Goal: Transaction & Acquisition: Book appointment/travel/reservation

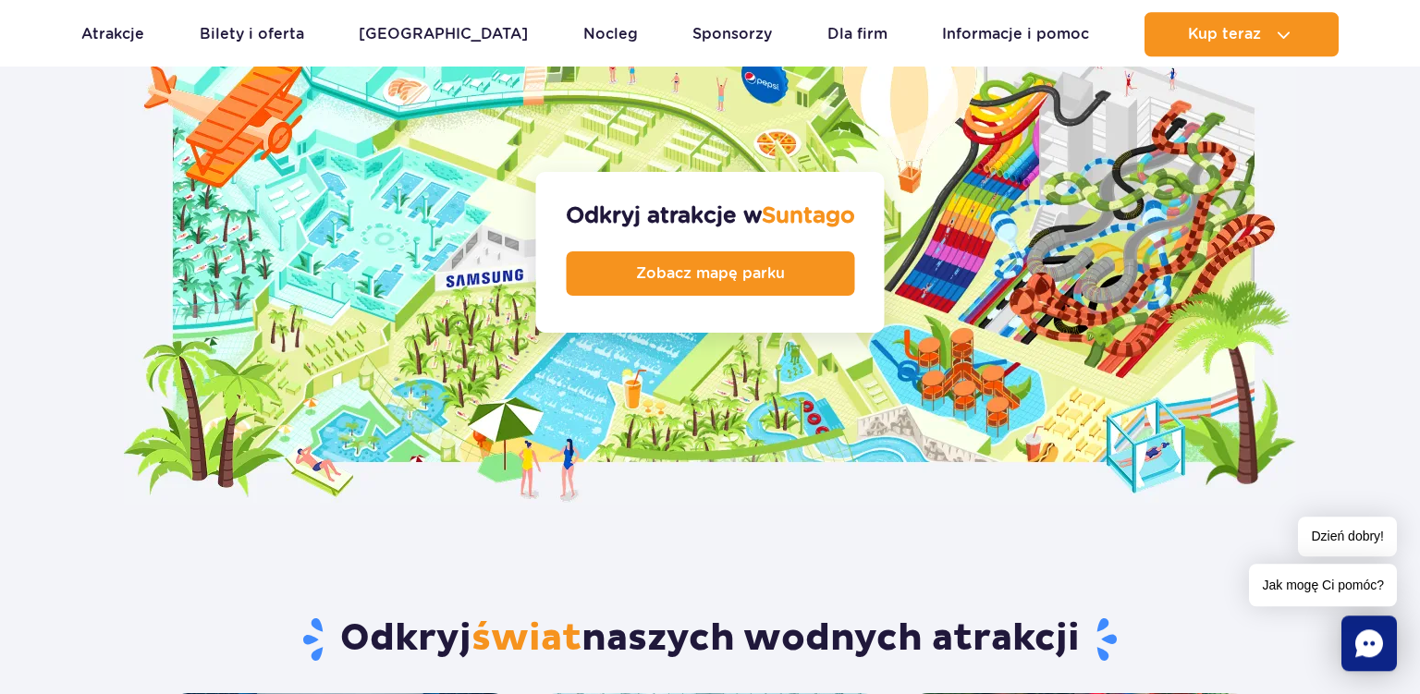
scroll to position [1920, 0]
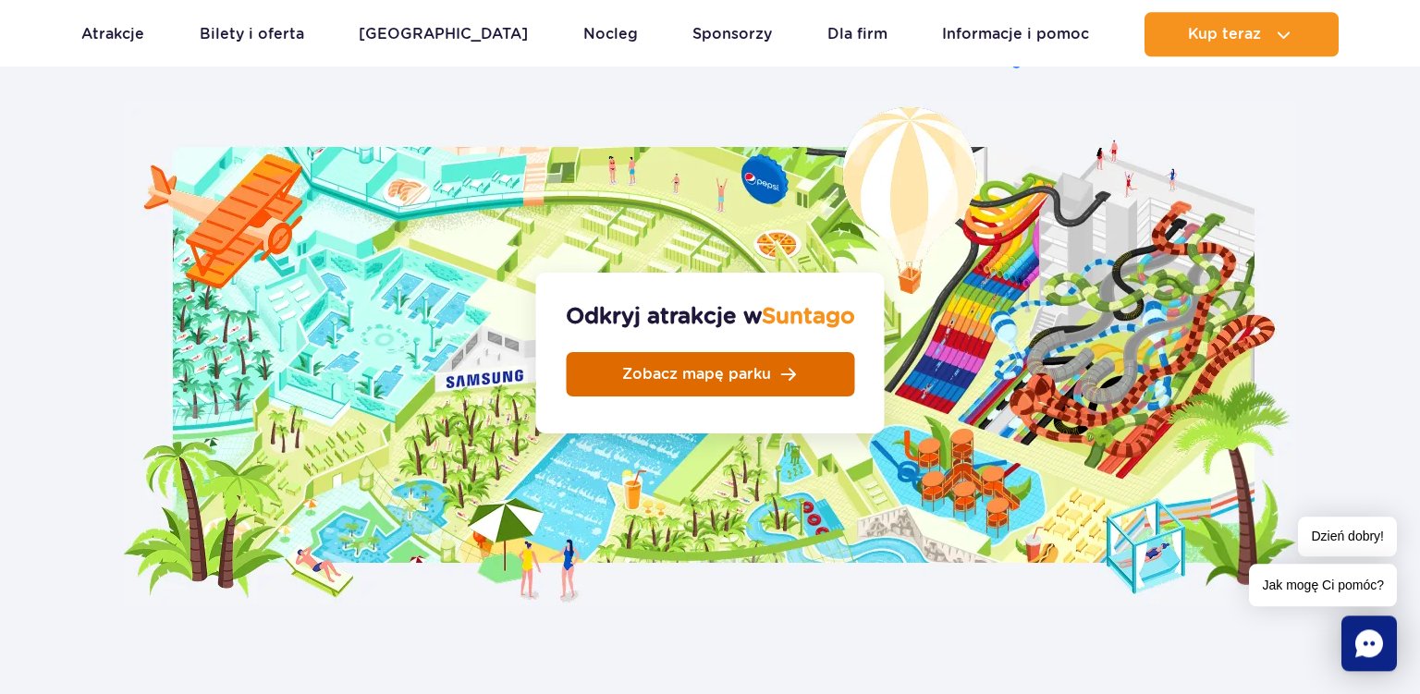
click at [676, 367] on span "Zobacz mapę parku" at bounding box center [696, 374] width 149 height 15
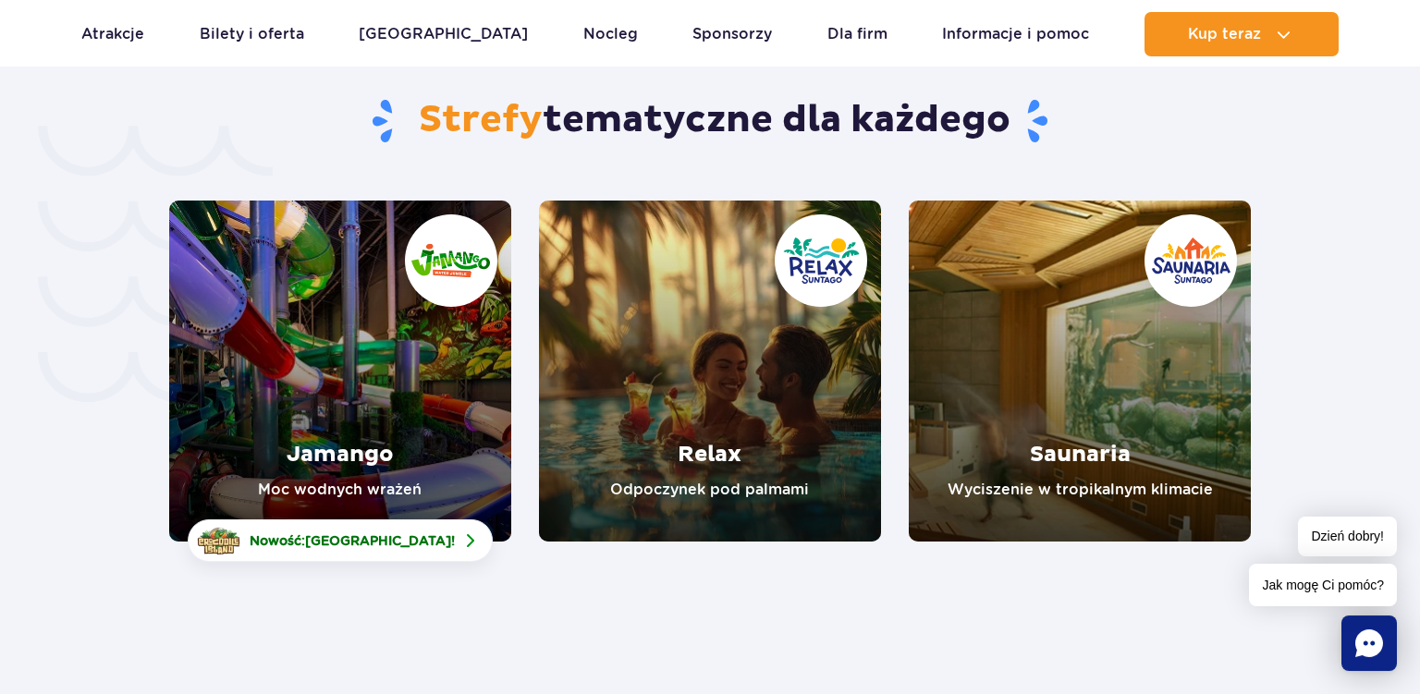
scroll to position [3773, 0]
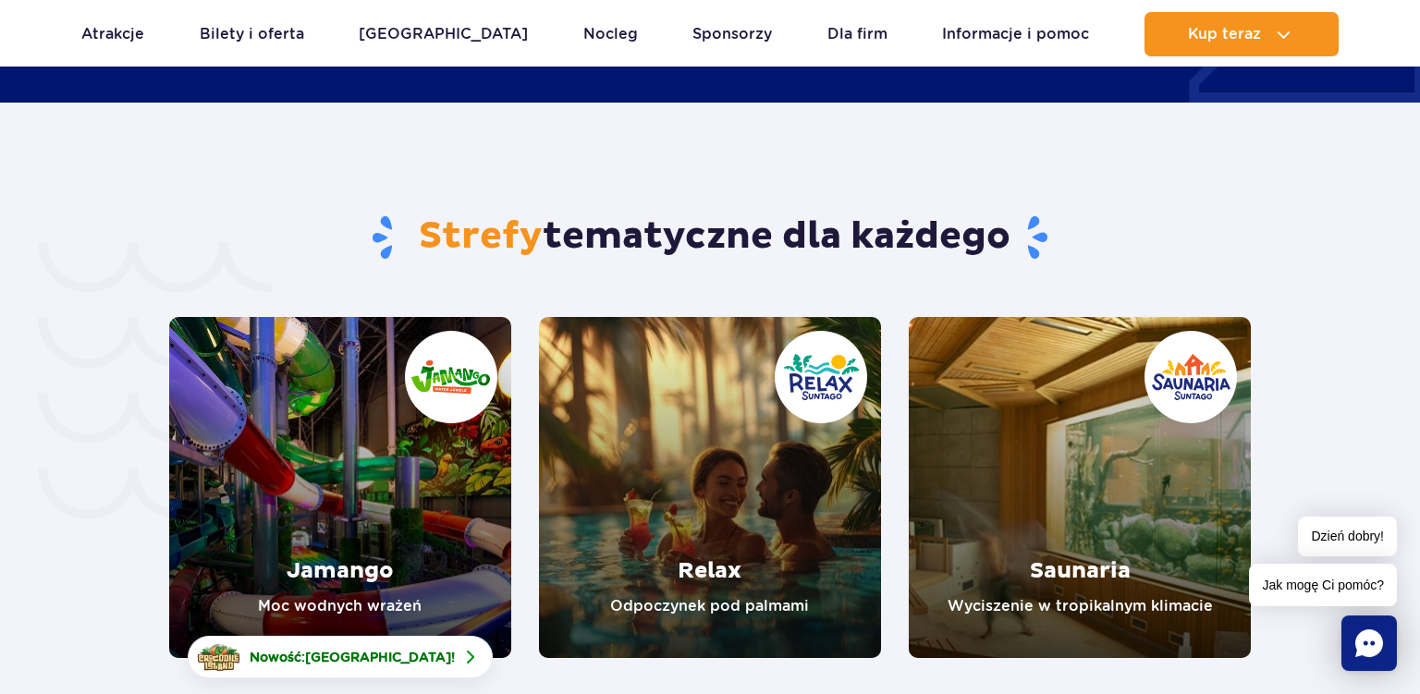
click at [735, 504] on link "Relax" at bounding box center [710, 487] width 342 height 341
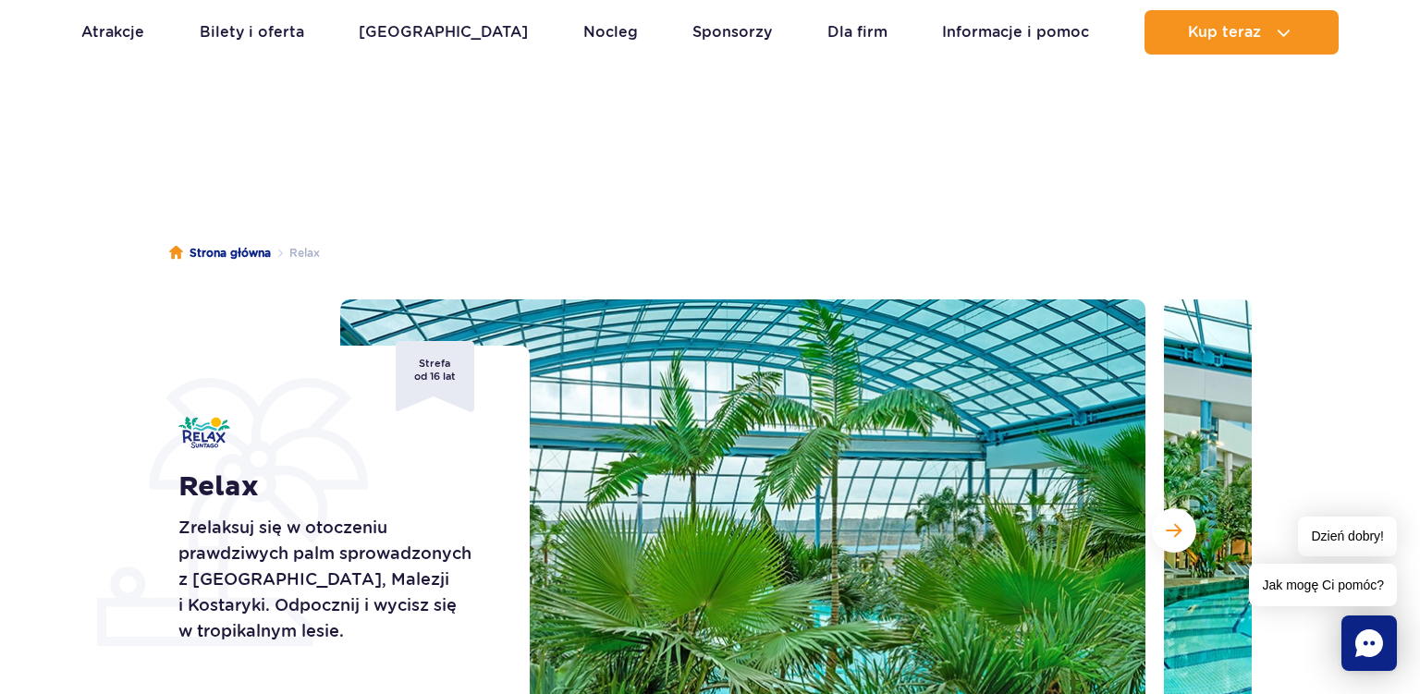
scroll to position [204, 0]
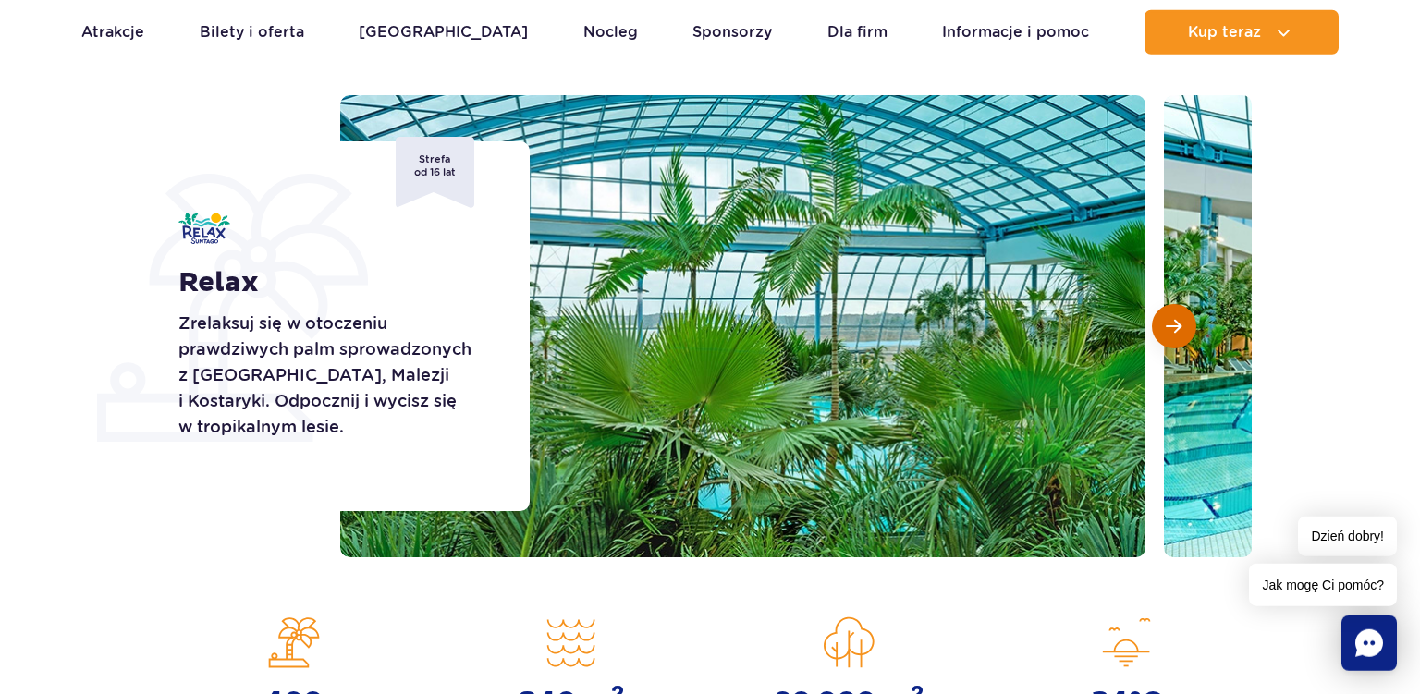
click at [1169, 336] on button "Następny slajd" at bounding box center [1174, 326] width 44 height 44
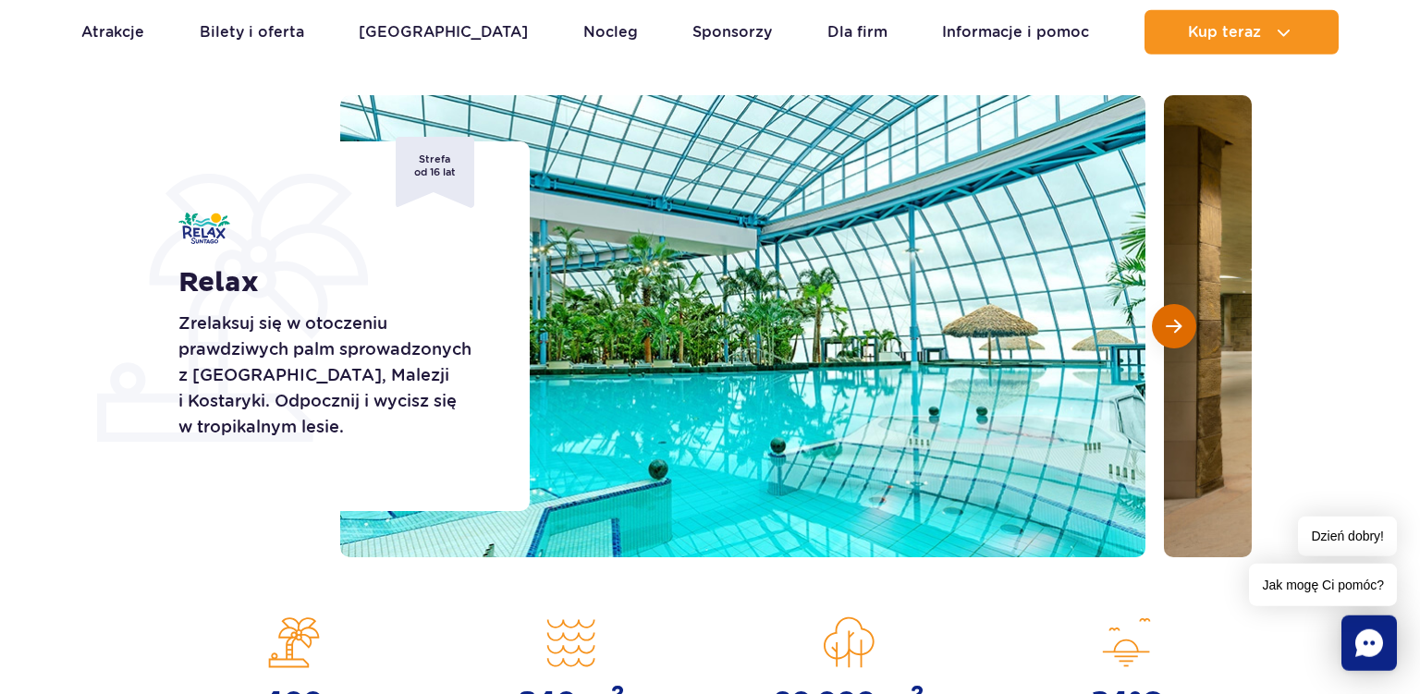
click at [1169, 336] on button "Następny slajd" at bounding box center [1174, 326] width 44 height 44
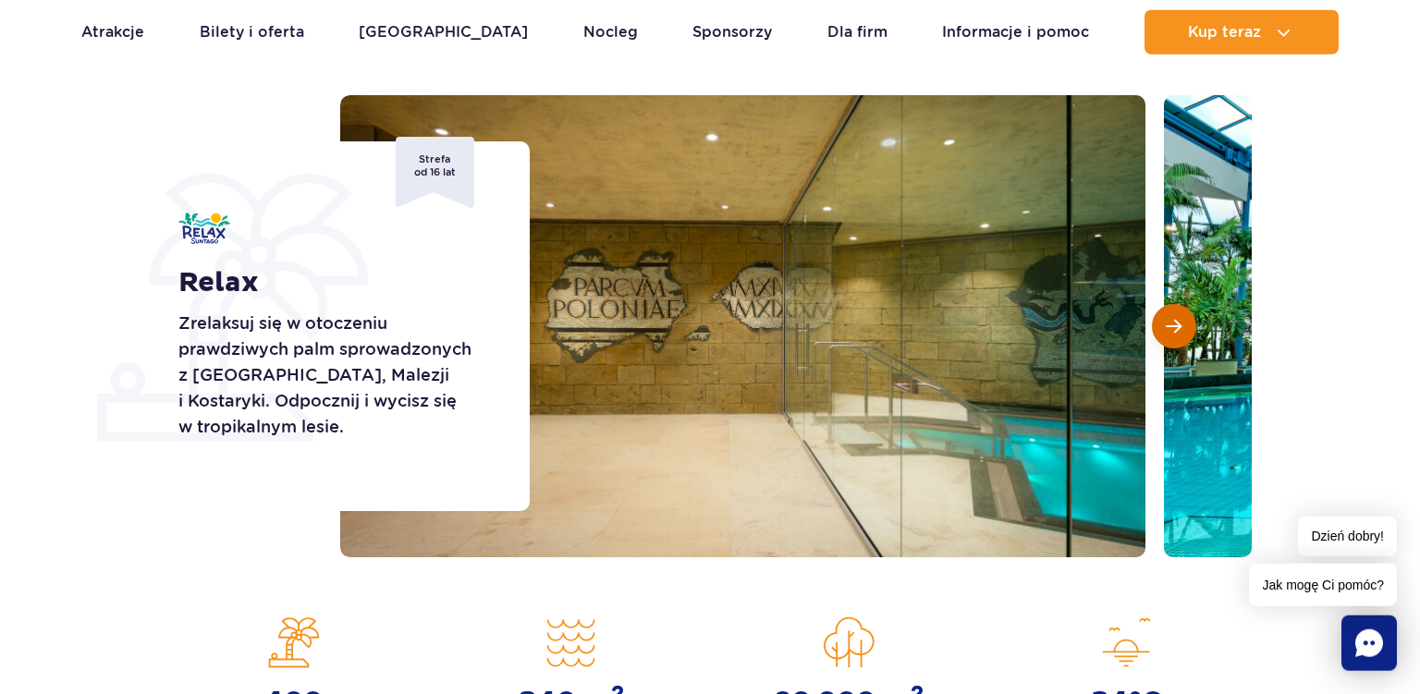
click at [1169, 336] on button "Następny slajd" at bounding box center [1174, 326] width 44 height 44
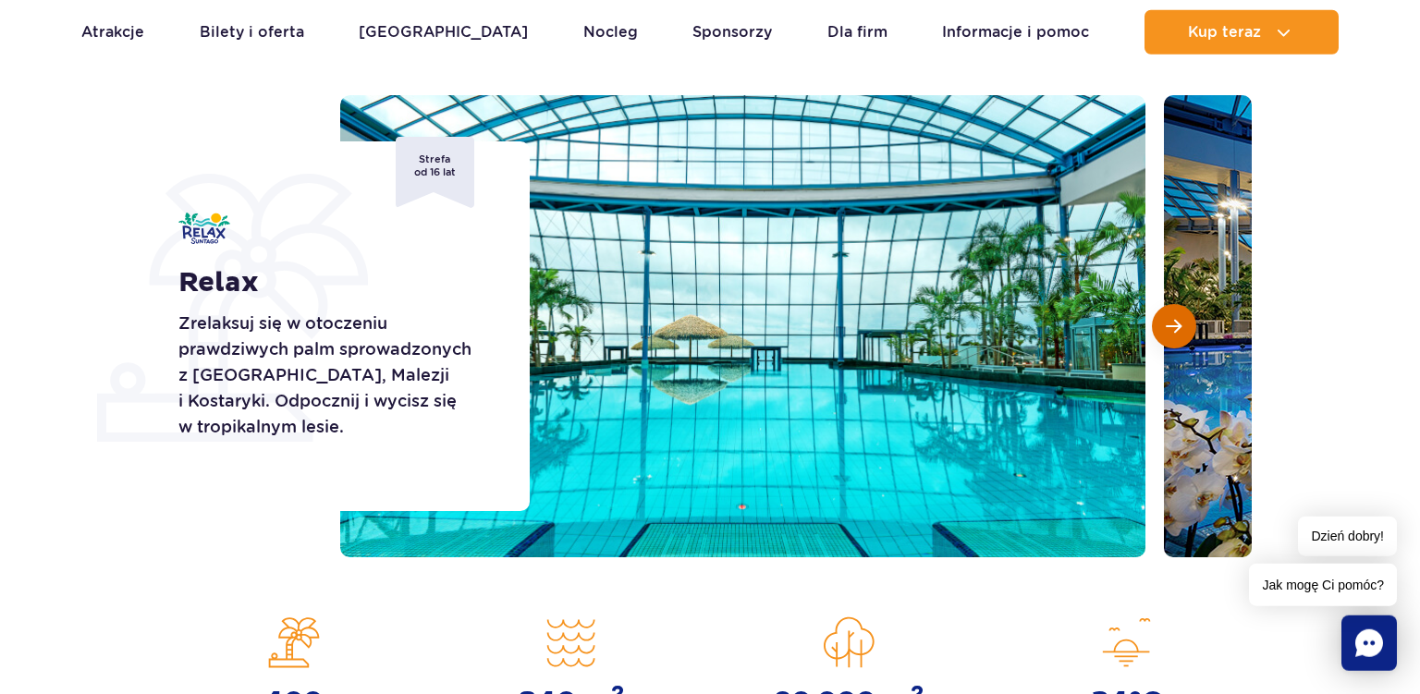
click at [1169, 336] on button "Następny slajd" at bounding box center [1174, 326] width 44 height 44
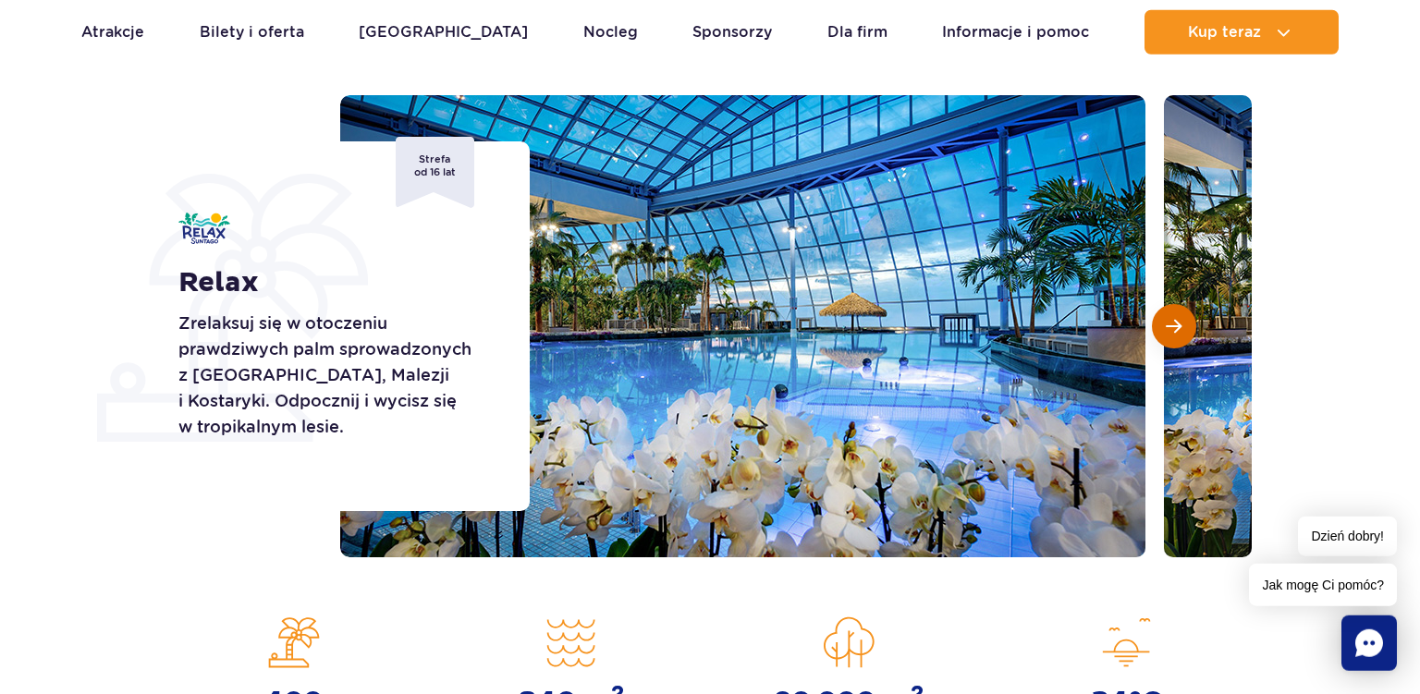
click at [1169, 336] on button "Następny slajd" at bounding box center [1174, 326] width 44 height 44
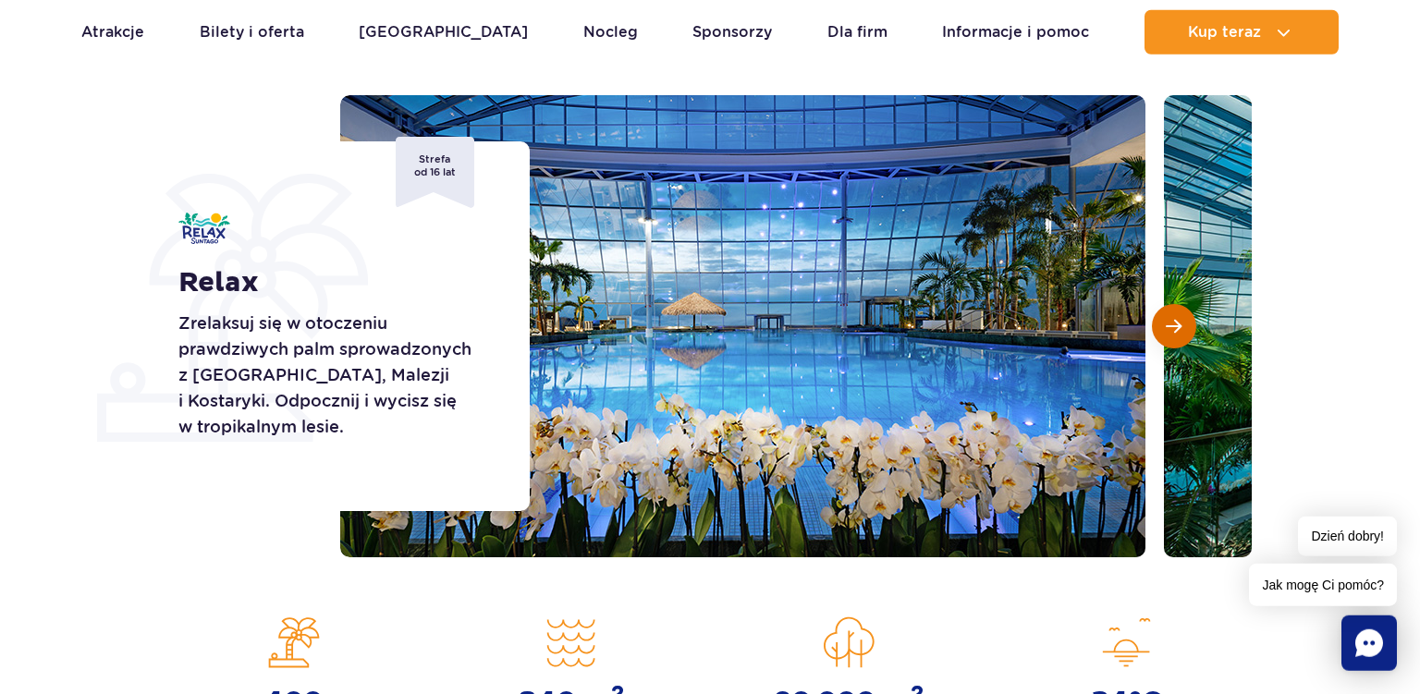
click at [1169, 336] on button "Następny slajd" at bounding box center [1174, 326] width 44 height 44
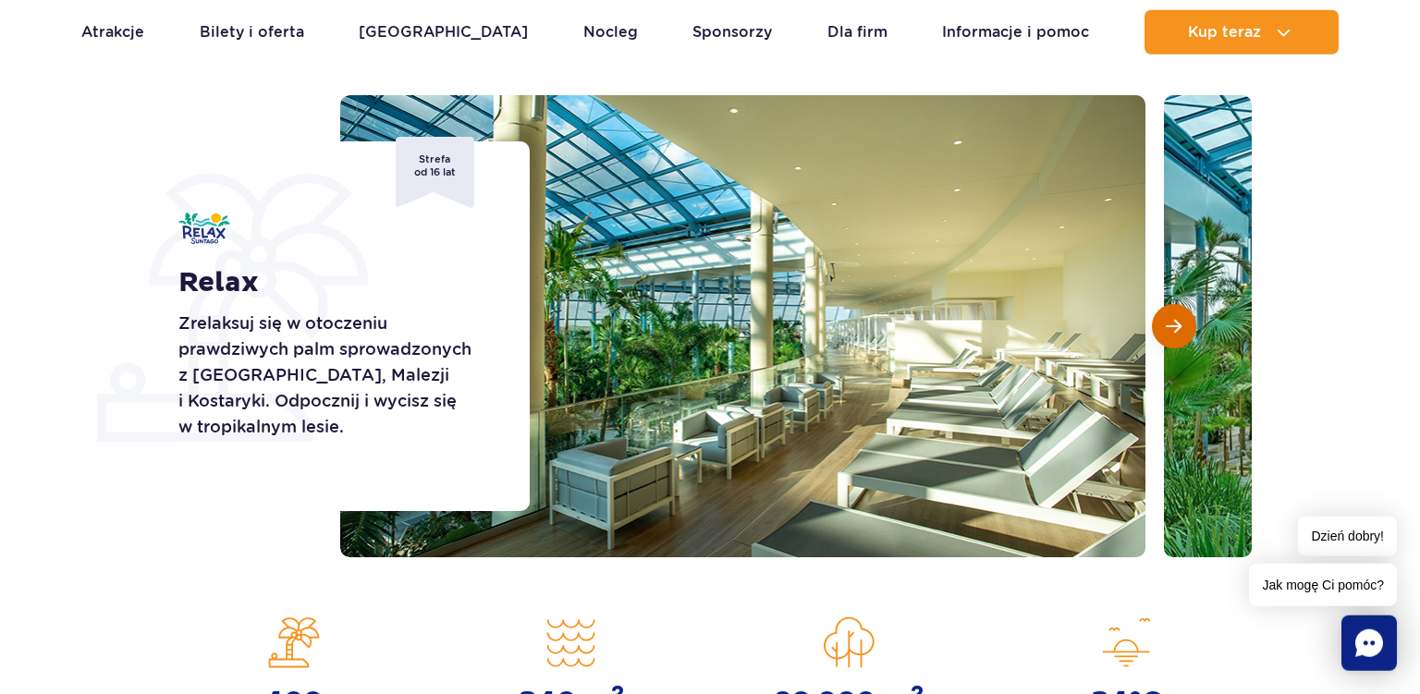
click at [1169, 336] on button "Następny slajd" at bounding box center [1174, 326] width 44 height 44
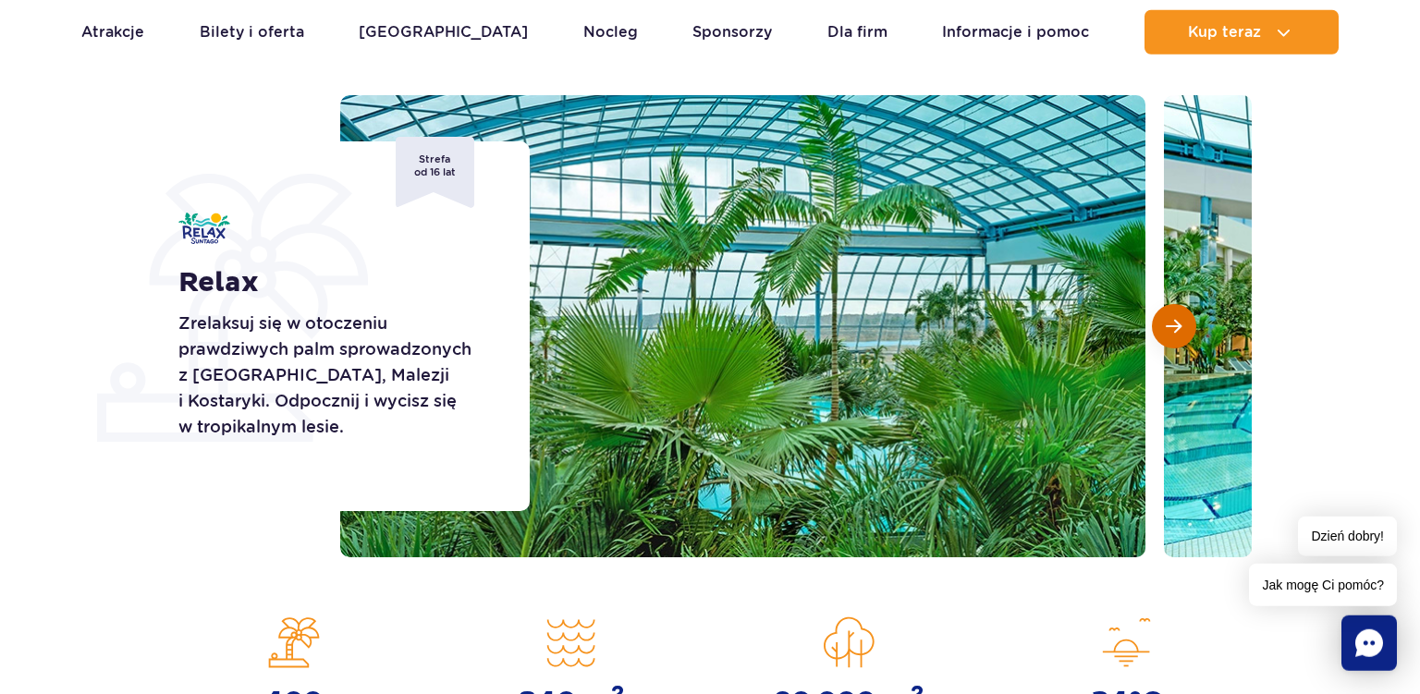
click at [1169, 336] on button "Następny slajd" at bounding box center [1174, 326] width 44 height 44
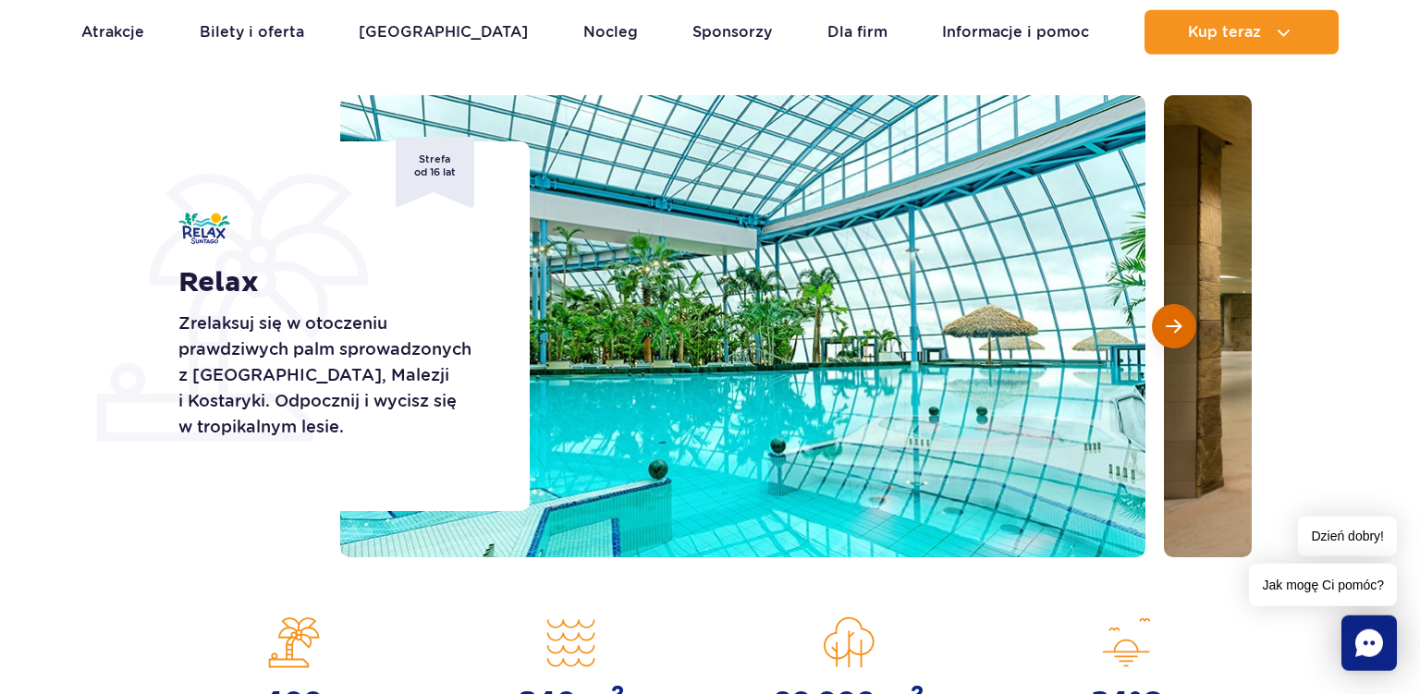
click at [1169, 336] on button "Następny slajd" at bounding box center [1174, 326] width 44 height 44
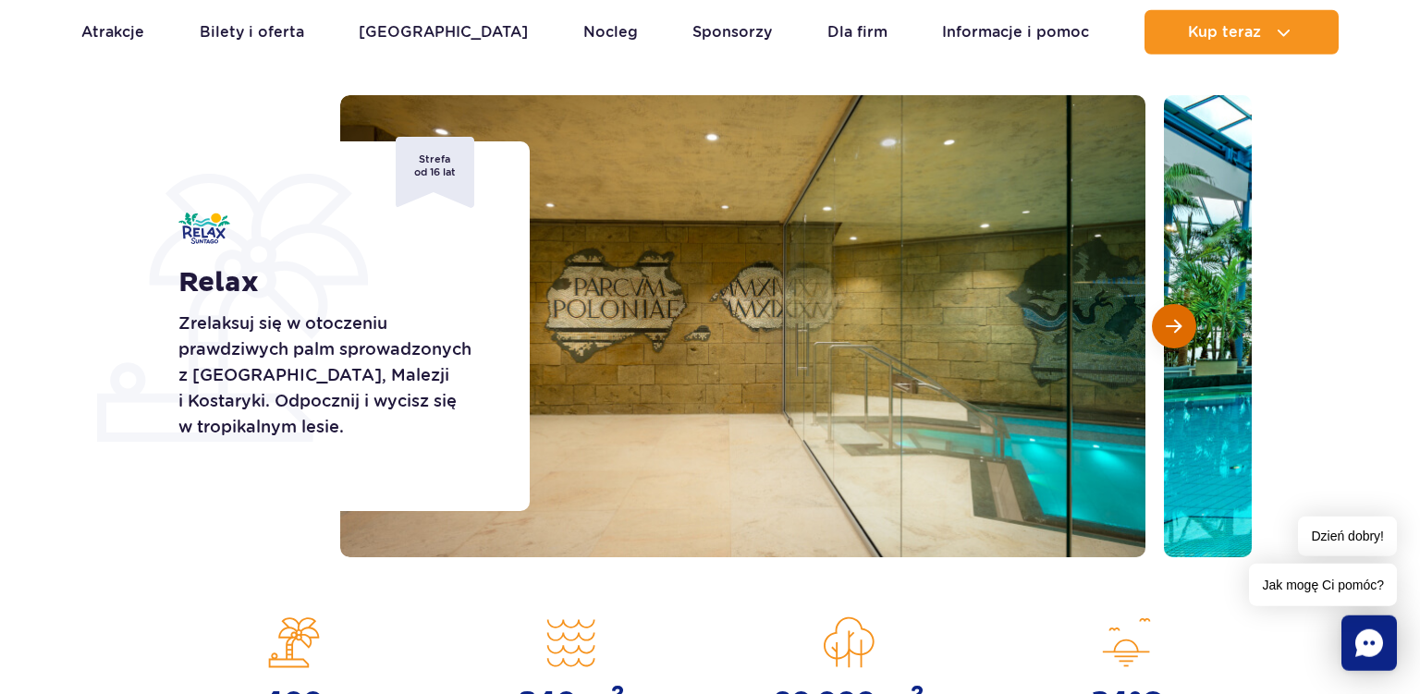
click at [1169, 336] on button "Następny slajd" at bounding box center [1174, 326] width 44 height 44
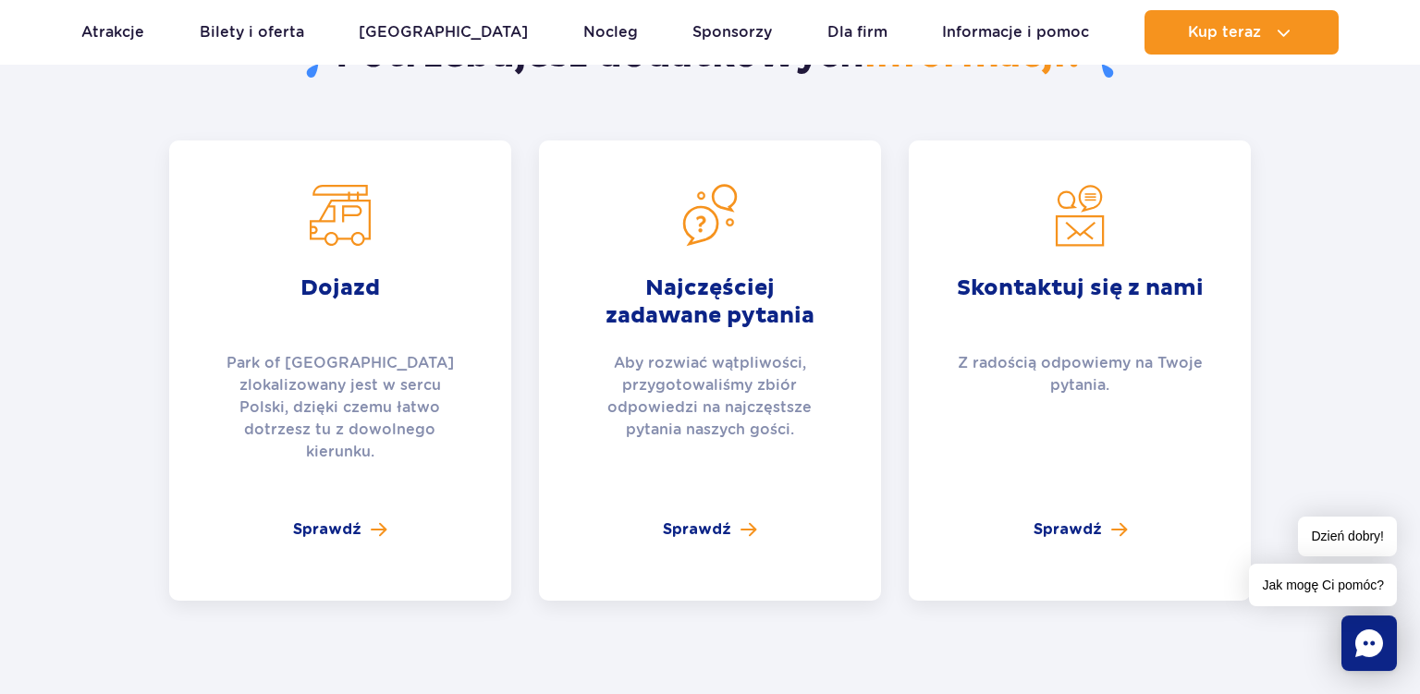
scroll to position [3538, 0]
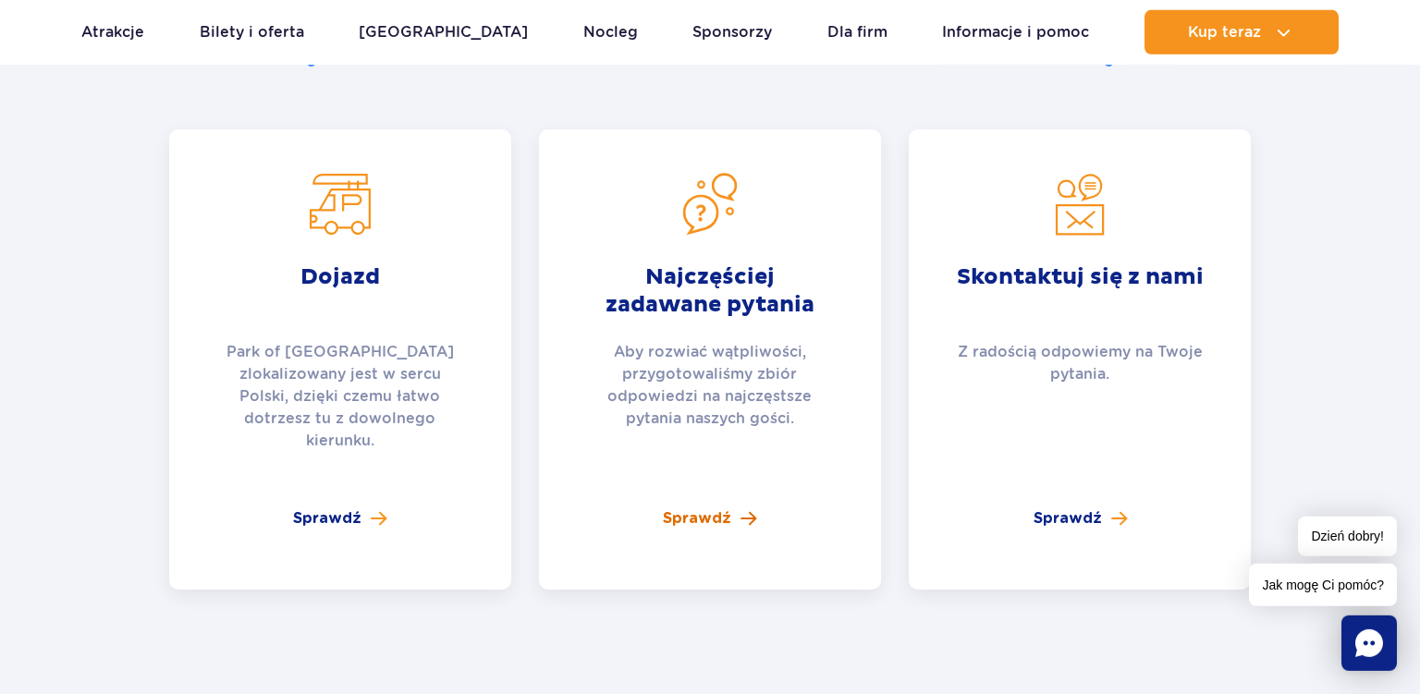
click at [701, 507] on span "Sprawdź" at bounding box center [697, 518] width 68 height 22
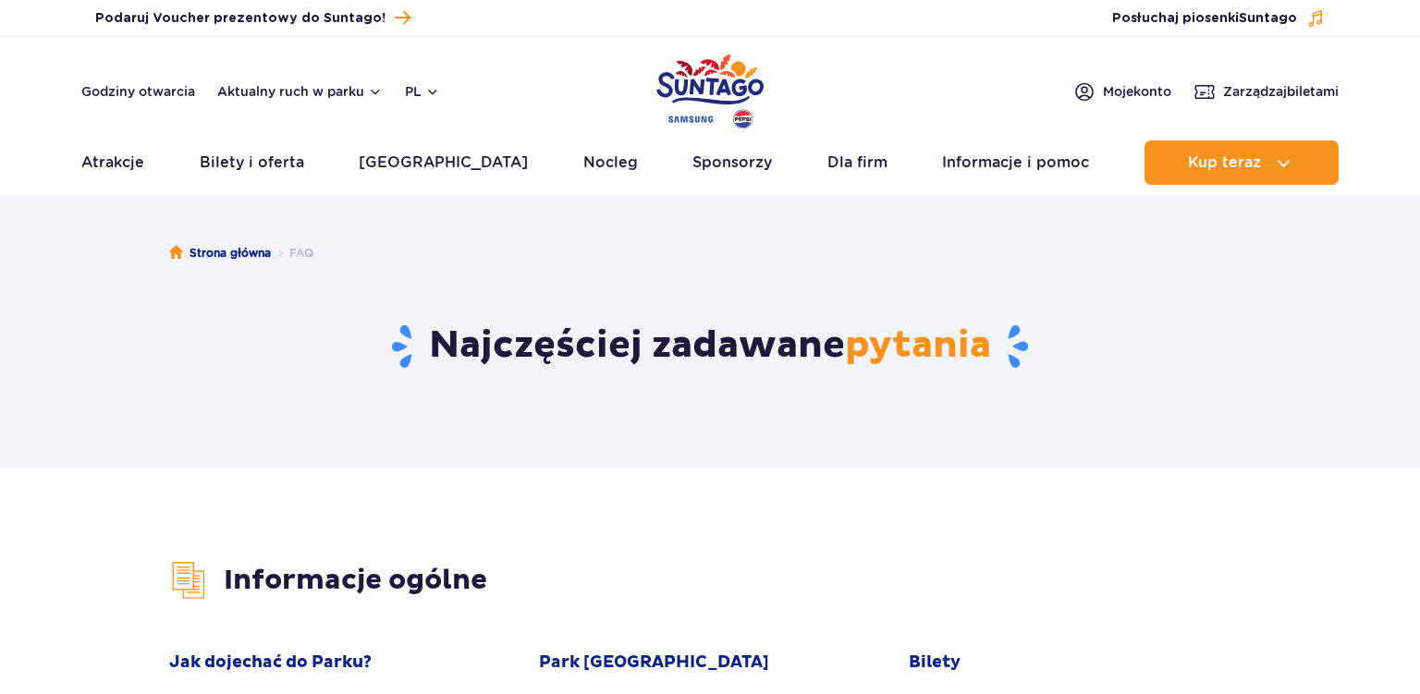
drag, startPoint x: 1417, startPoint y: 6, endPoint x: 1419, endPoint y: 42, distance: 35.2
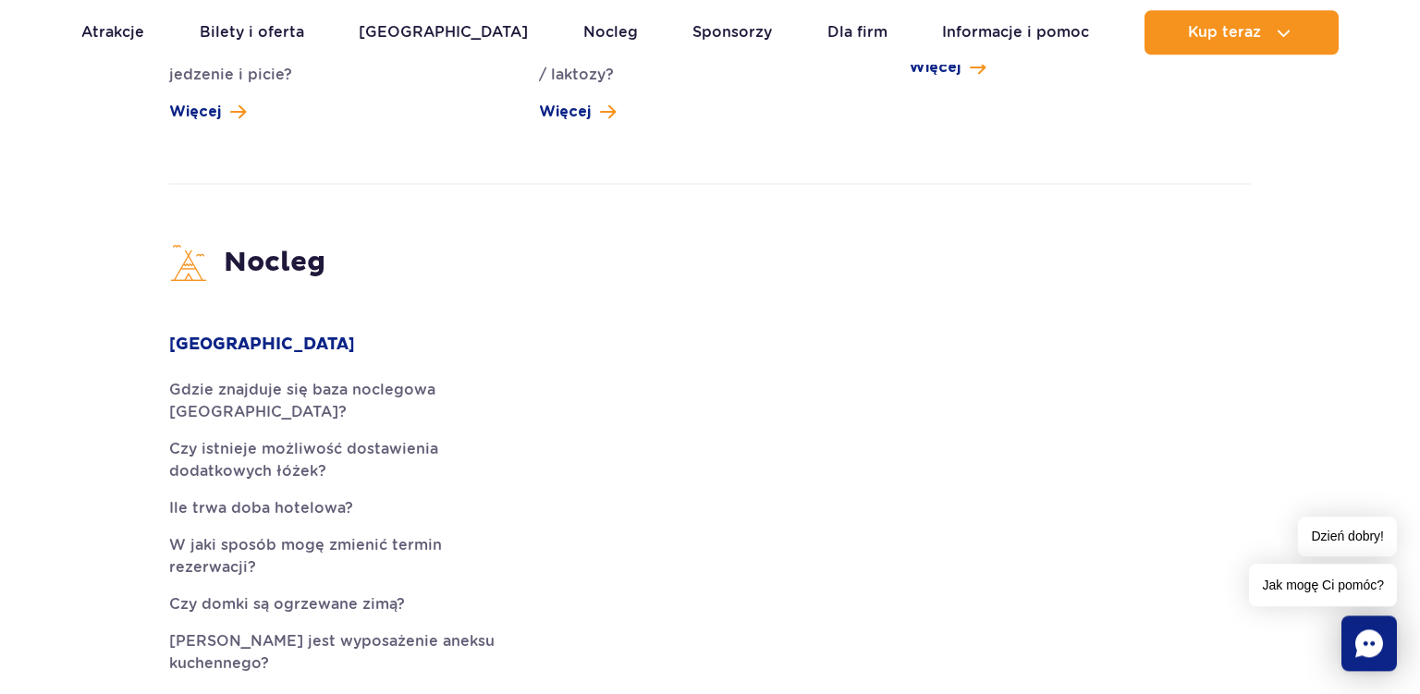
scroll to position [3945, 0]
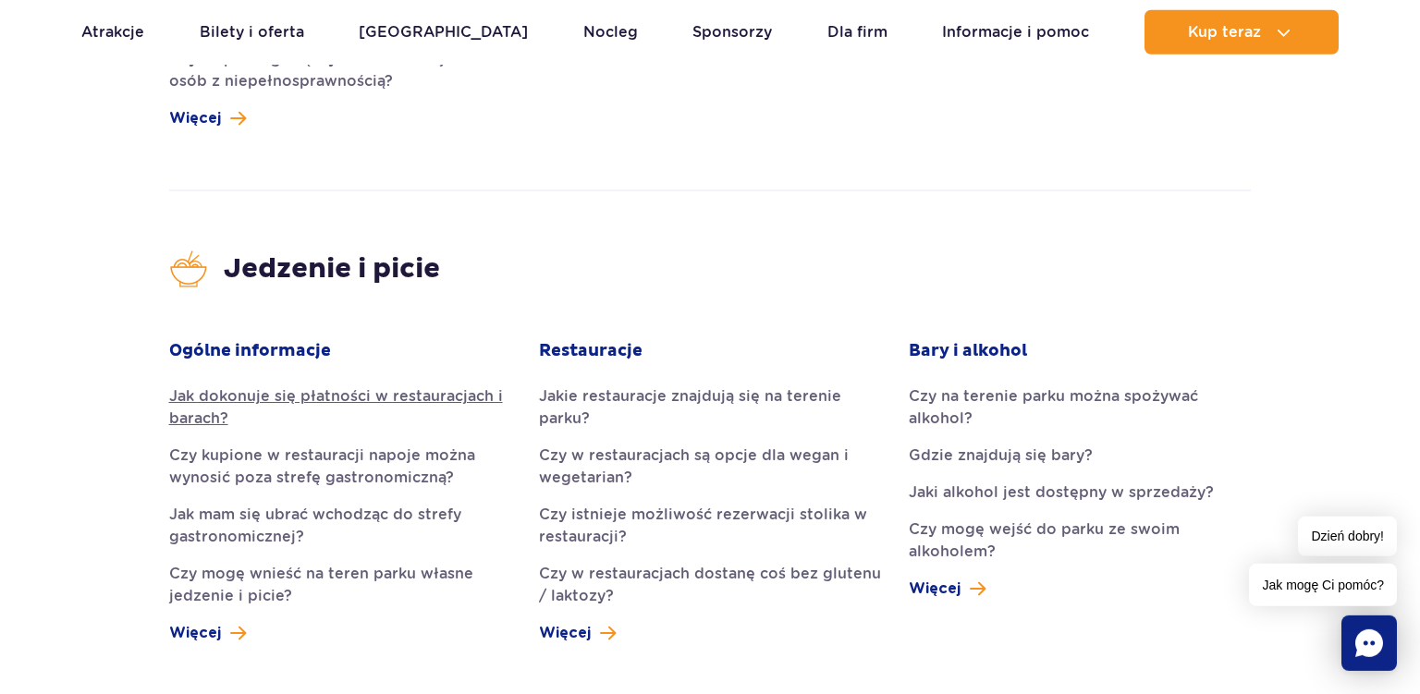
click at [336, 385] on link "Jak dokonuje się płatności w restauracjach i barach?" at bounding box center [340, 407] width 342 height 44
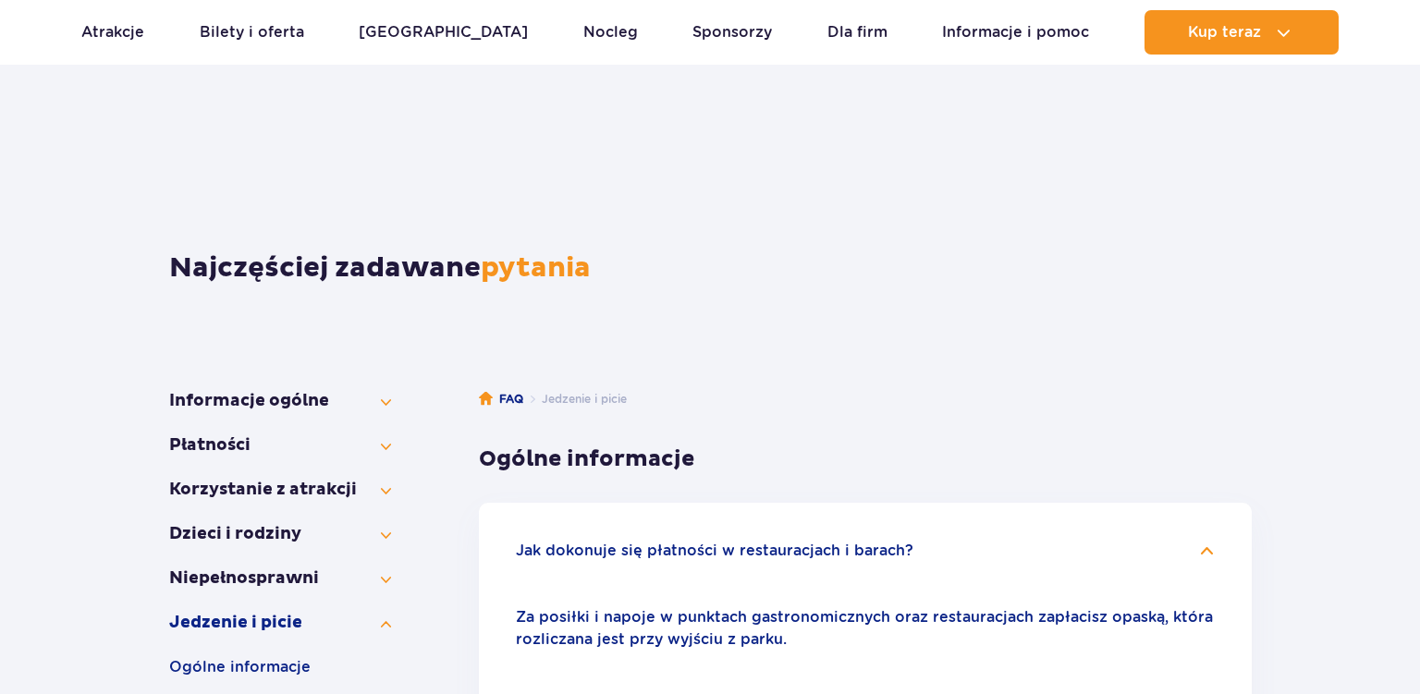
scroll to position [438, 0]
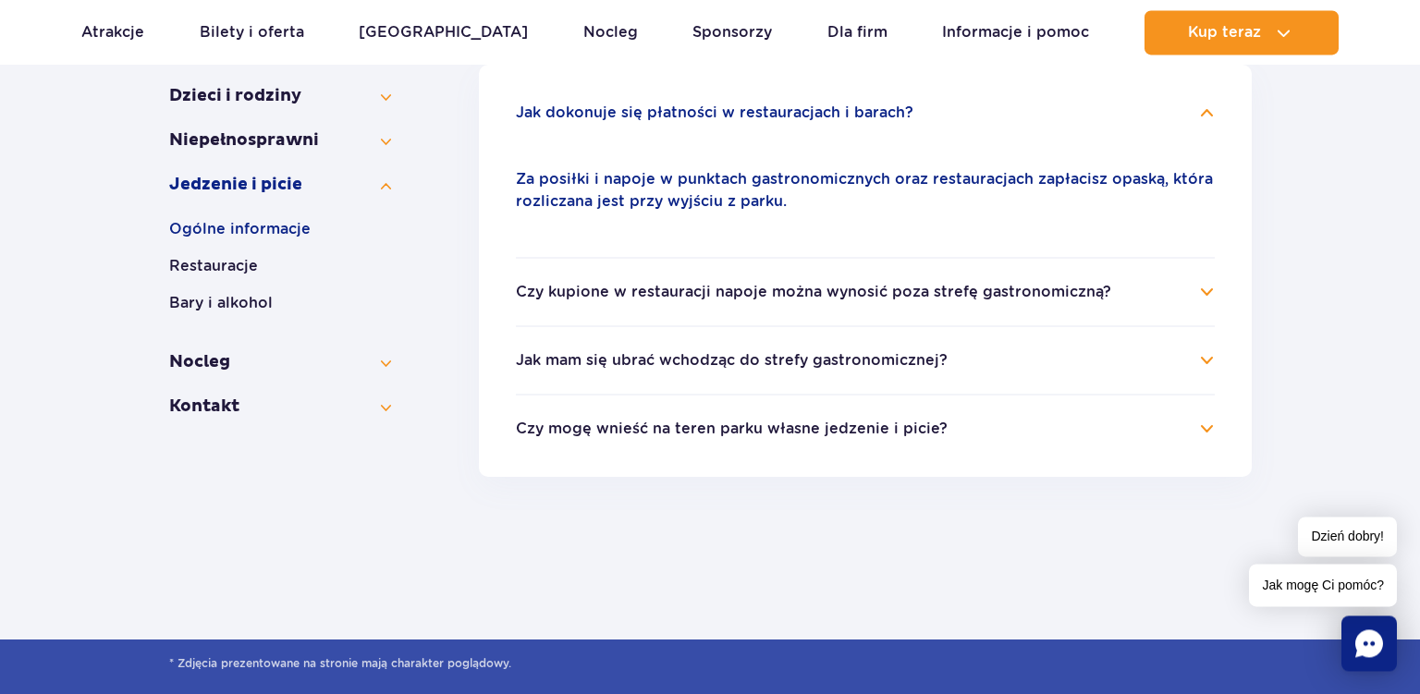
click at [1202, 355] on h4 "Jak mam się ubrać wchodząc do strefy gastronomicznej?" at bounding box center [865, 360] width 699 height 22
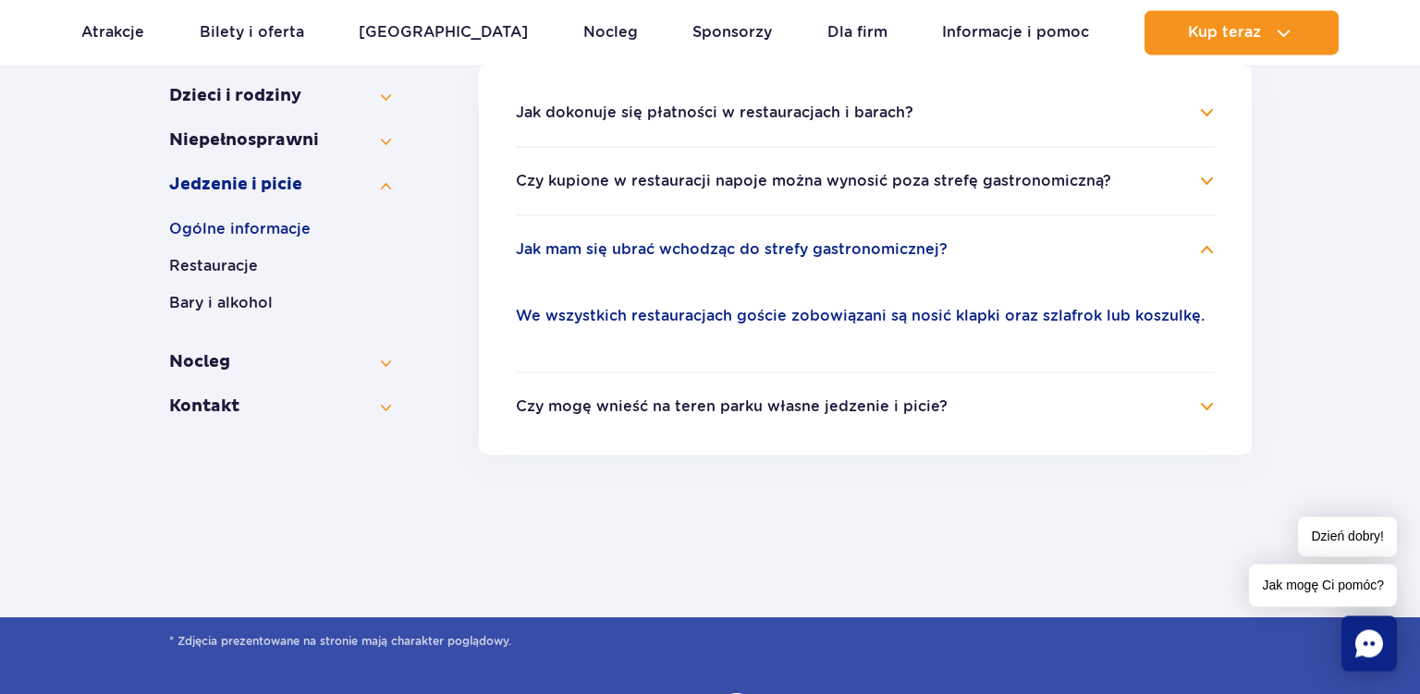
scroll to position [437, 0]
click at [1196, 414] on h4 "Czy mogę wnieść na teren parku własne jedzenie i picie?" at bounding box center [865, 408] width 699 height 22
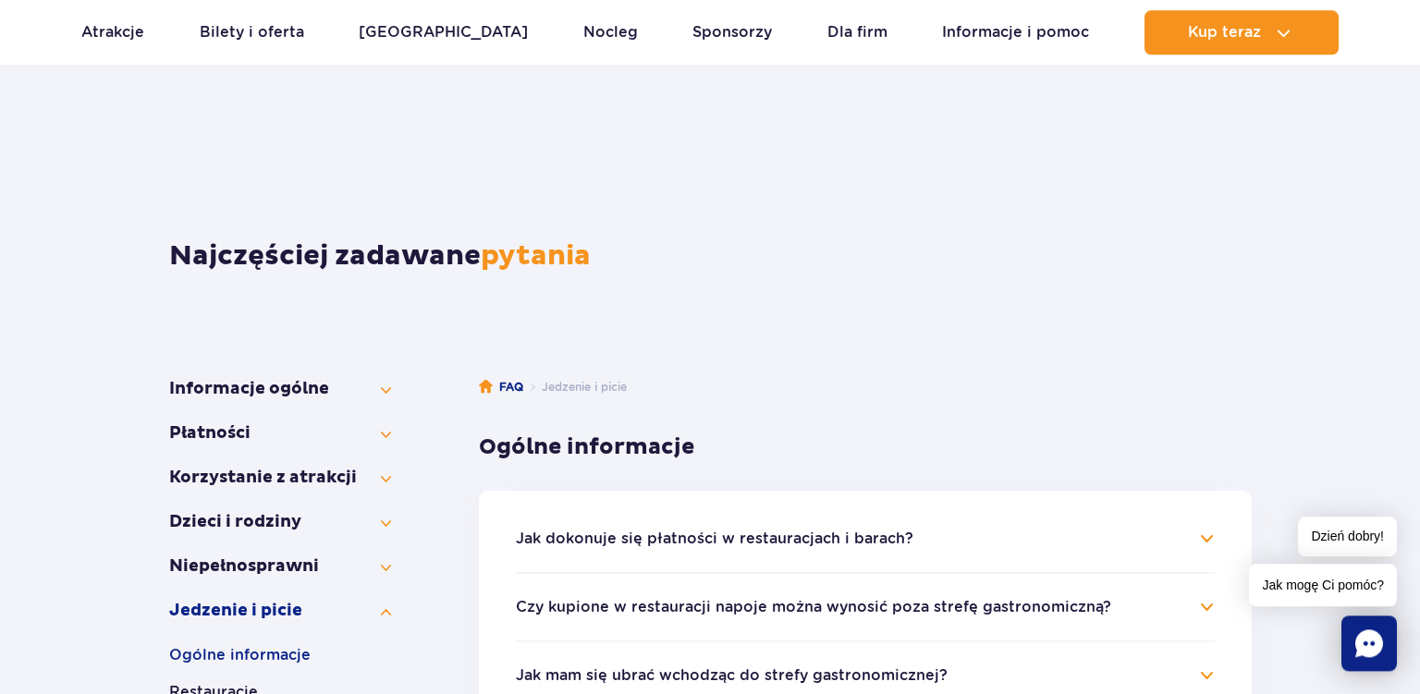
scroll to position [9, 0]
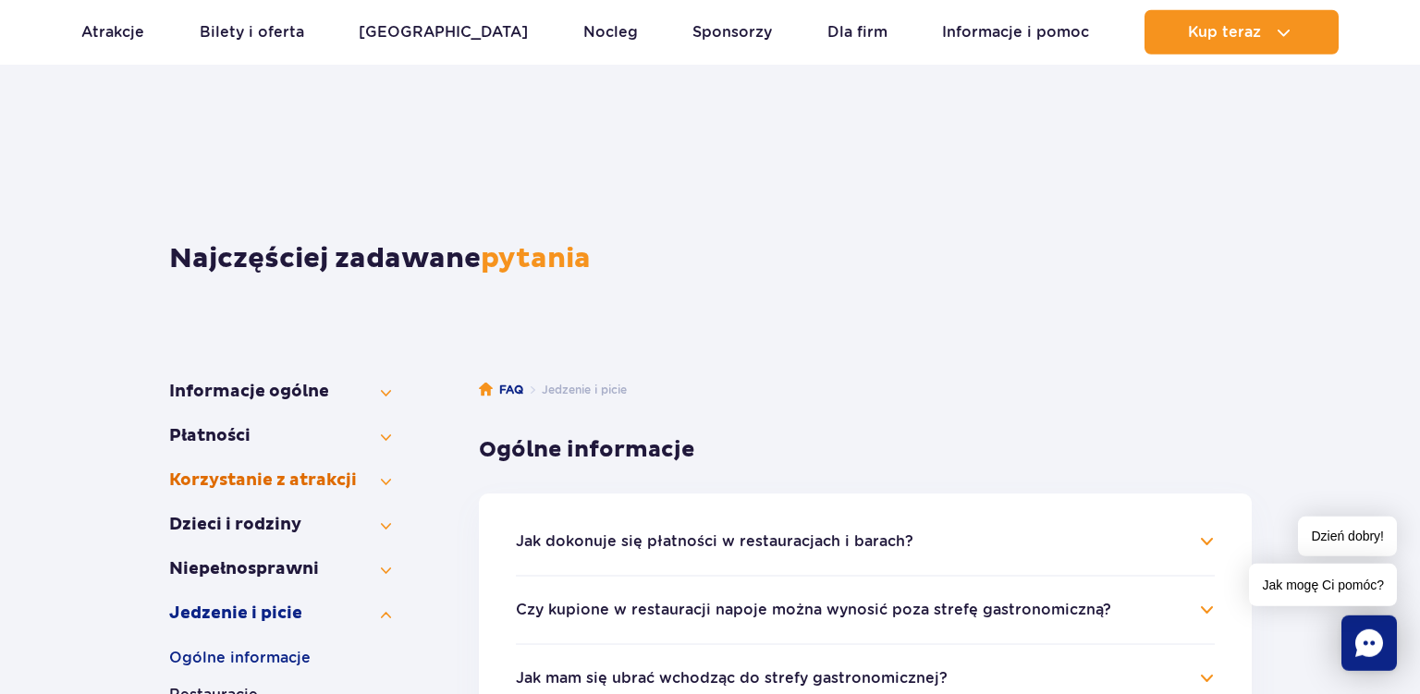
click at [388, 487] on button "Korzystanie z atrakcji" at bounding box center [280, 481] width 222 height 22
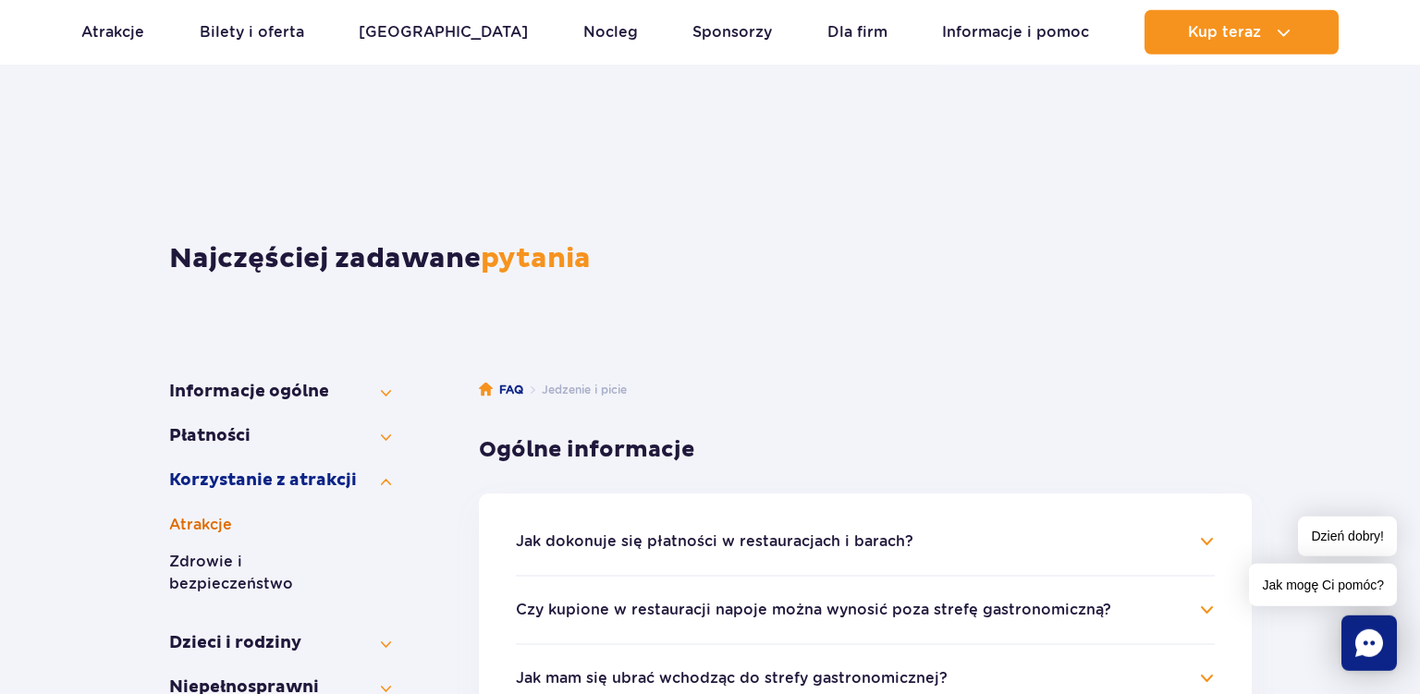
click at [207, 528] on button "Atrakcje" at bounding box center [280, 525] width 222 height 22
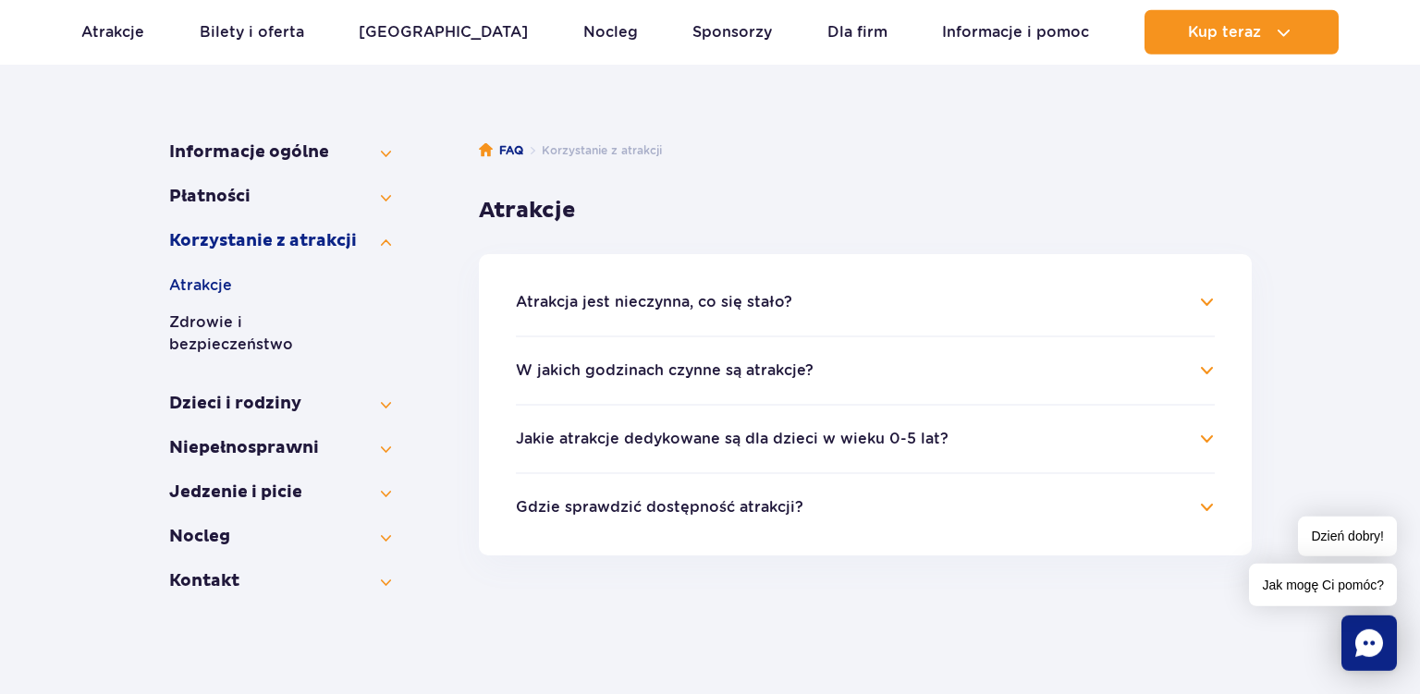
scroll to position [274, 0]
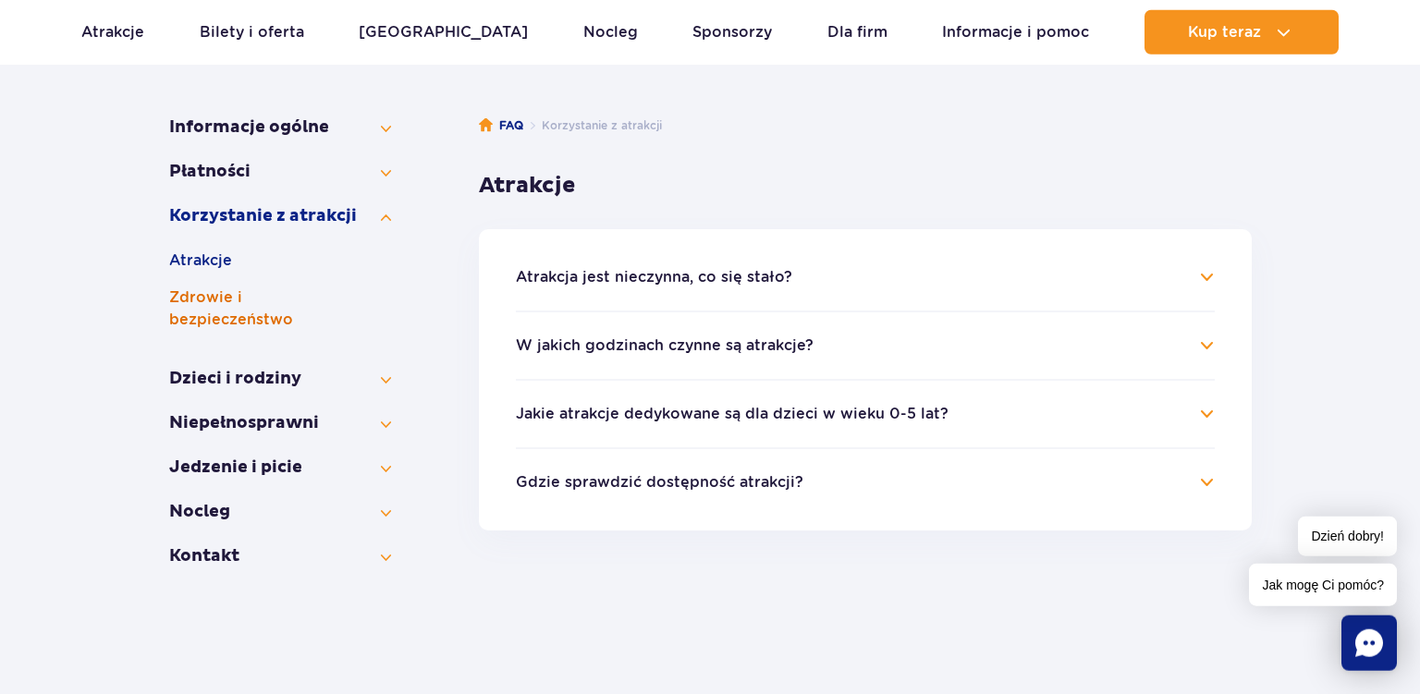
click at [250, 300] on button "Zdrowie i bezpieczeństwo" at bounding box center [280, 309] width 222 height 44
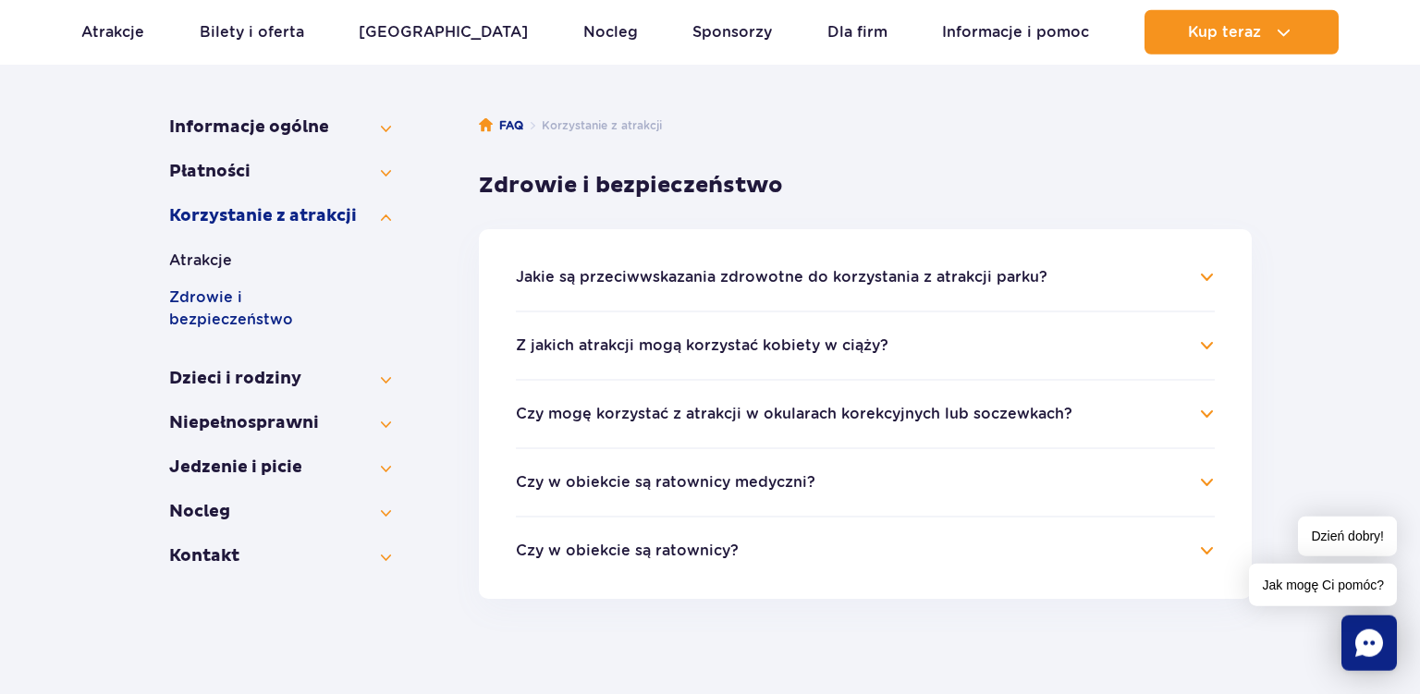
click at [1208, 422] on h4 "Czy mogę korzystać z atrakcji w okularach korekcyjnych lub soczewkach?" at bounding box center [865, 414] width 699 height 22
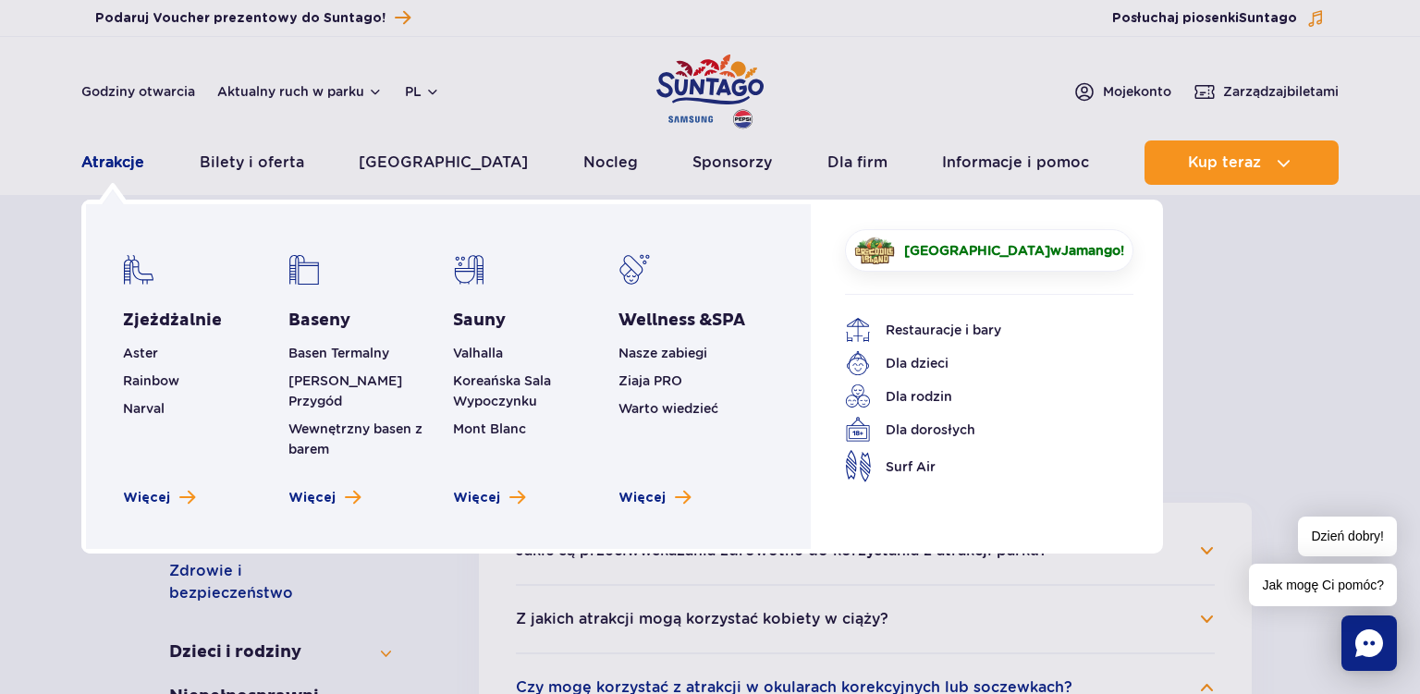
click at [122, 166] on link "Atrakcje" at bounding box center [112, 163] width 63 height 44
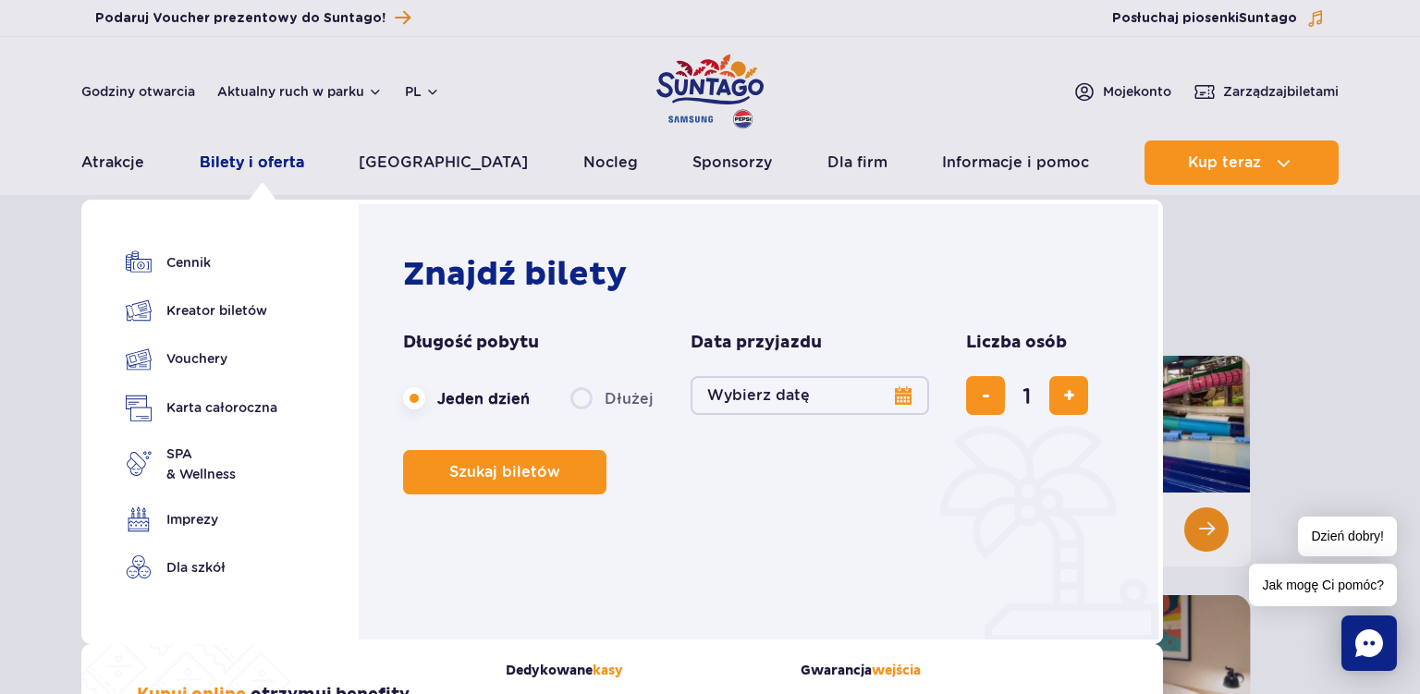
click at [255, 164] on link "Bilety i oferta" at bounding box center [252, 163] width 104 height 44
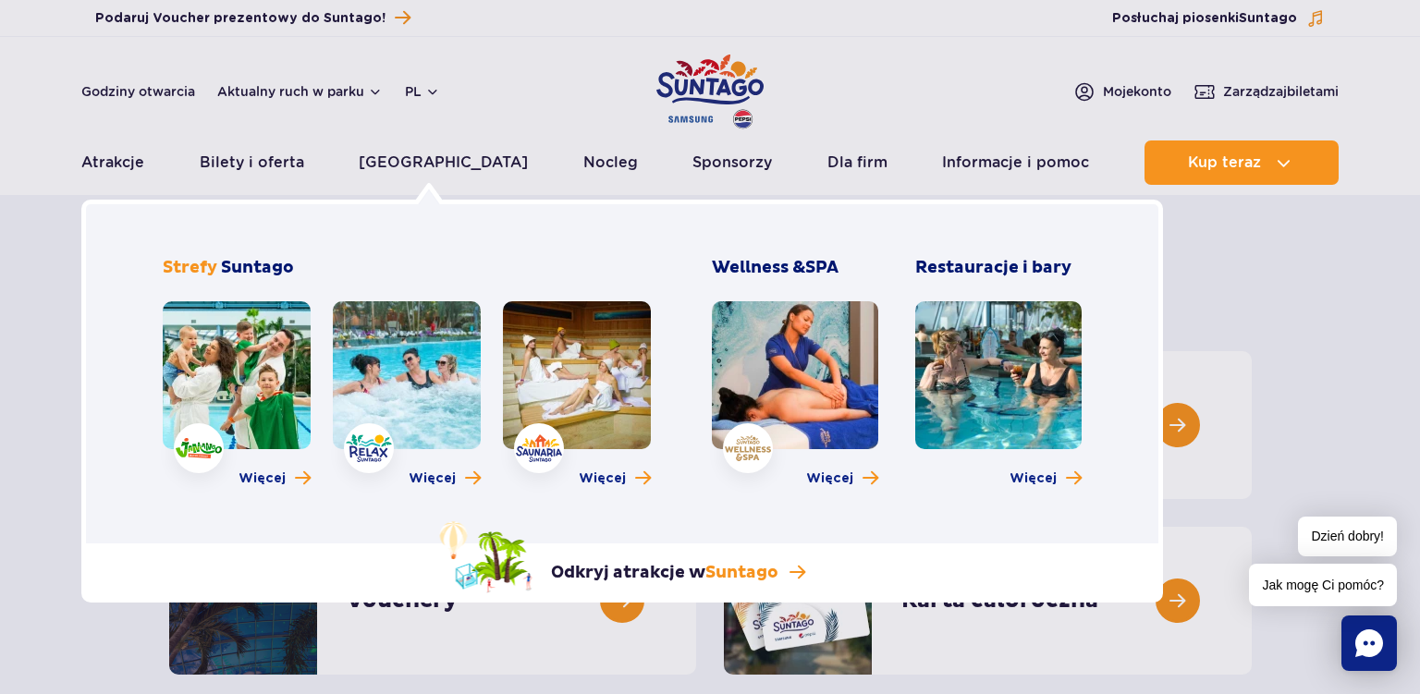
click at [822, 353] on link at bounding box center [795, 375] width 166 height 148
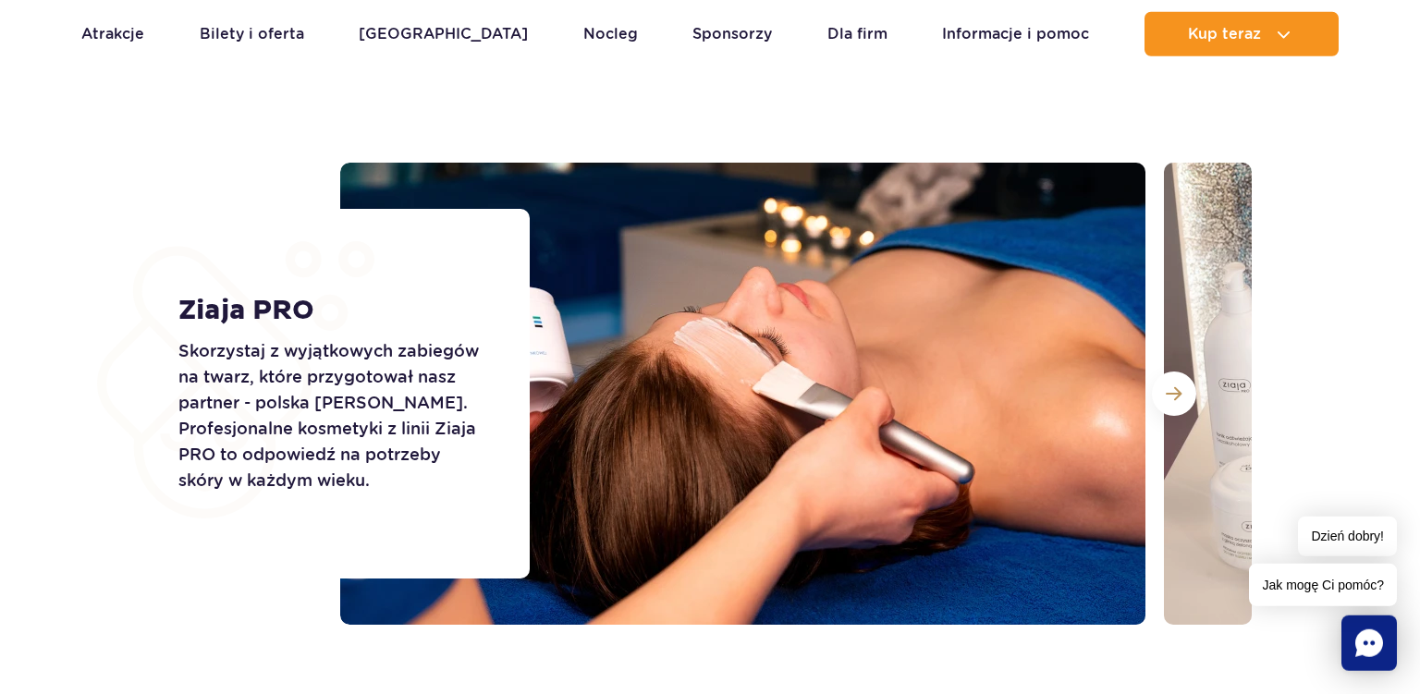
scroll to position [2511, 0]
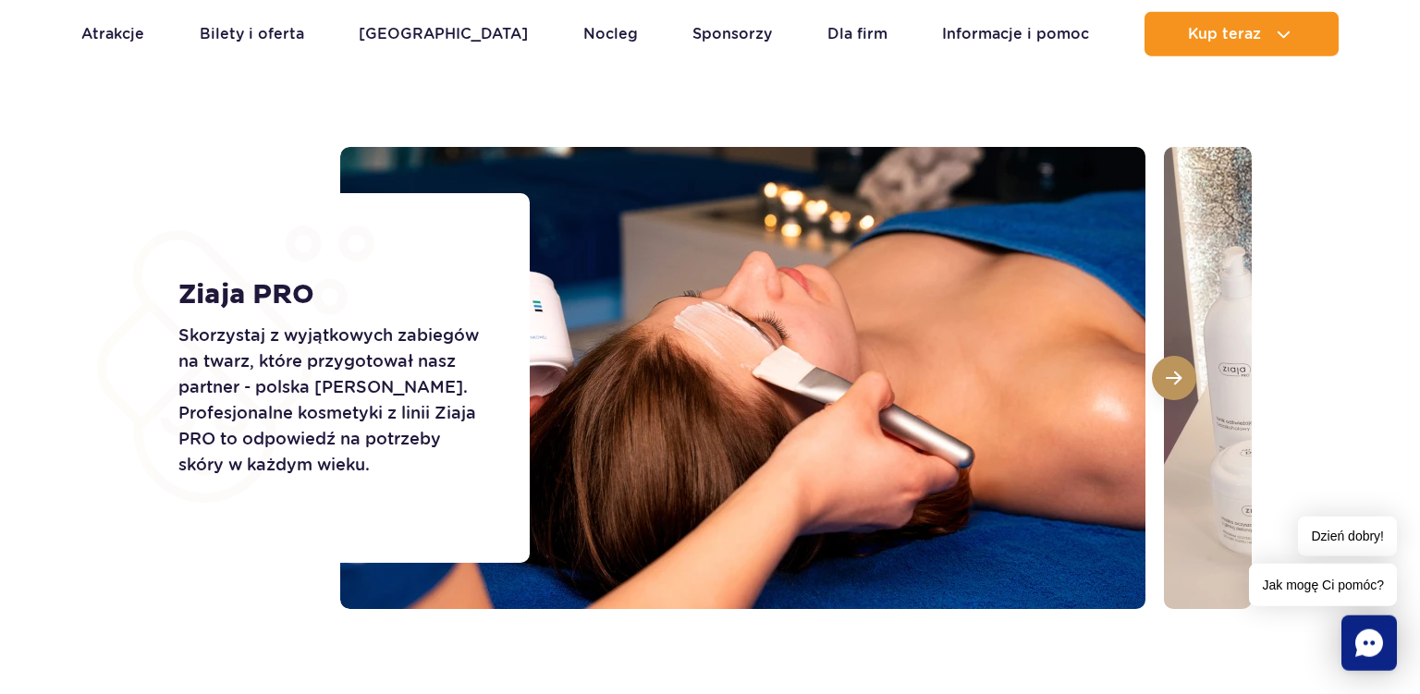
click at [1161, 370] on button at bounding box center [1174, 378] width 44 height 44
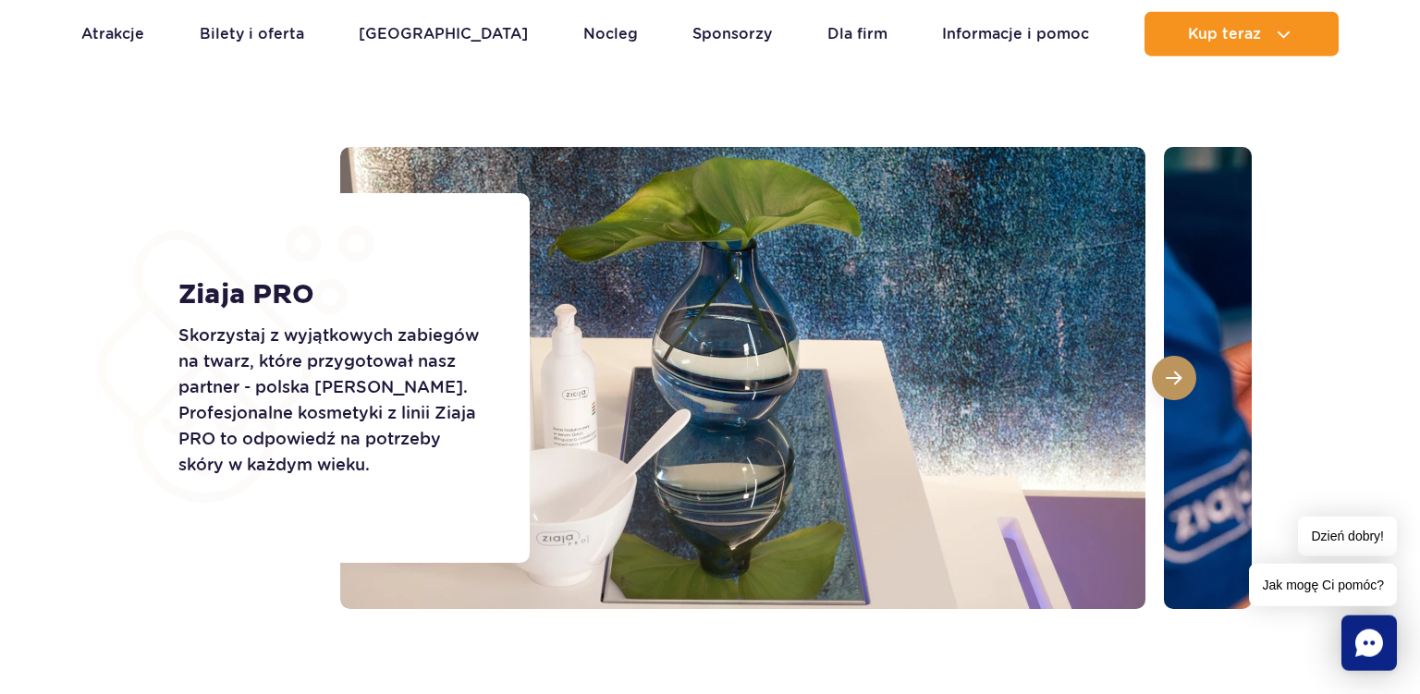
click at [1161, 370] on button at bounding box center [1174, 378] width 44 height 44
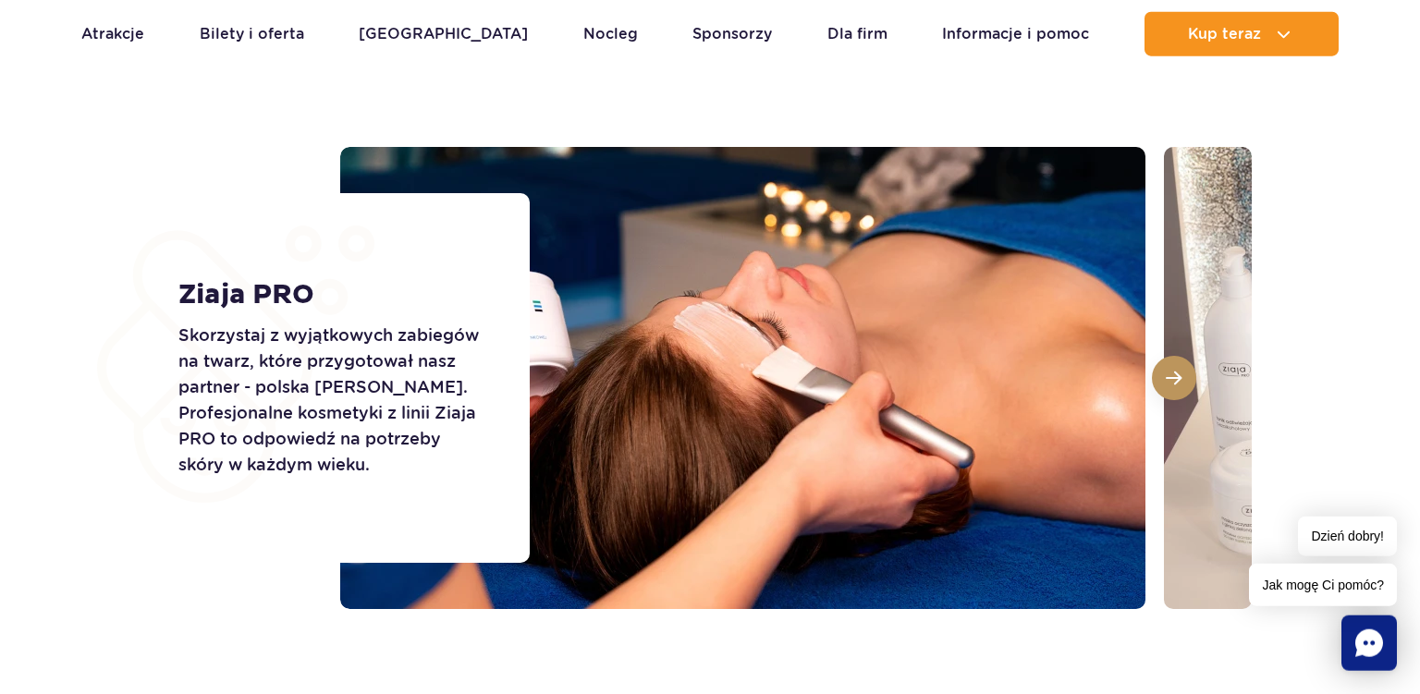
click at [1161, 370] on button at bounding box center [1174, 378] width 44 height 44
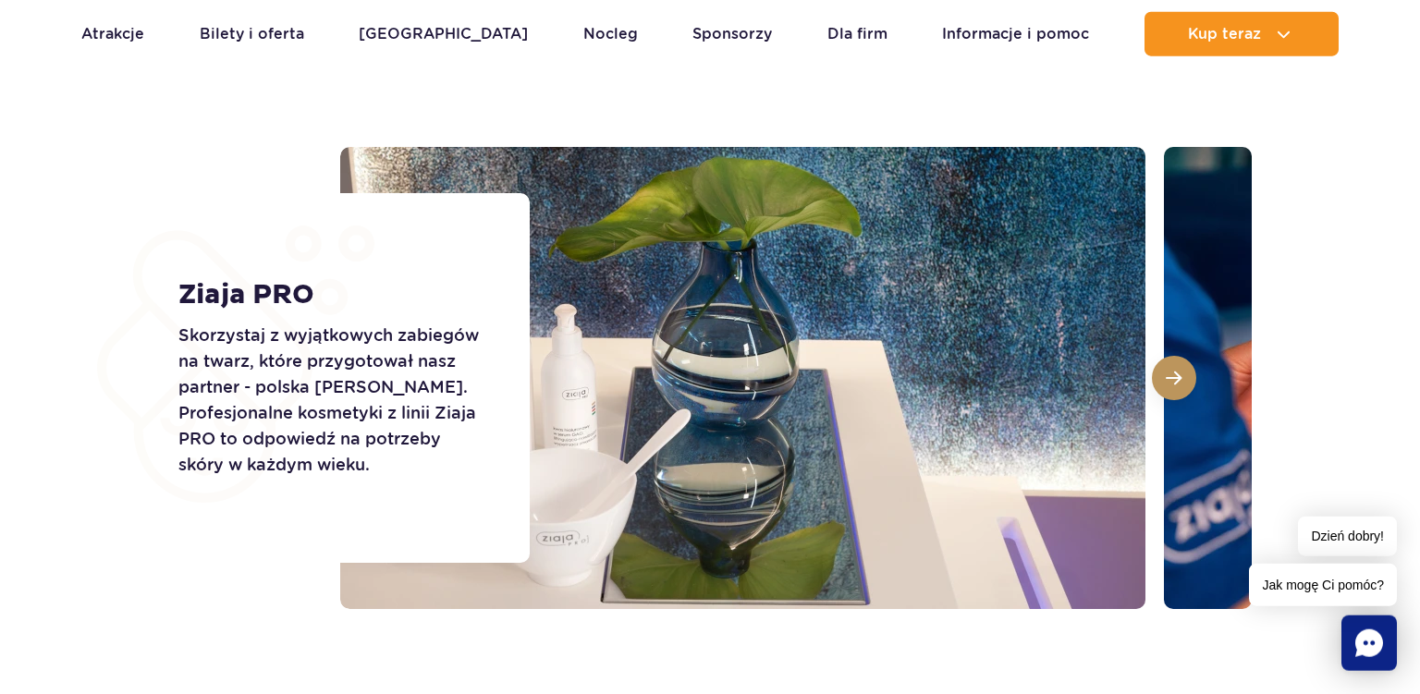
click at [1161, 370] on button at bounding box center [1174, 378] width 44 height 44
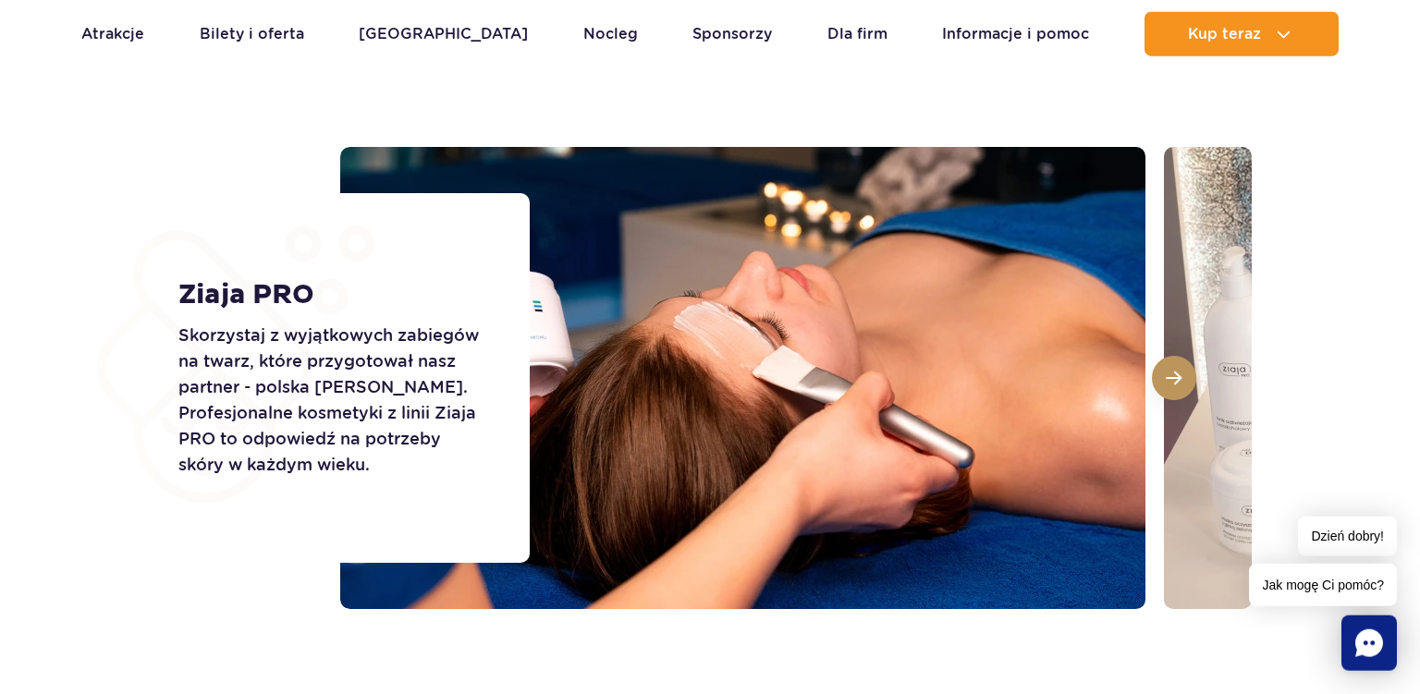
click at [1161, 370] on button at bounding box center [1174, 378] width 44 height 44
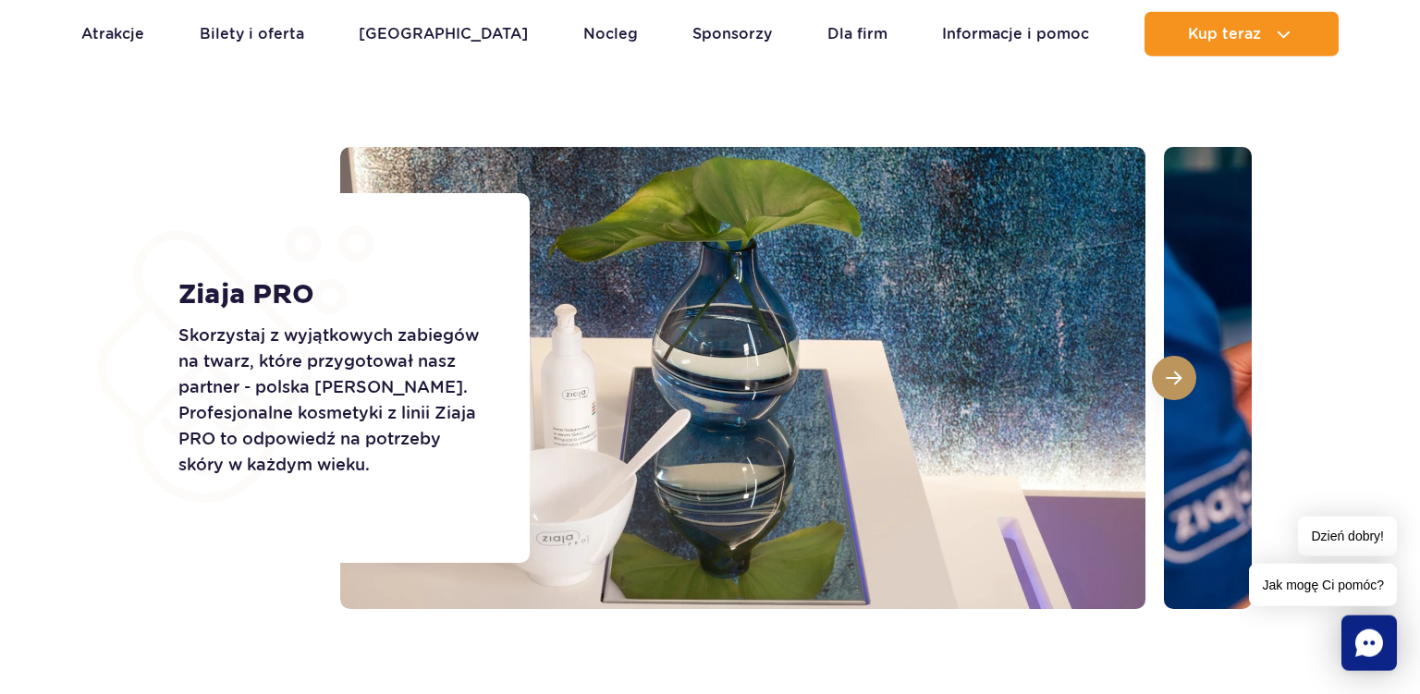
click at [1161, 370] on button at bounding box center [1174, 378] width 44 height 44
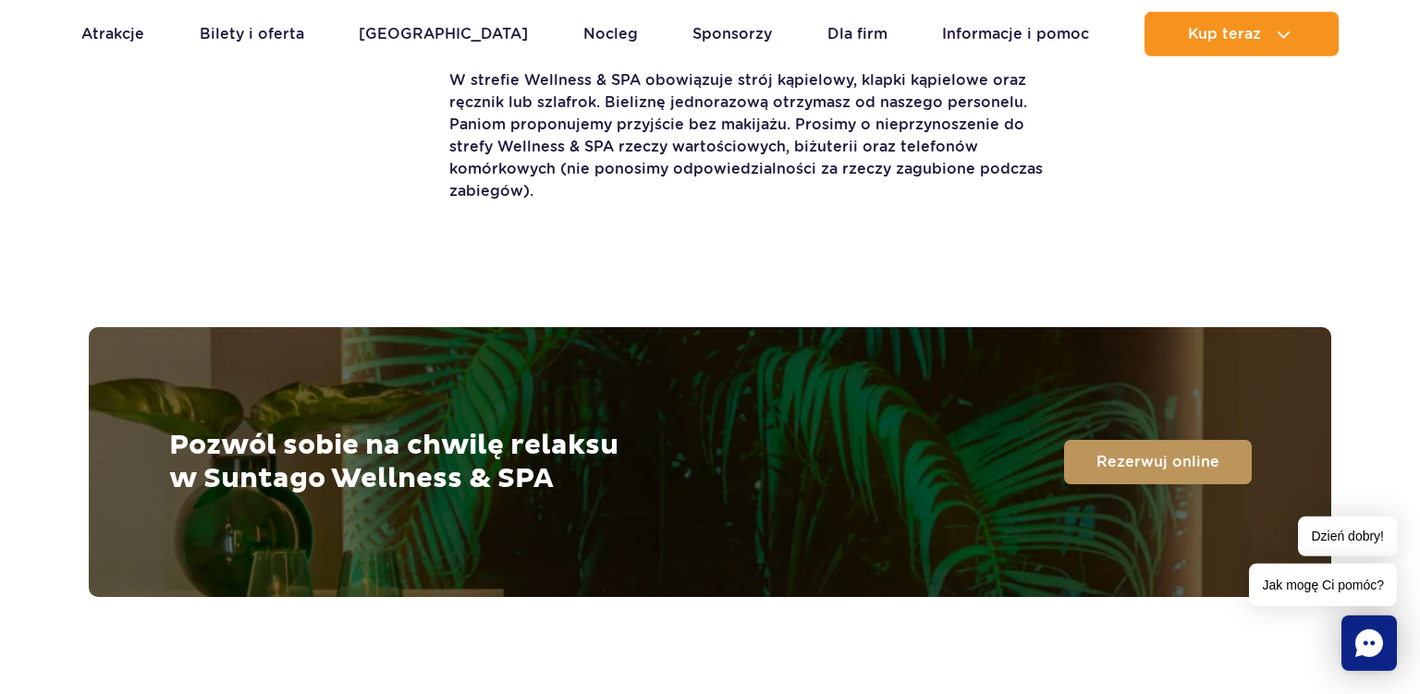
scroll to position [4640, 0]
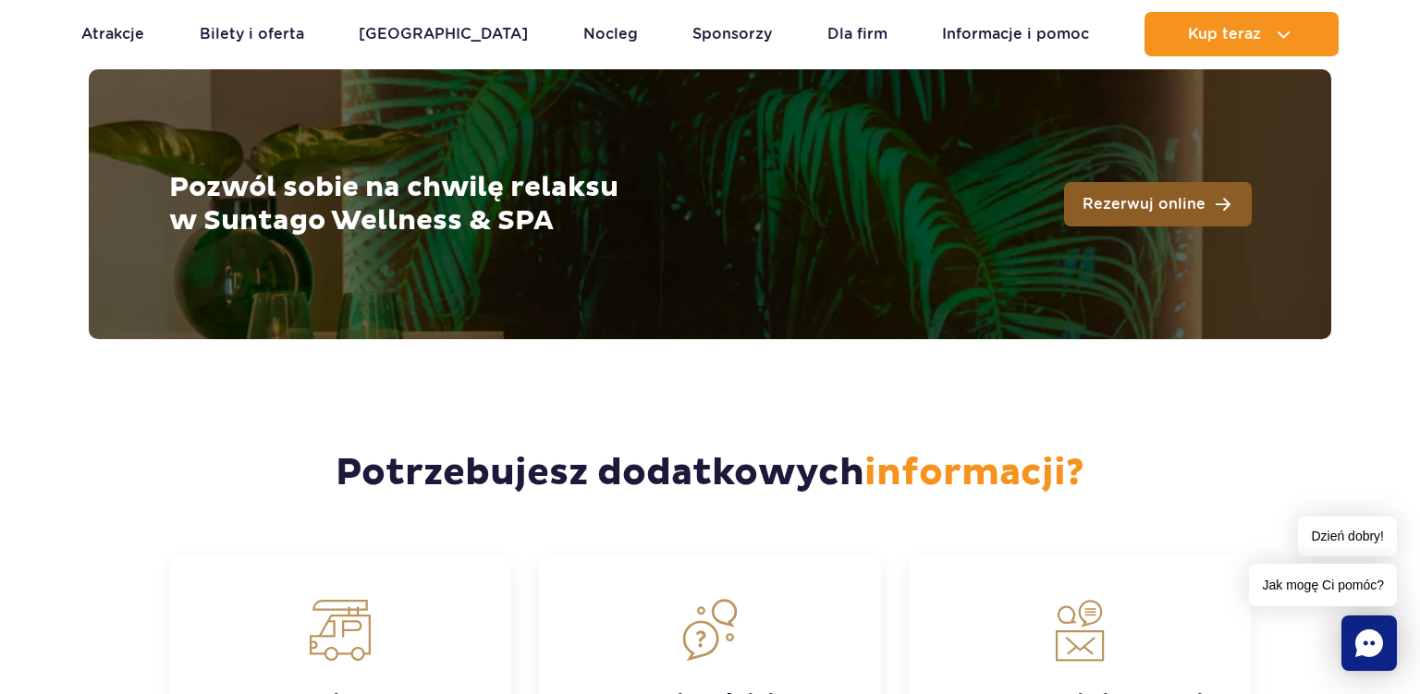
click at [1169, 197] on span "Rezerwuj online" at bounding box center [1143, 204] width 123 height 15
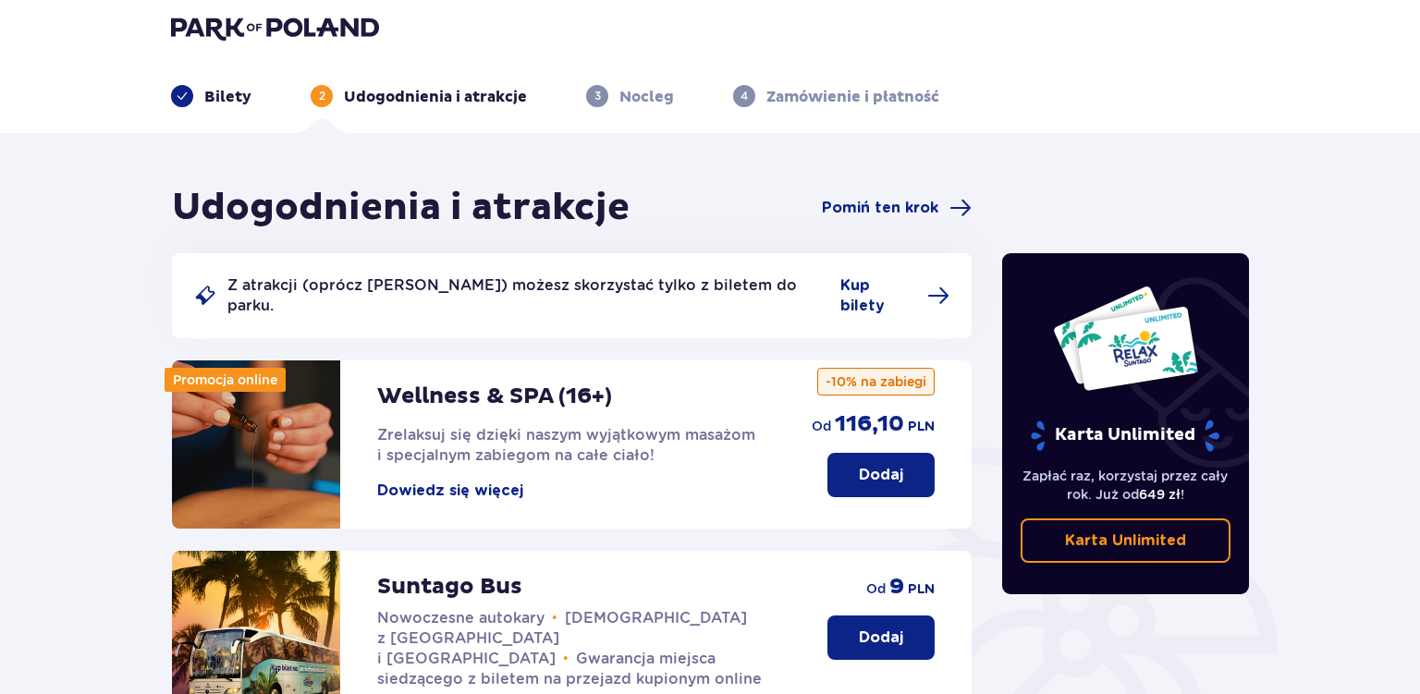
scroll to position [9, 0]
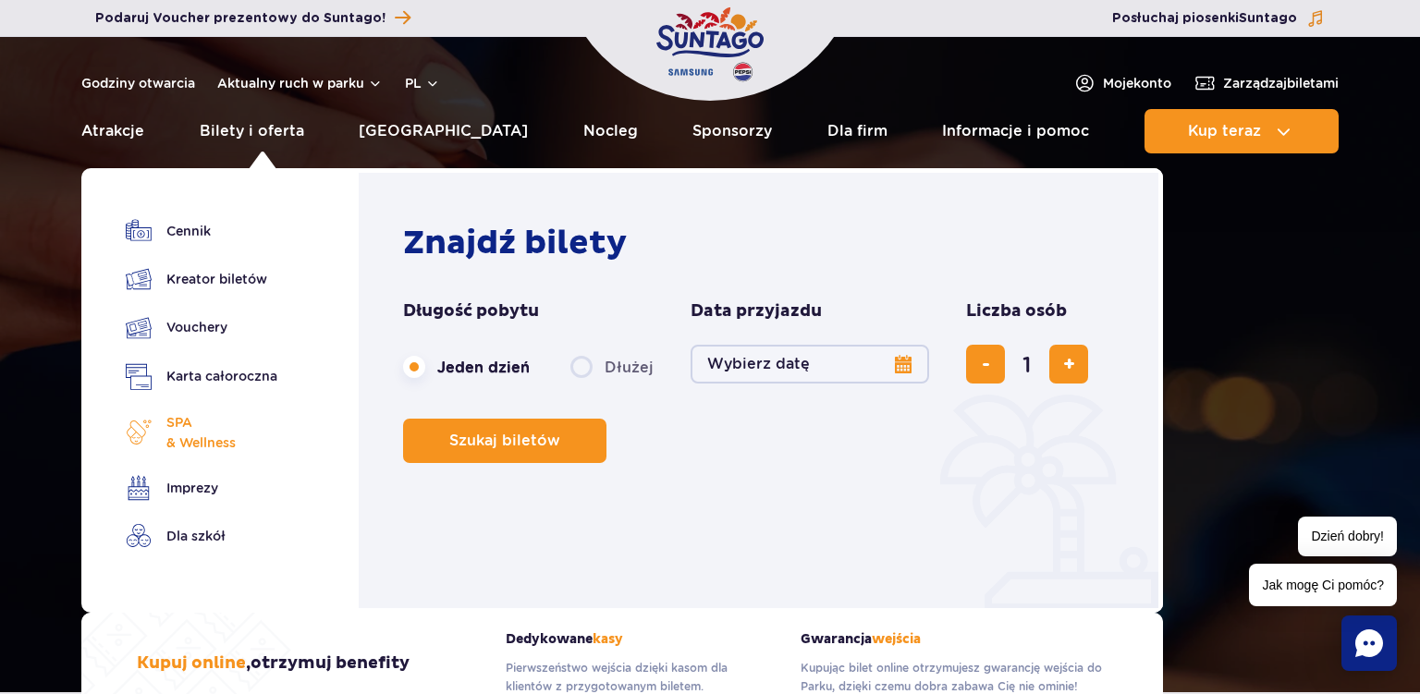
click at [180, 424] on span "SPA & Wellness" at bounding box center [200, 432] width 69 height 41
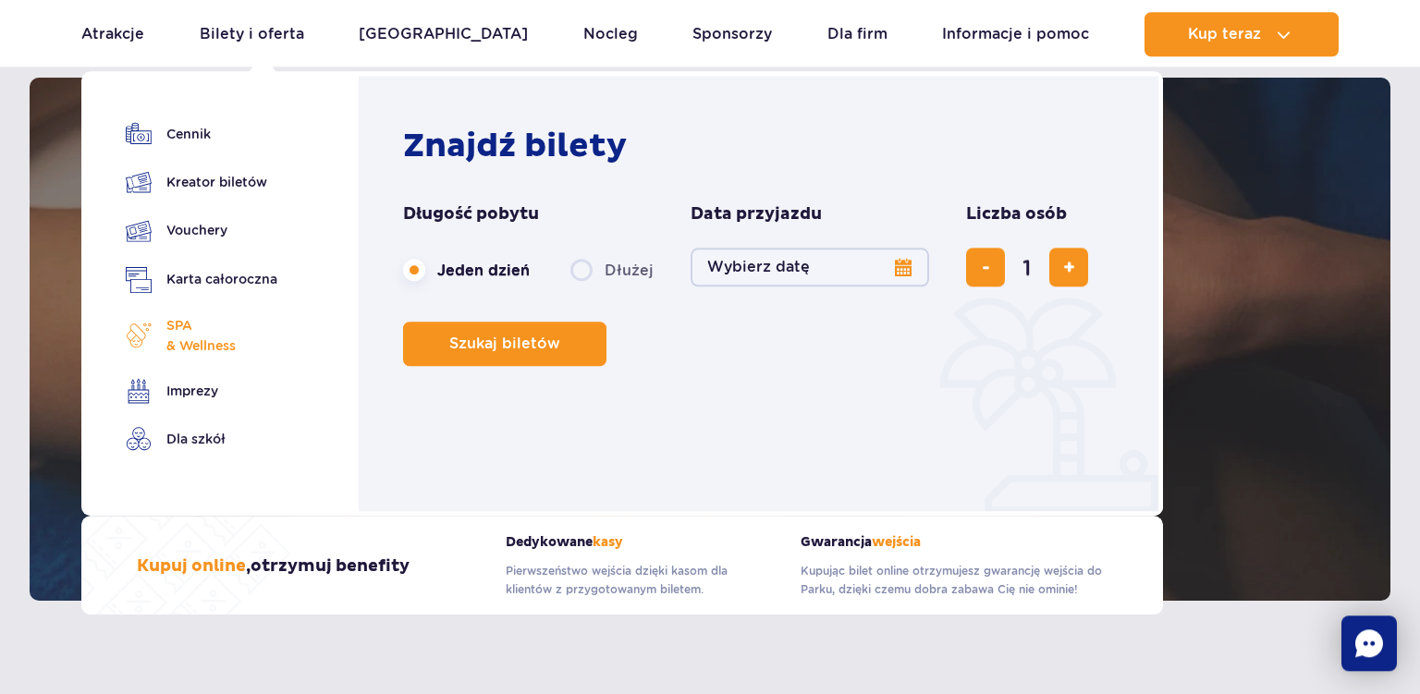
scroll to position [1457, 0]
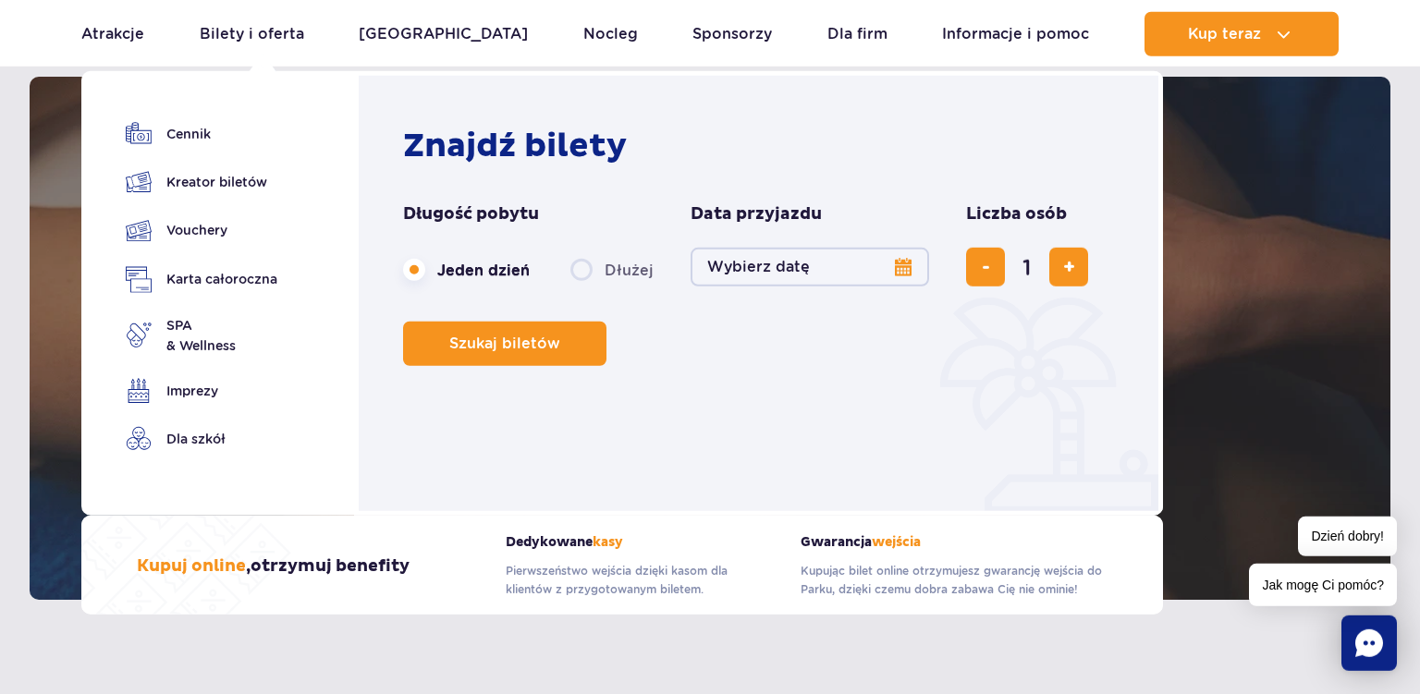
click at [824, 269] on button "Wybierz datę" at bounding box center [810, 267] width 238 height 39
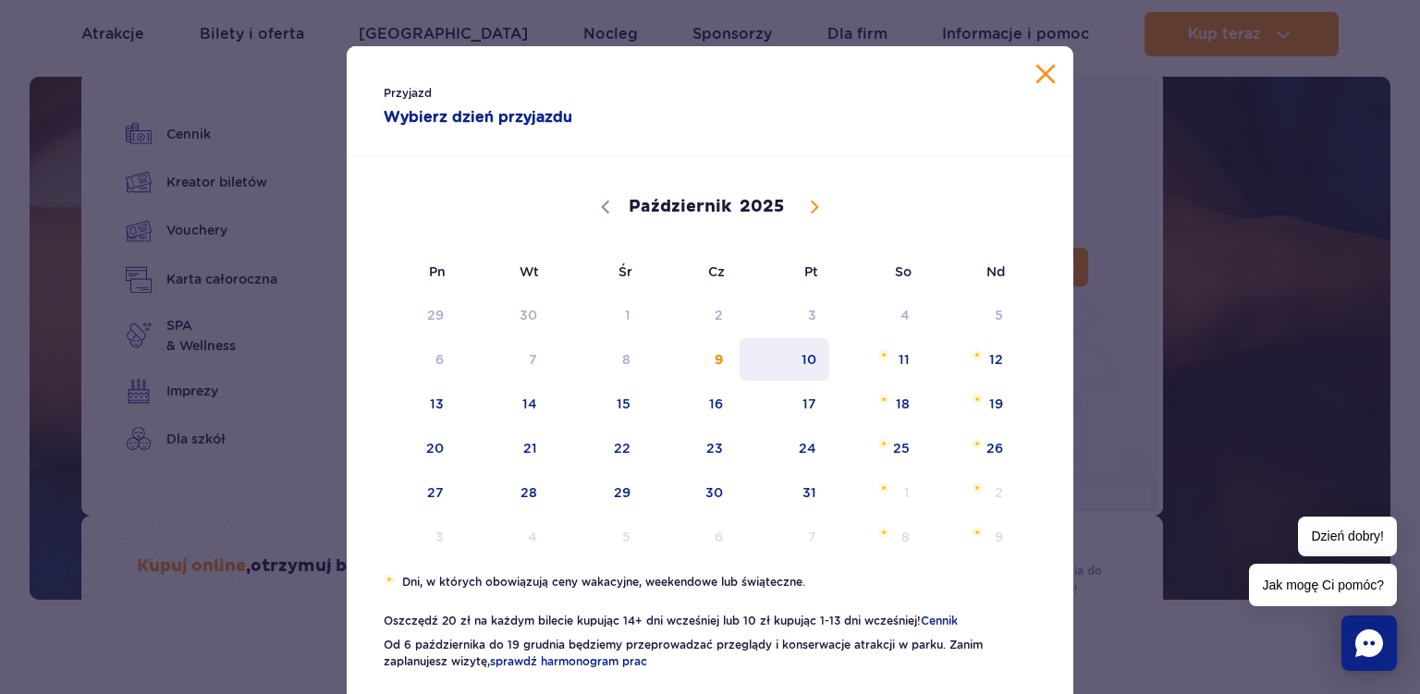
click at [813, 364] on span "10" at bounding box center [784, 359] width 93 height 43
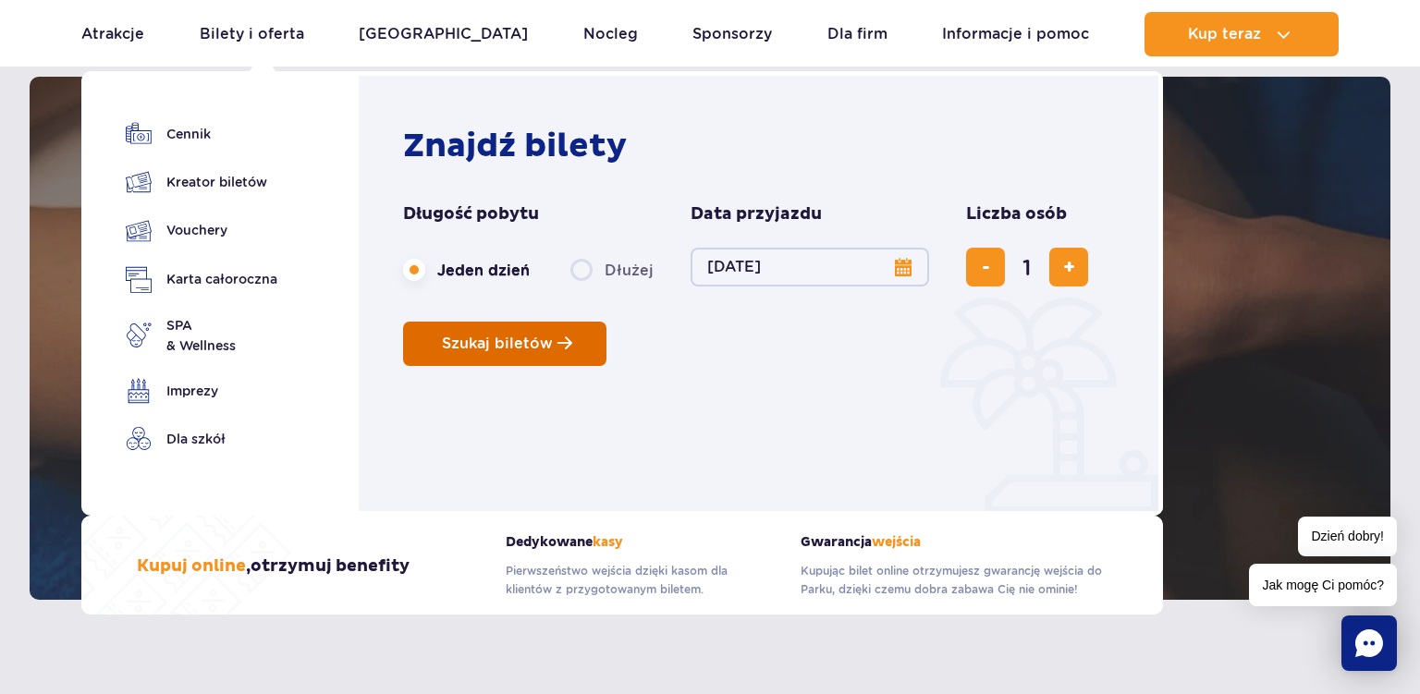
click at [526, 342] on span "Szukaj biletów" at bounding box center [497, 344] width 111 height 17
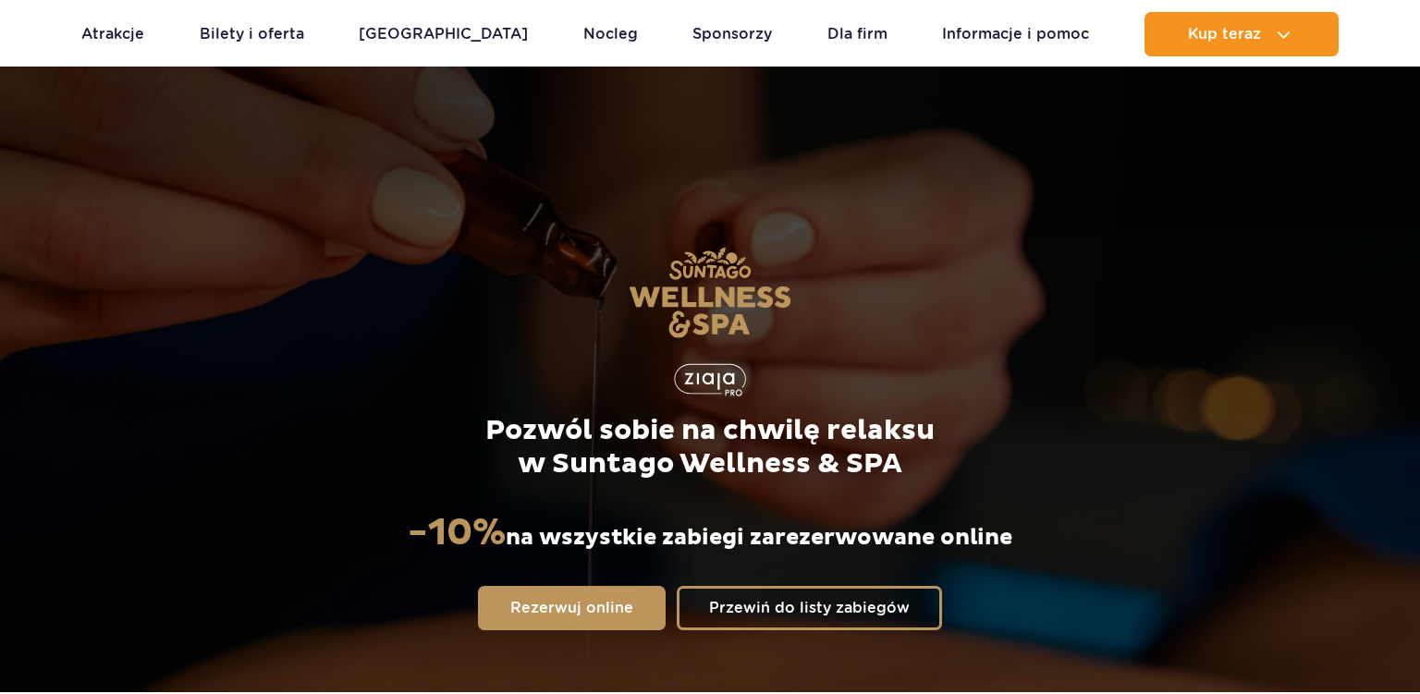
scroll to position [1457, 0]
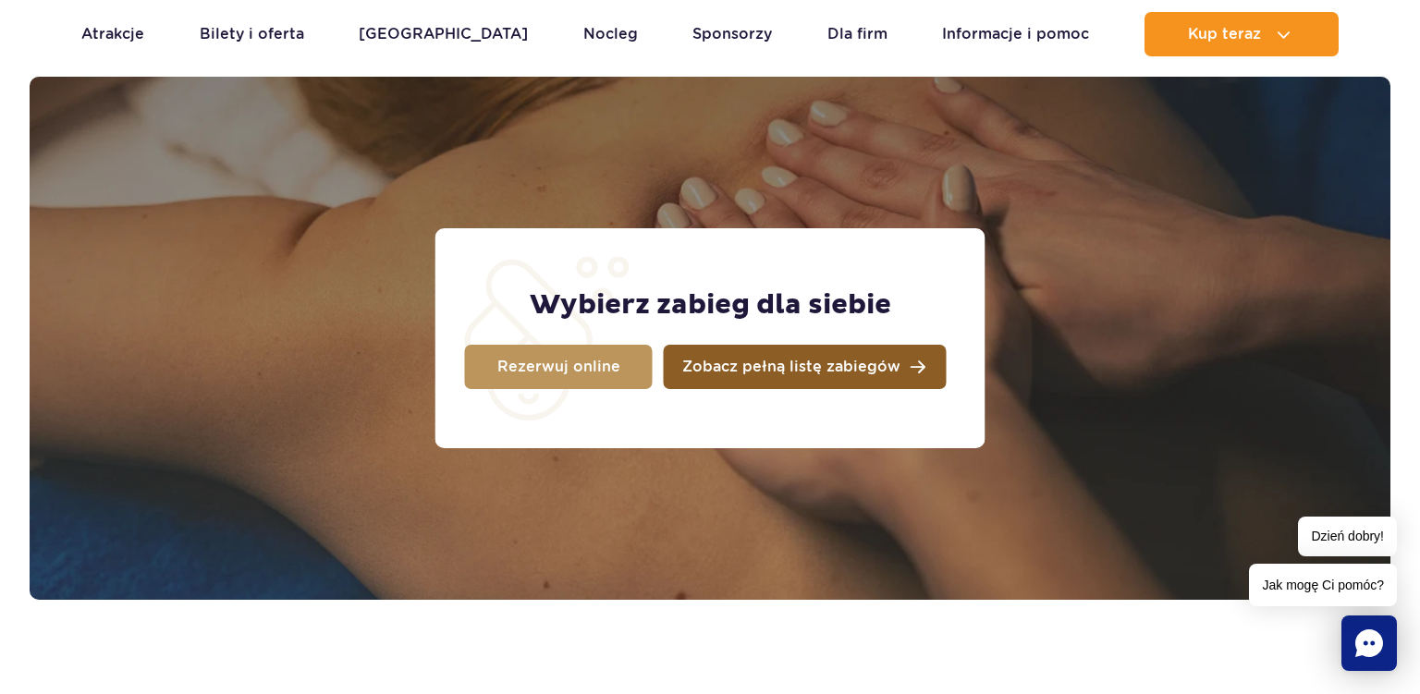
click at [812, 365] on span "Zobacz pełną listę zabiegów" at bounding box center [791, 367] width 218 height 15
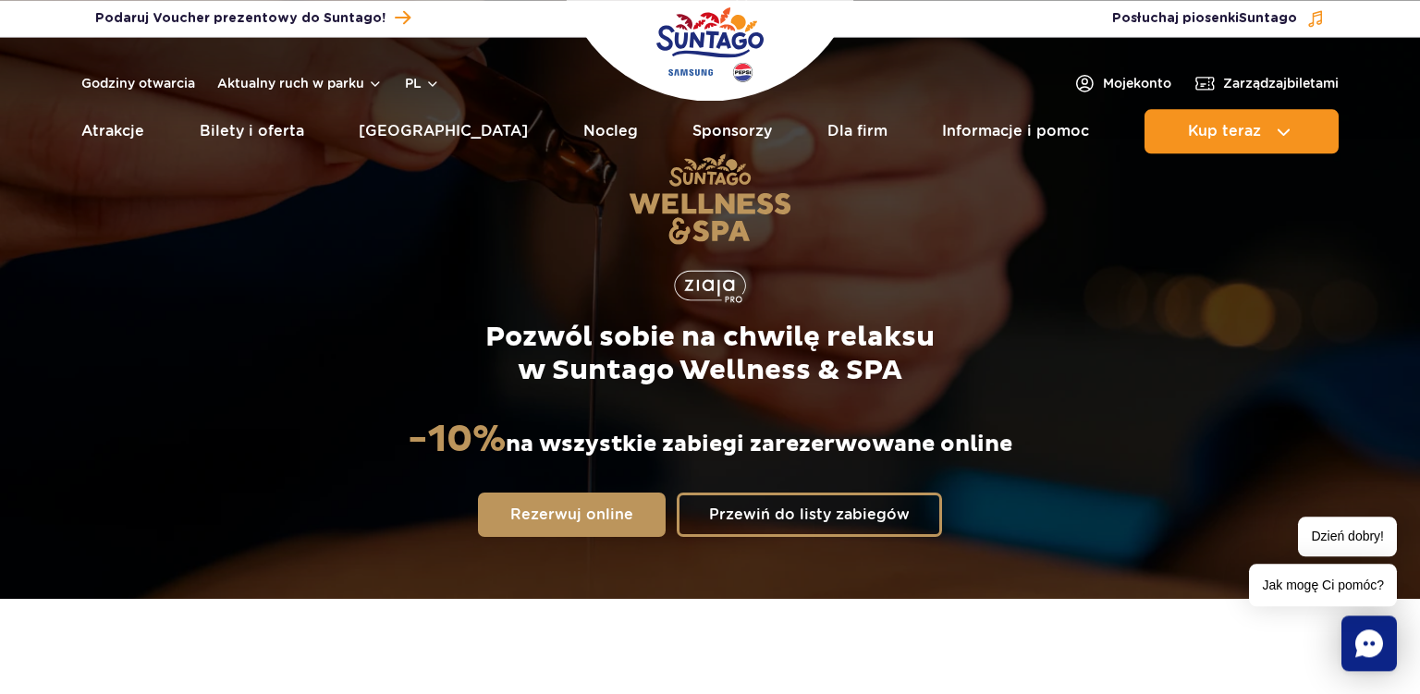
scroll to position [0, 0]
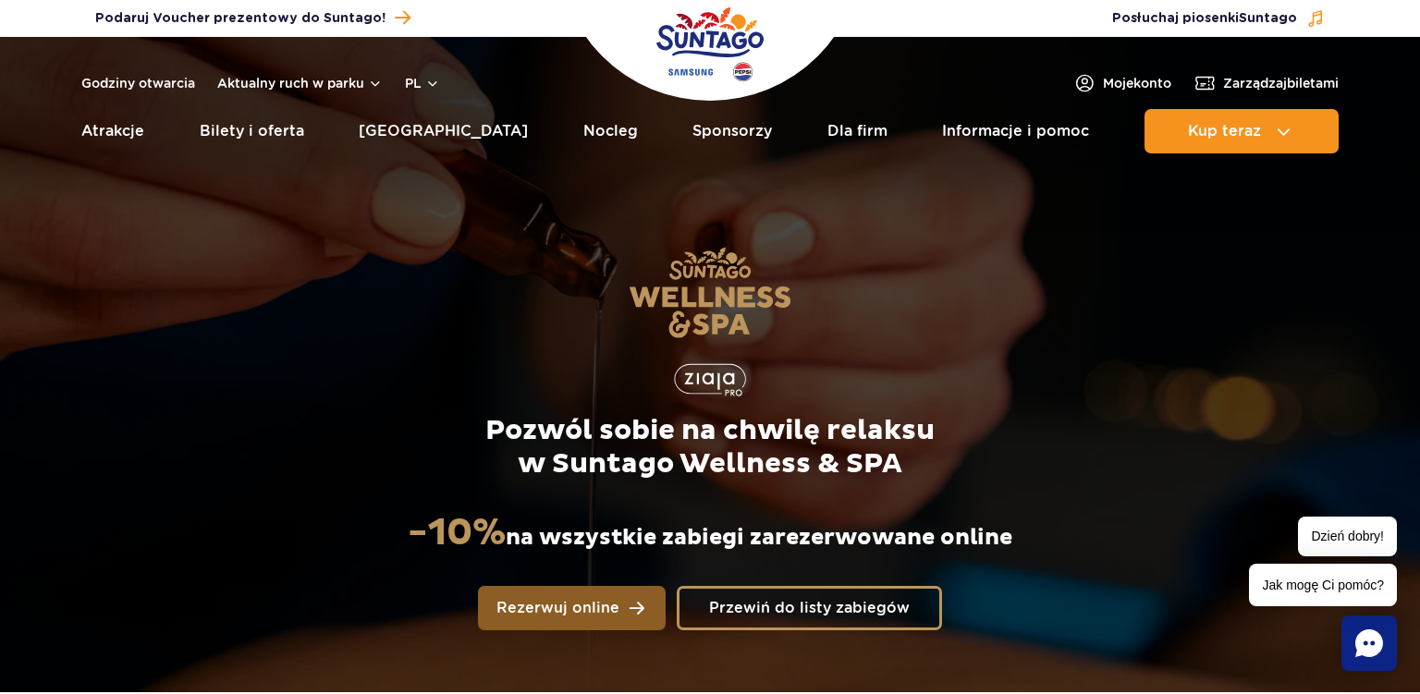
click at [567, 623] on link "Rezerwuj online" at bounding box center [572, 608] width 188 height 44
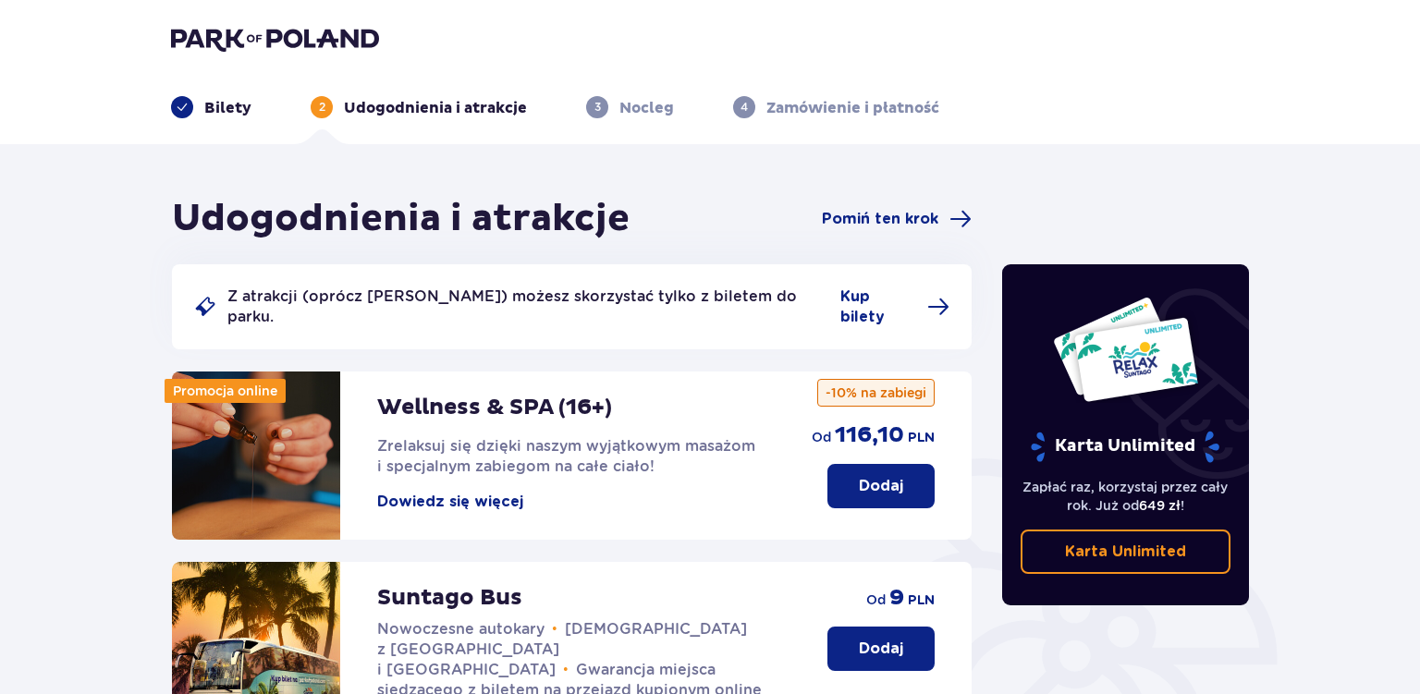
click at [476, 492] on button "Dowiedz się więcej" at bounding box center [450, 502] width 146 height 20
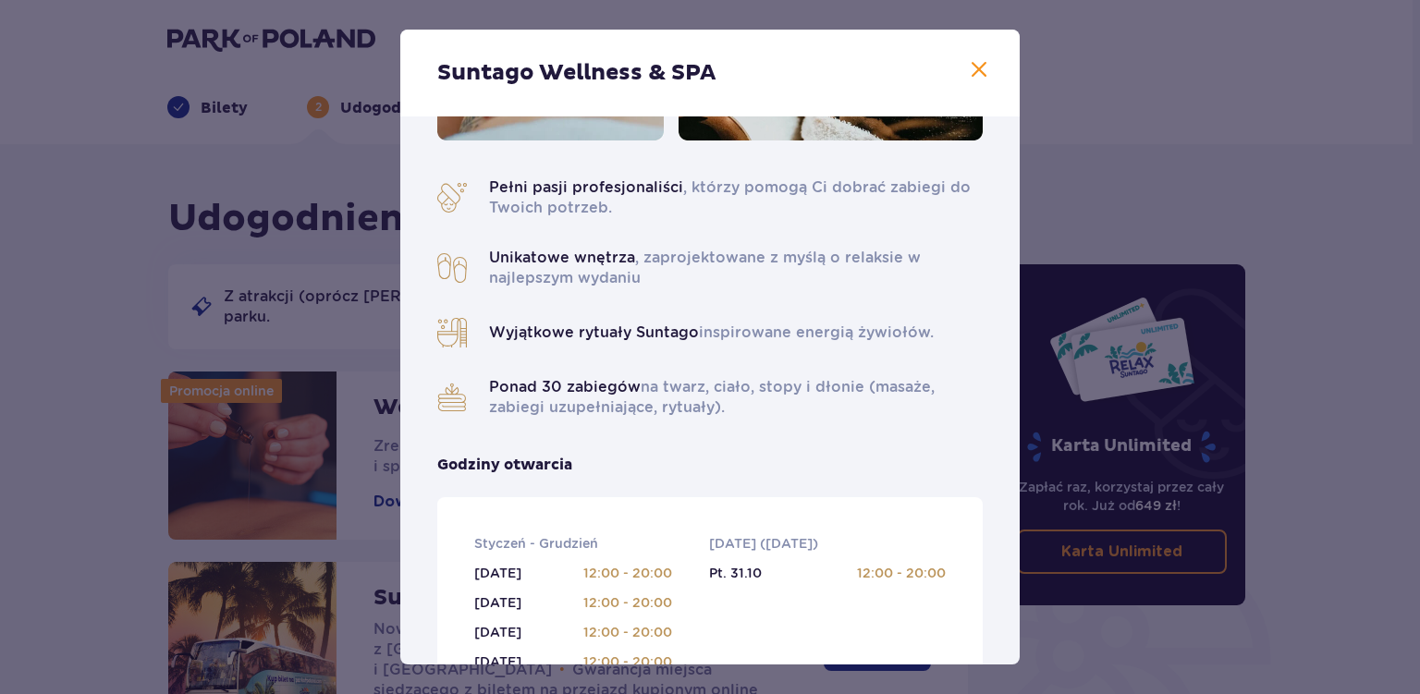
scroll to position [229, 0]
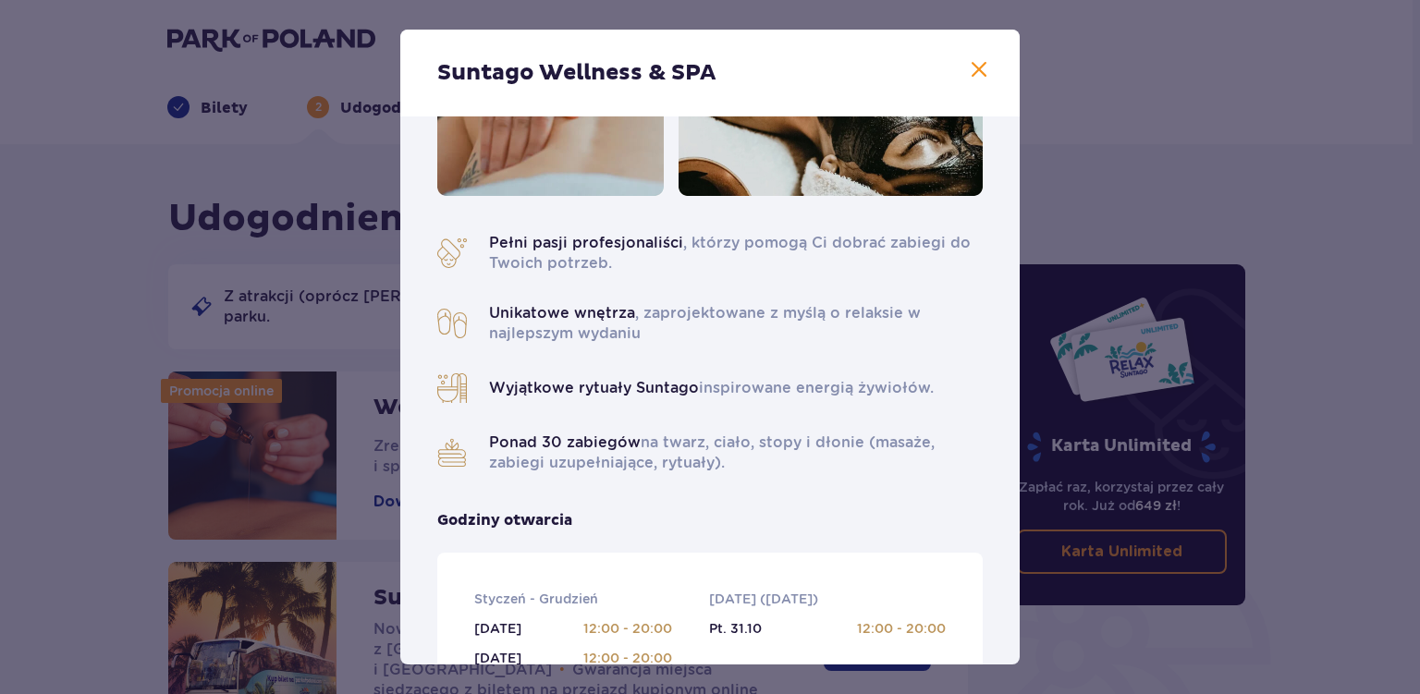
click at [978, 67] on span at bounding box center [979, 70] width 22 height 22
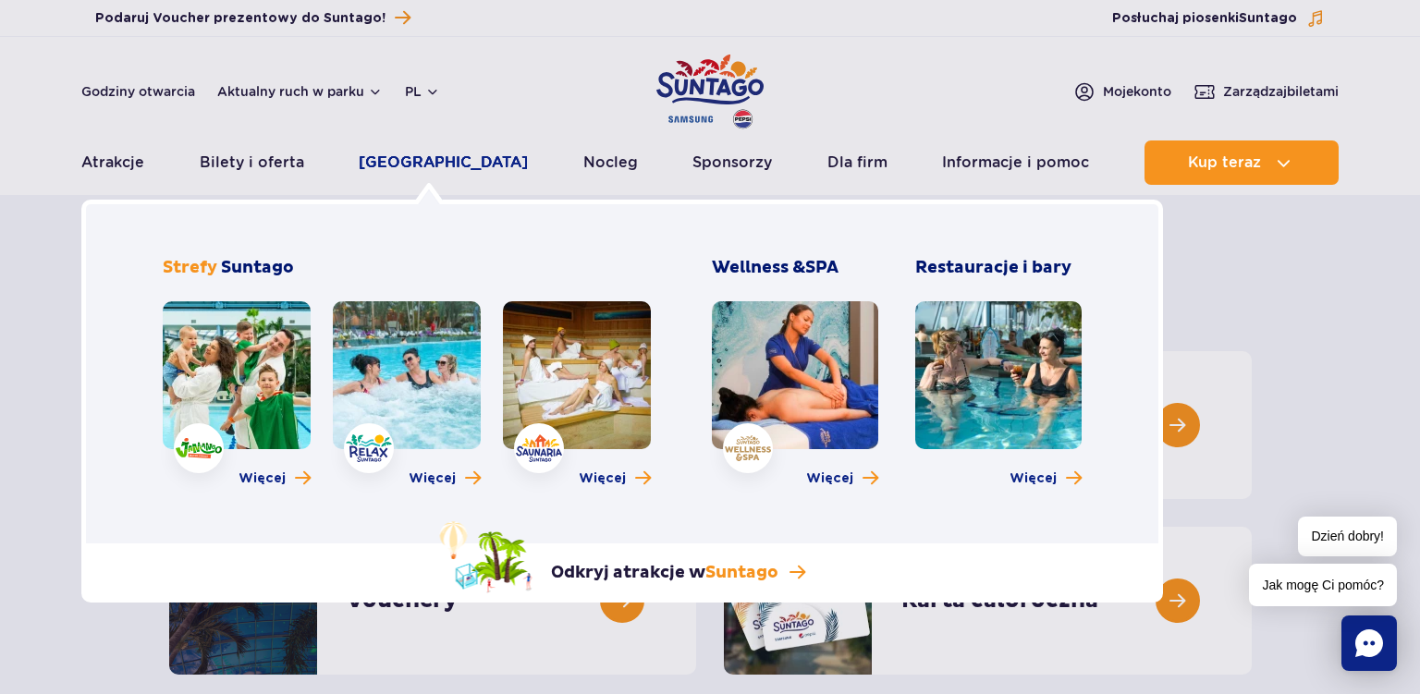
click at [434, 157] on link "[GEOGRAPHIC_DATA]" at bounding box center [443, 163] width 169 height 44
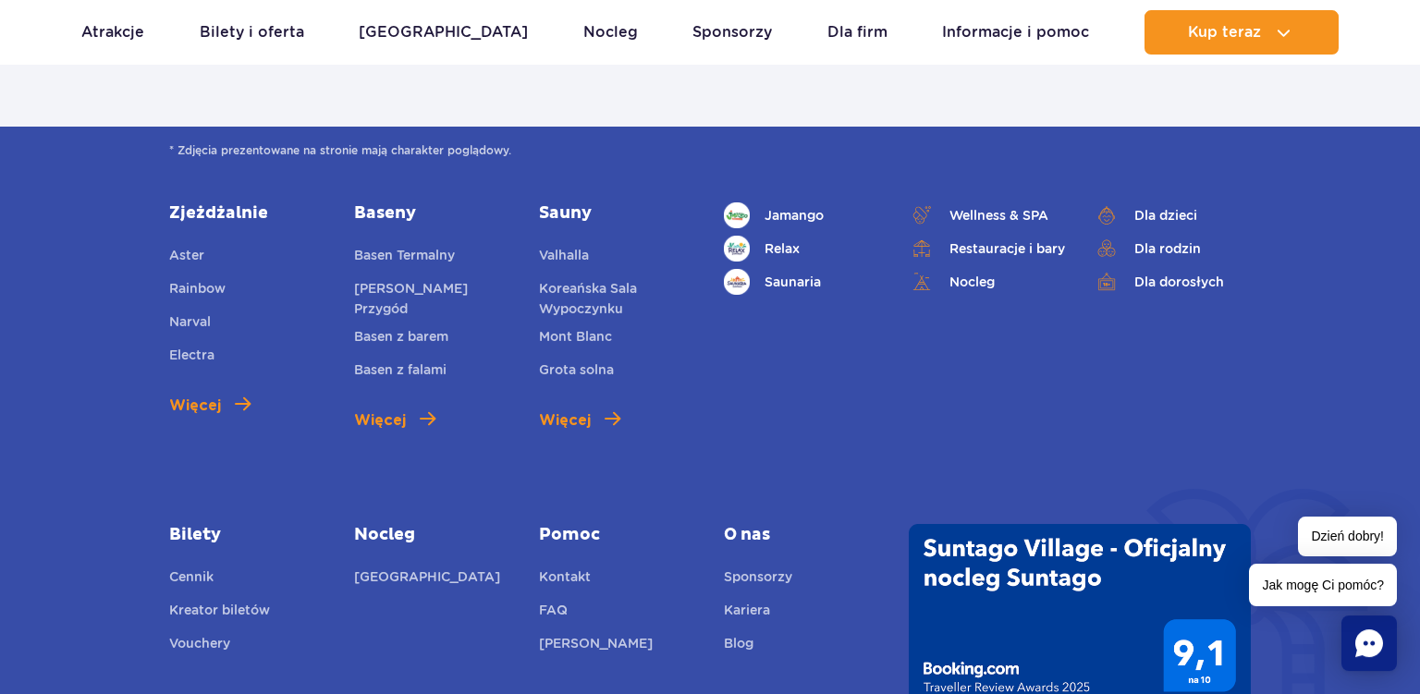
scroll to position [1123, 0]
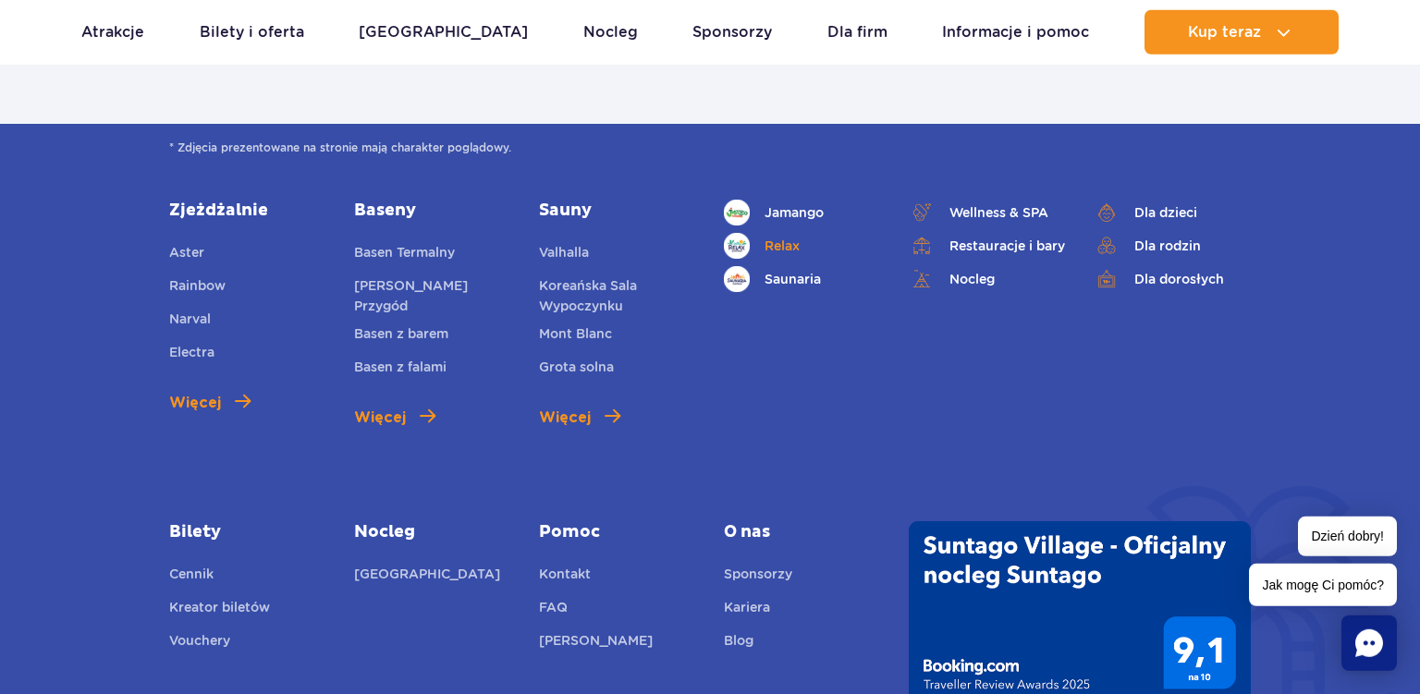
click at [768, 241] on link "Relax" at bounding box center [802, 246] width 157 height 26
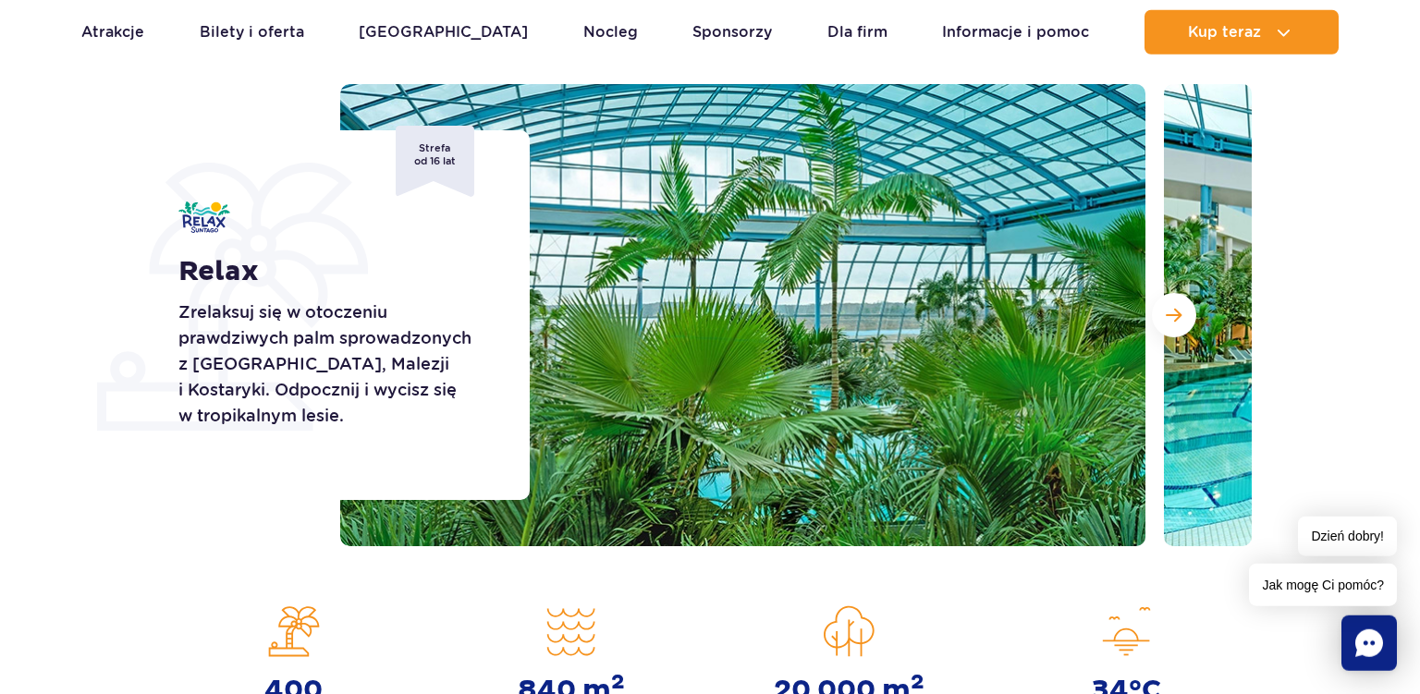
scroll to position [222, 0]
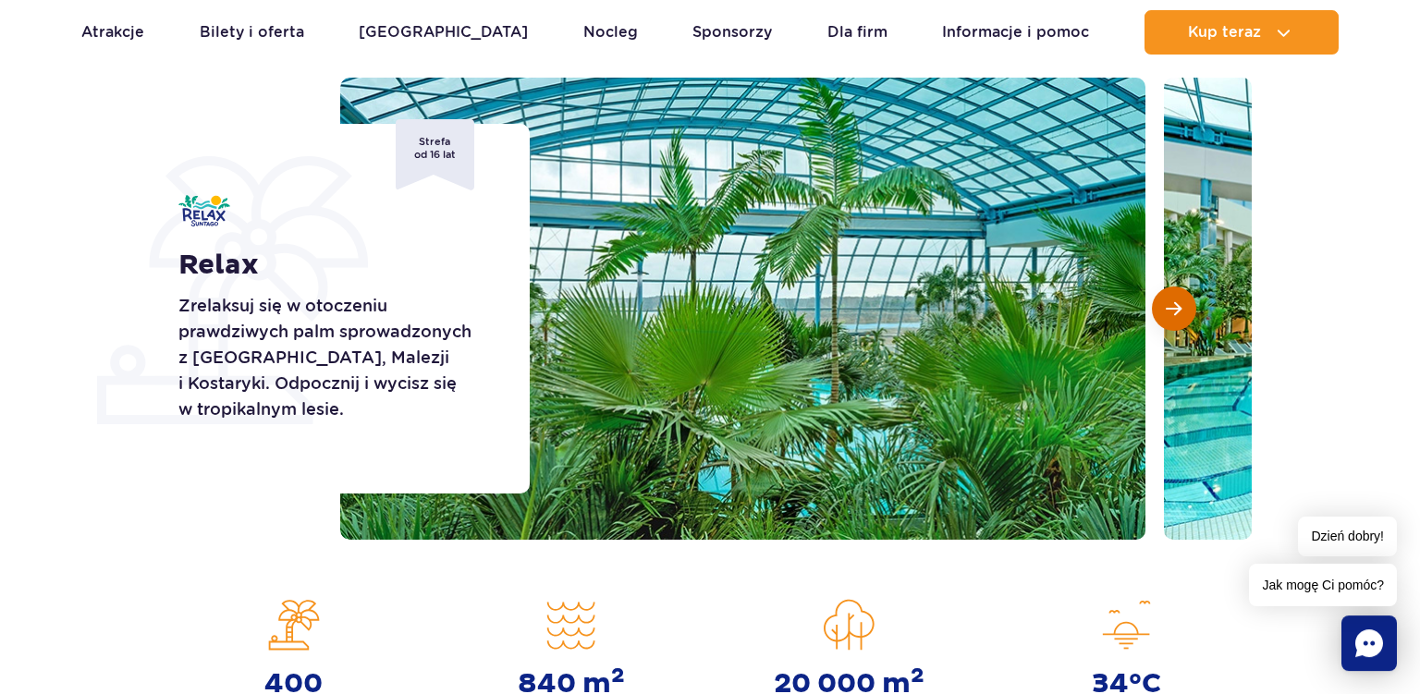
click at [1178, 304] on span "Następny slajd" at bounding box center [1174, 308] width 16 height 17
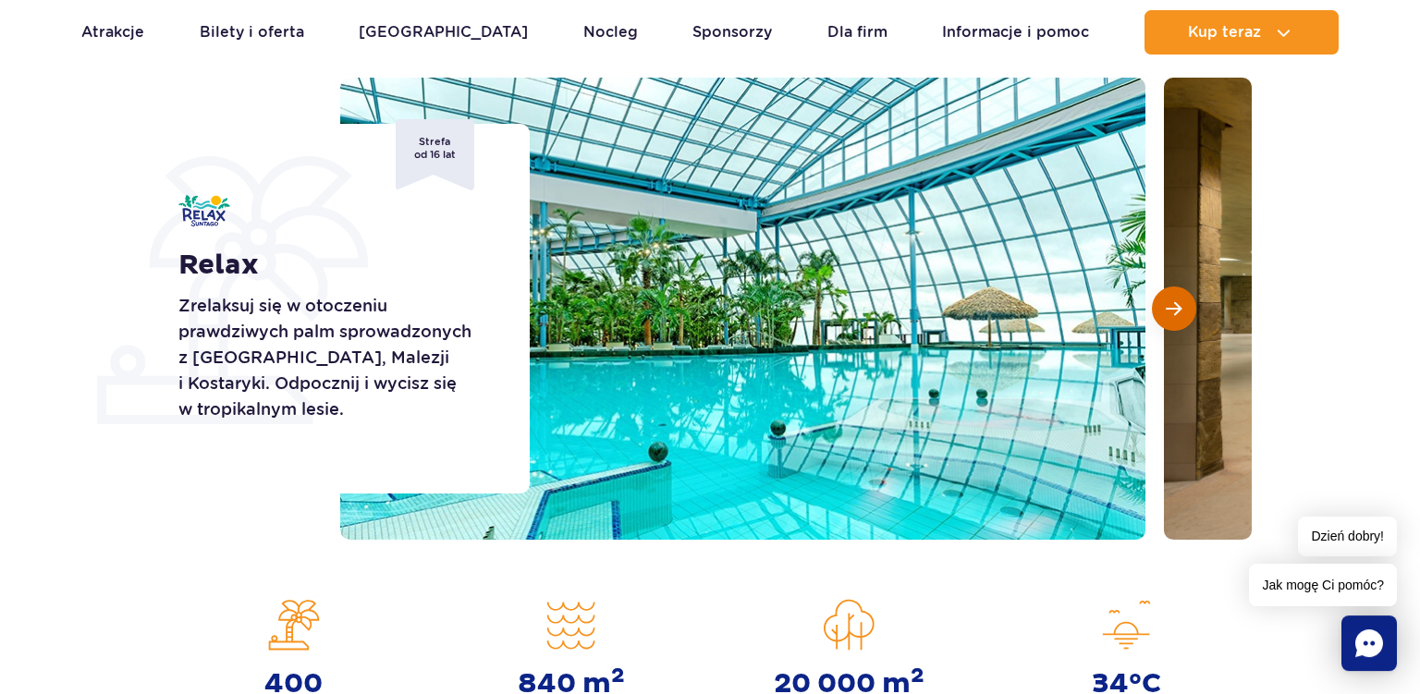
click at [1178, 304] on span "Następny slajd" at bounding box center [1174, 308] width 16 height 17
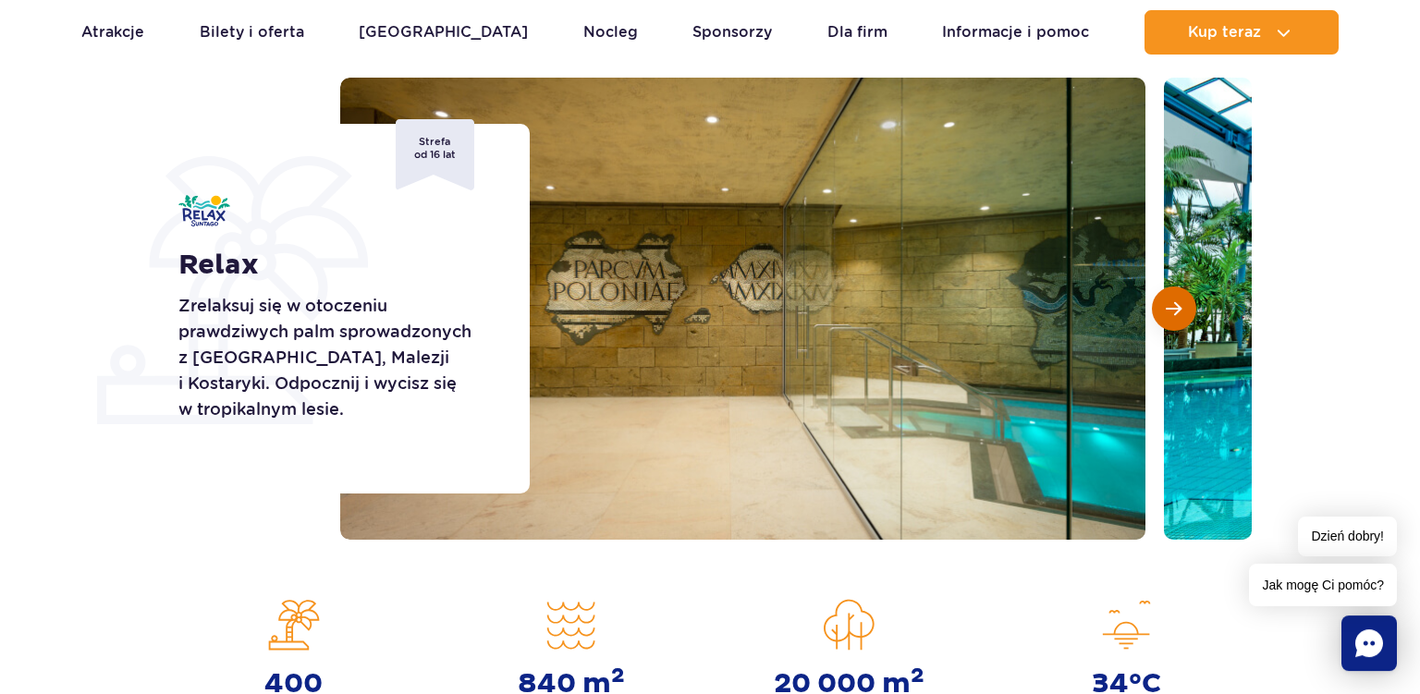
click at [1178, 304] on span "Następny slajd" at bounding box center [1174, 308] width 16 height 17
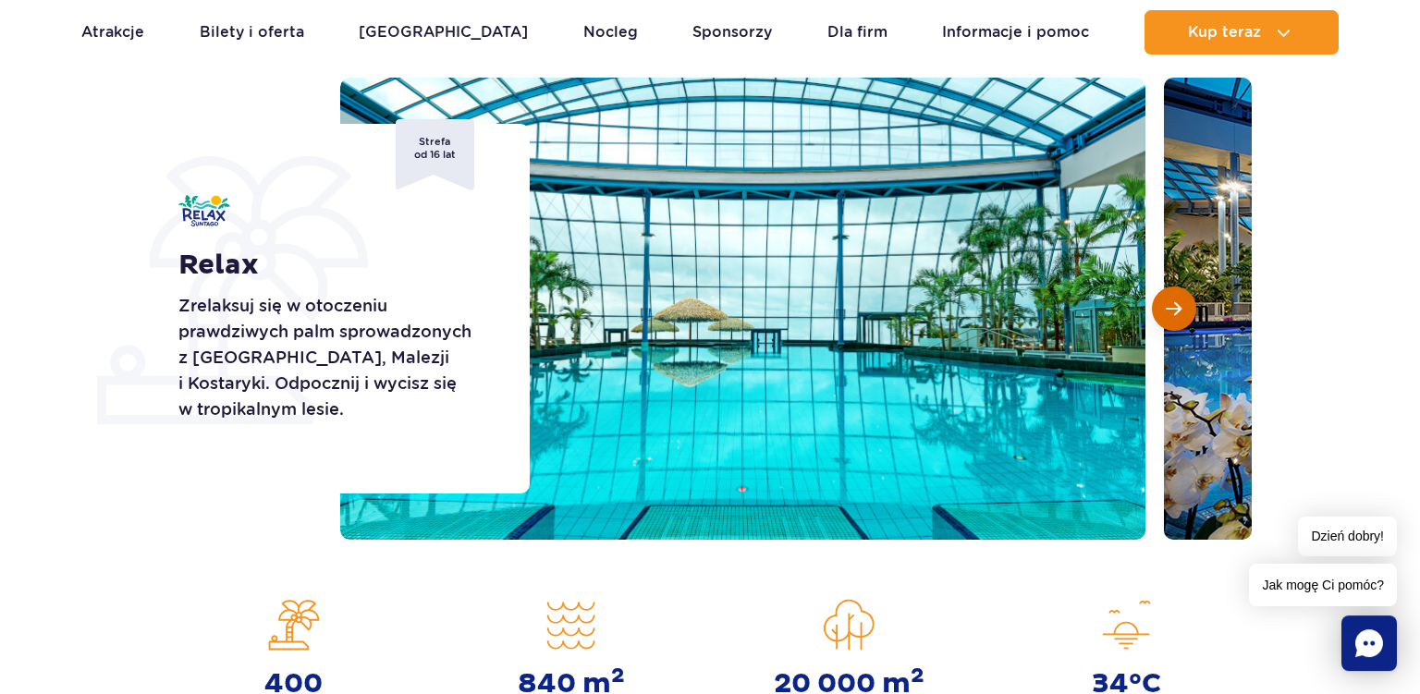
click at [1178, 304] on span "Następny slajd" at bounding box center [1174, 308] width 16 height 17
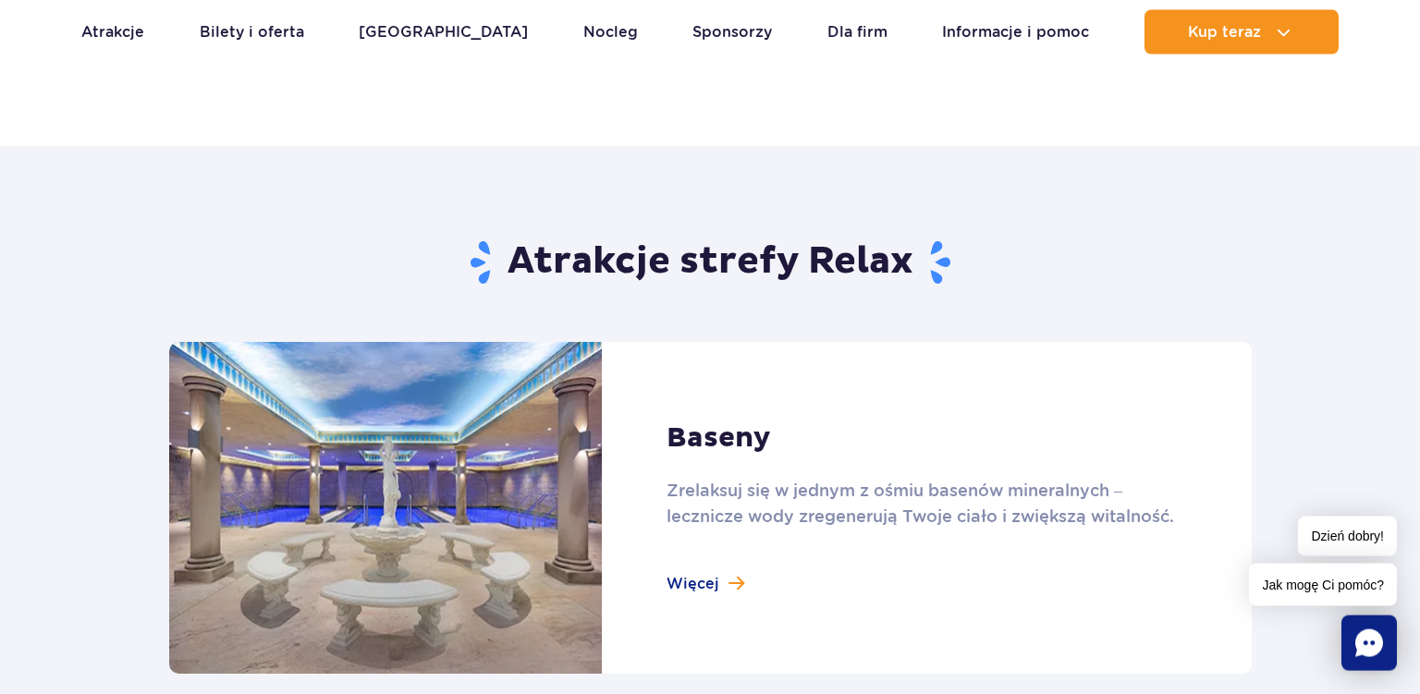
scroll to position [995, 0]
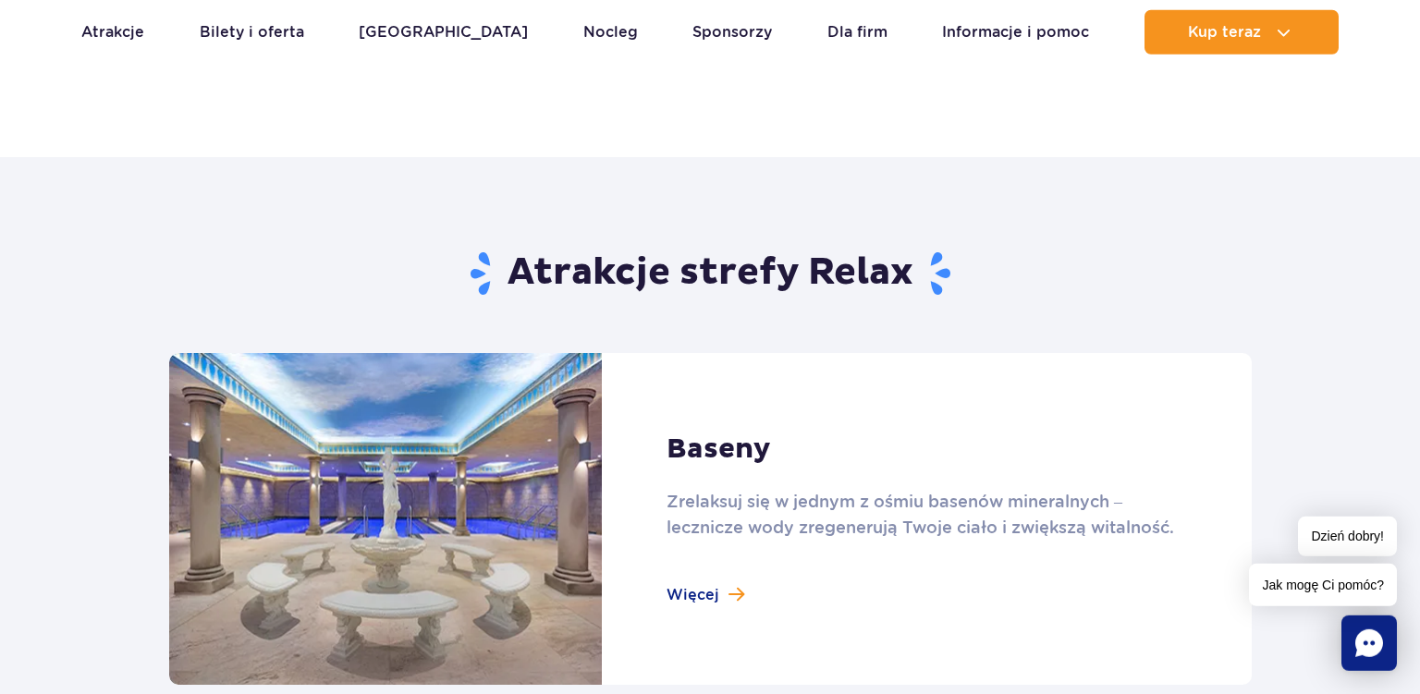
click at [709, 591] on link at bounding box center [710, 519] width 1082 height 332
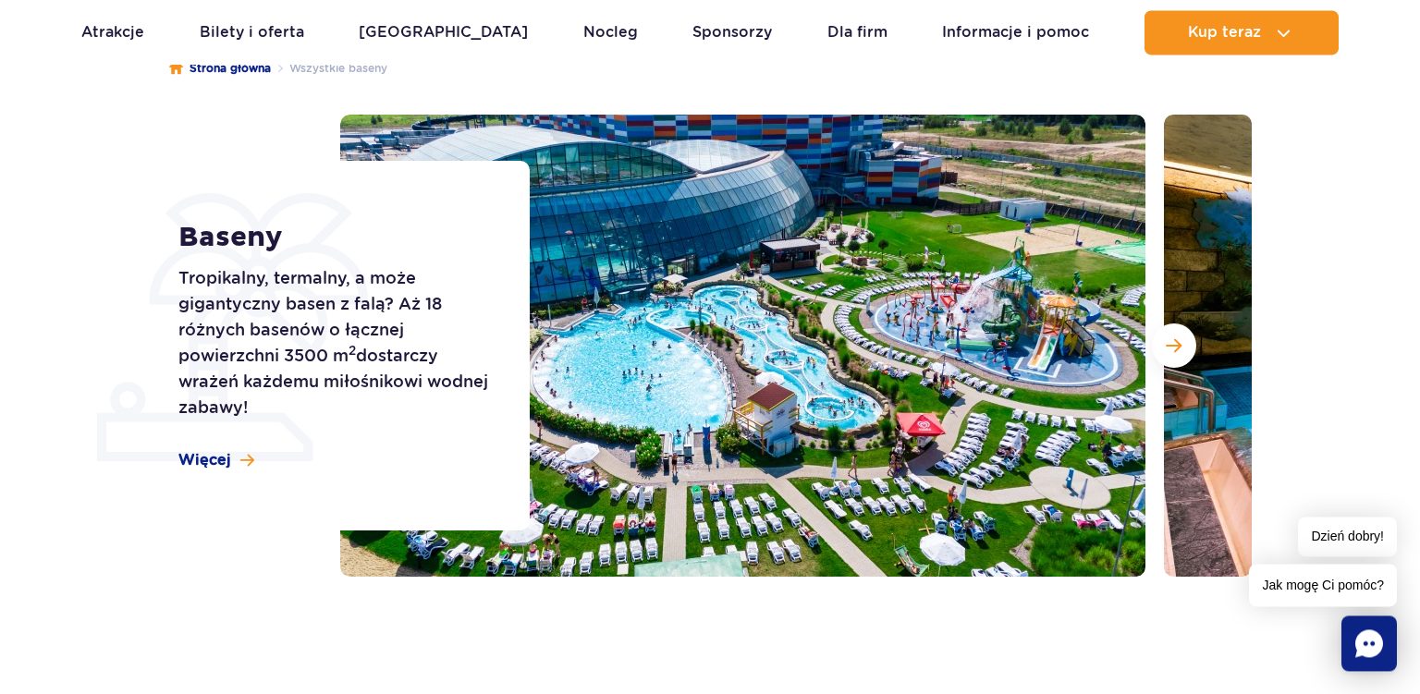
scroll to position [177, 0]
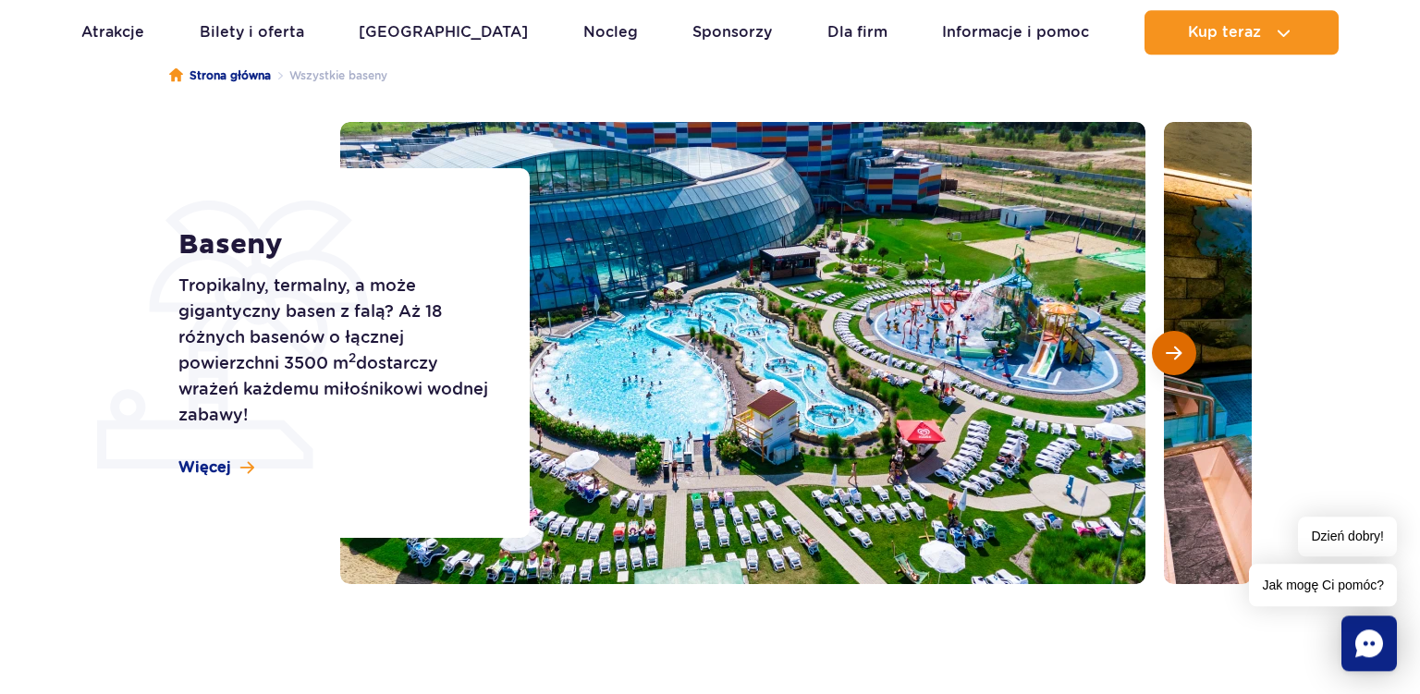
click at [1170, 352] on span "Następny slajd" at bounding box center [1174, 353] width 16 height 17
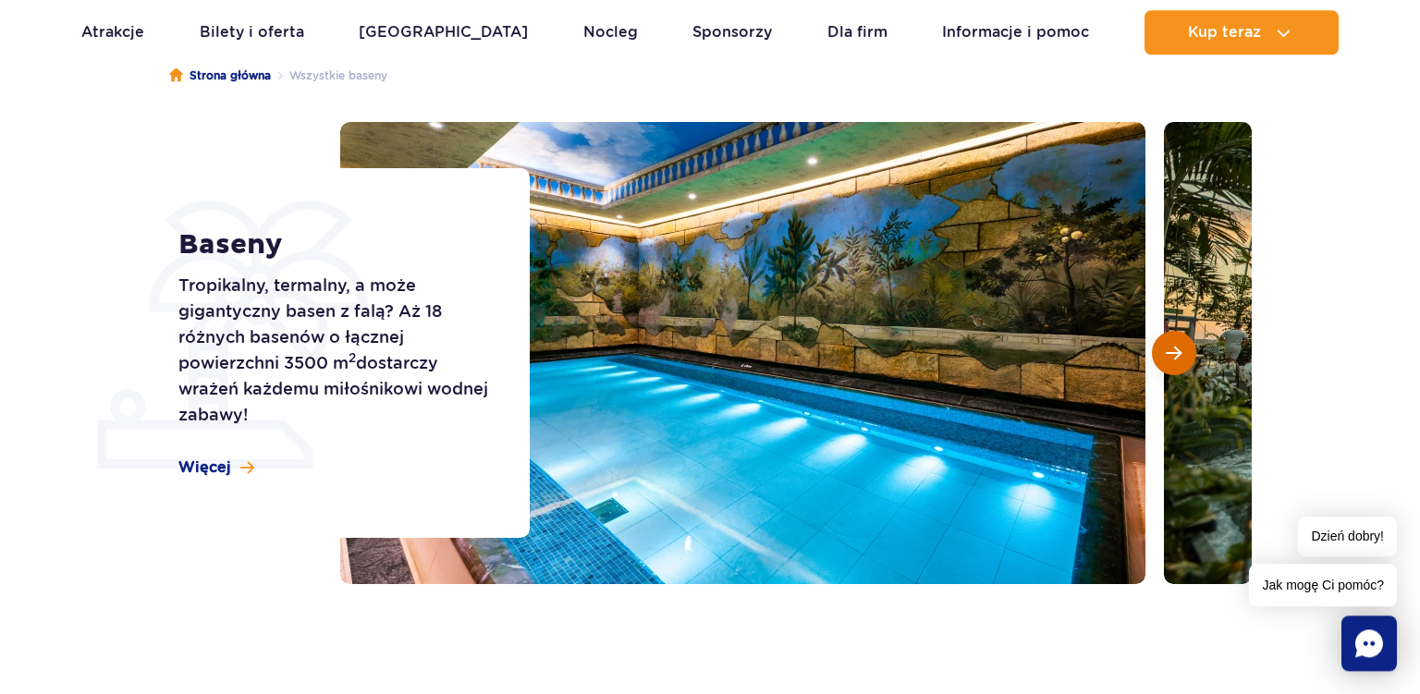
click at [1170, 352] on span "Następny slajd" at bounding box center [1174, 353] width 16 height 17
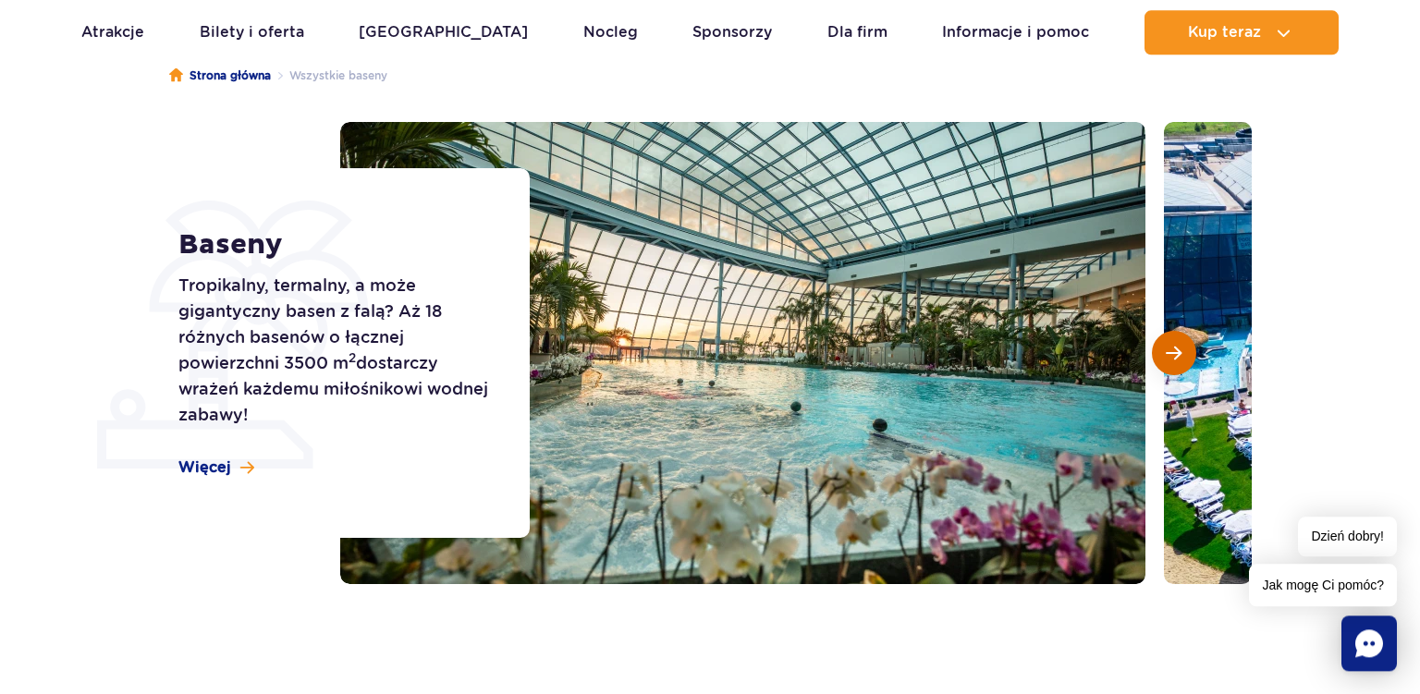
click at [1170, 352] on span "Następny slajd" at bounding box center [1174, 353] width 16 height 17
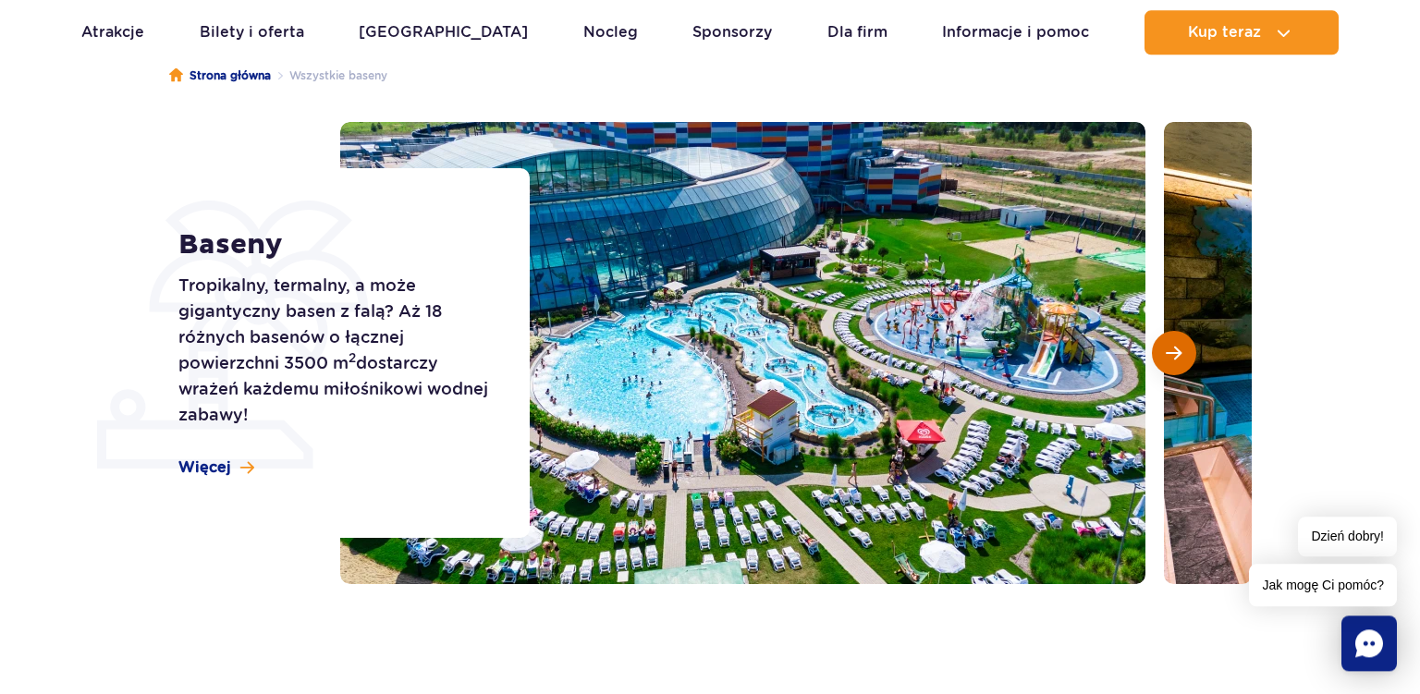
click at [1170, 352] on span "Następny slajd" at bounding box center [1174, 353] width 16 height 17
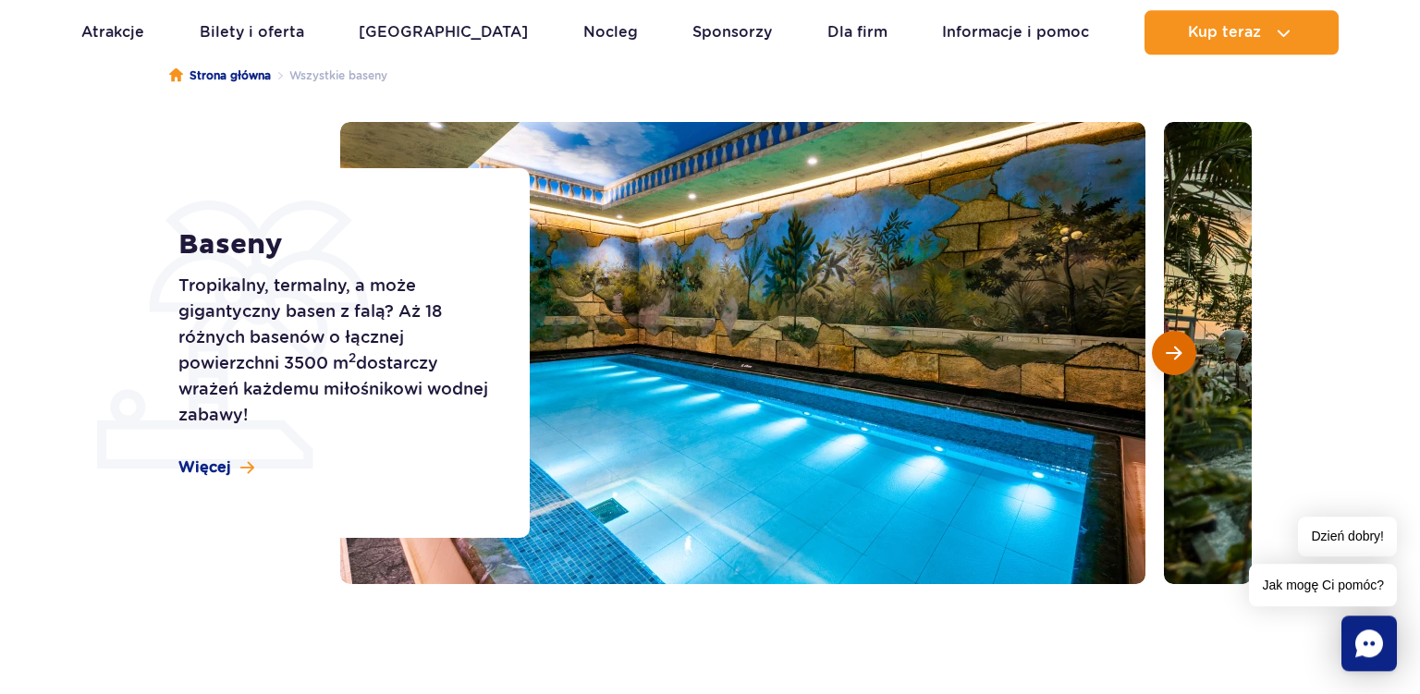
click at [1170, 352] on span "Następny slajd" at bounding box center [1174, 353] width 16 height 17
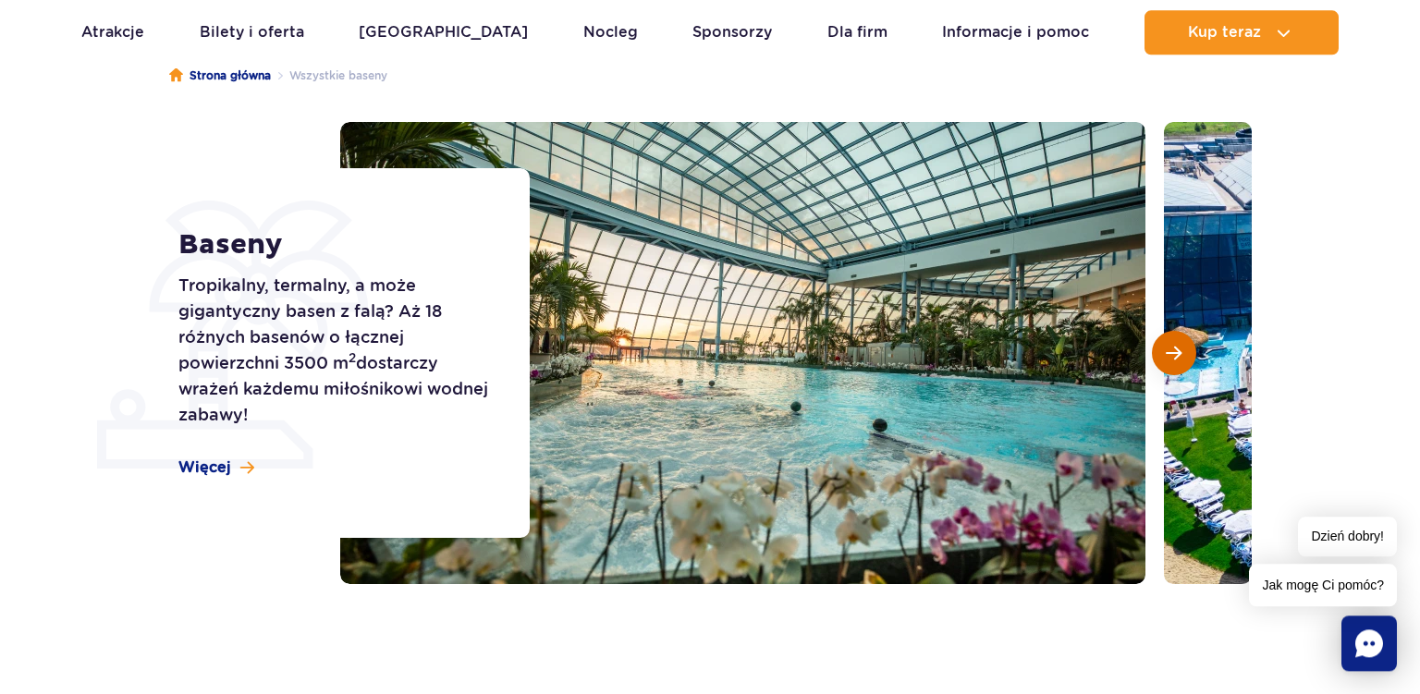
click at [1170, 352] on span "Następny slajd" at bounding box center [1174, 353] width 16 height 17
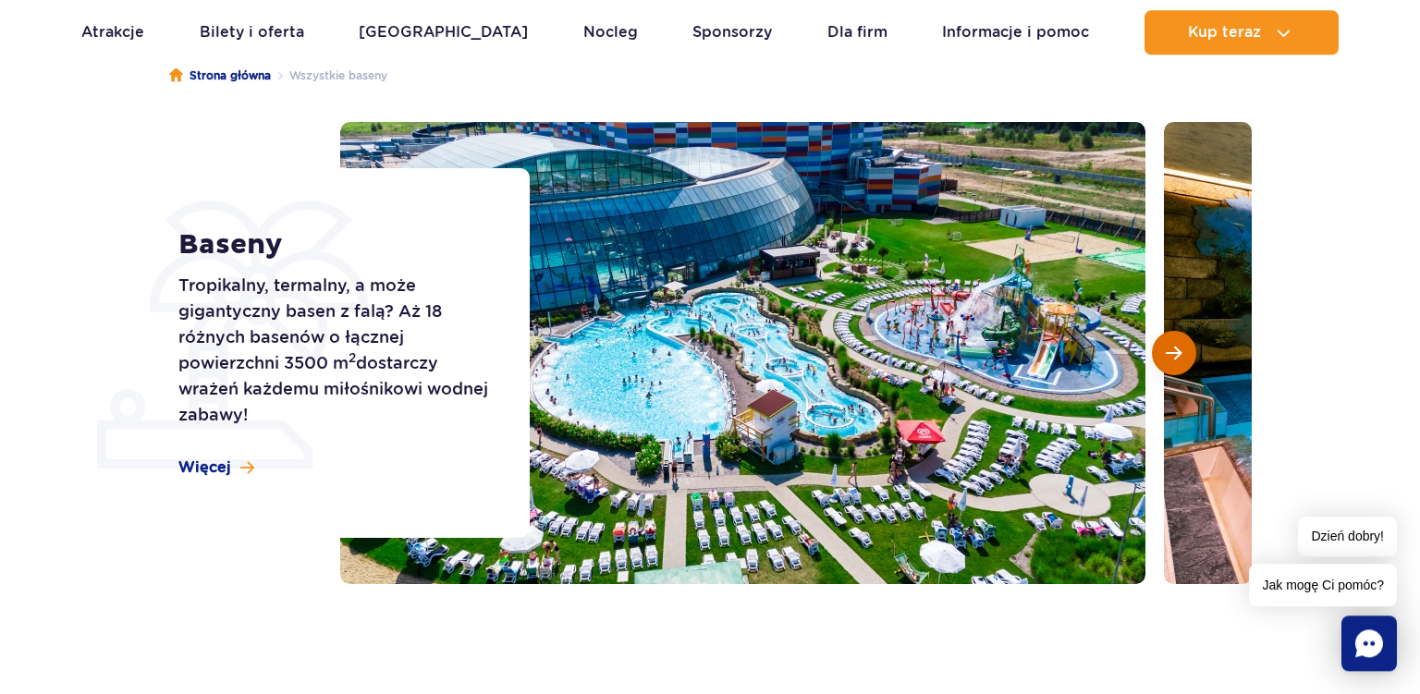
click at [1170, 352] on span "Następny slajd" at bounding box center [1174, 353] width 16 height 17
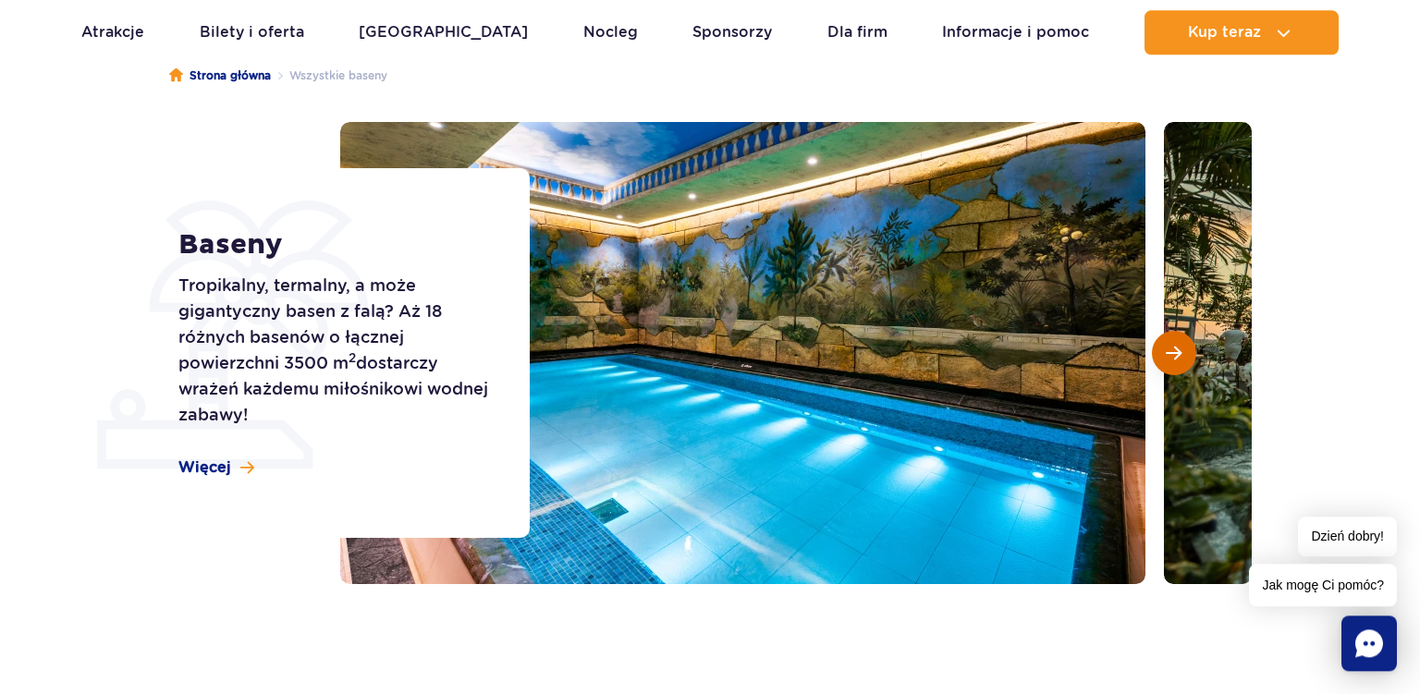
click at [1170, 352] on span "Następny slajd" at bounding box center [1174, 353] width 16 height 17
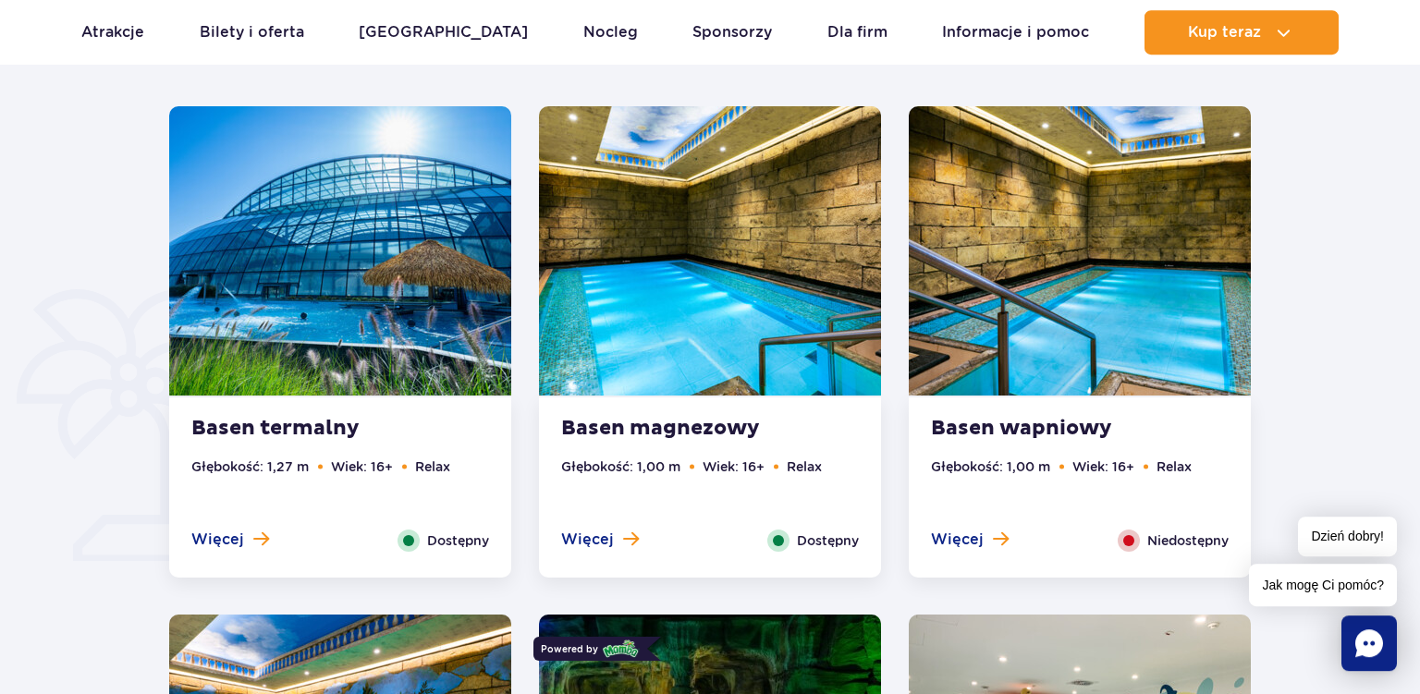
scroll to position [1143, 0]
